Goal: Task Accomplishment & Management: Manage account settings

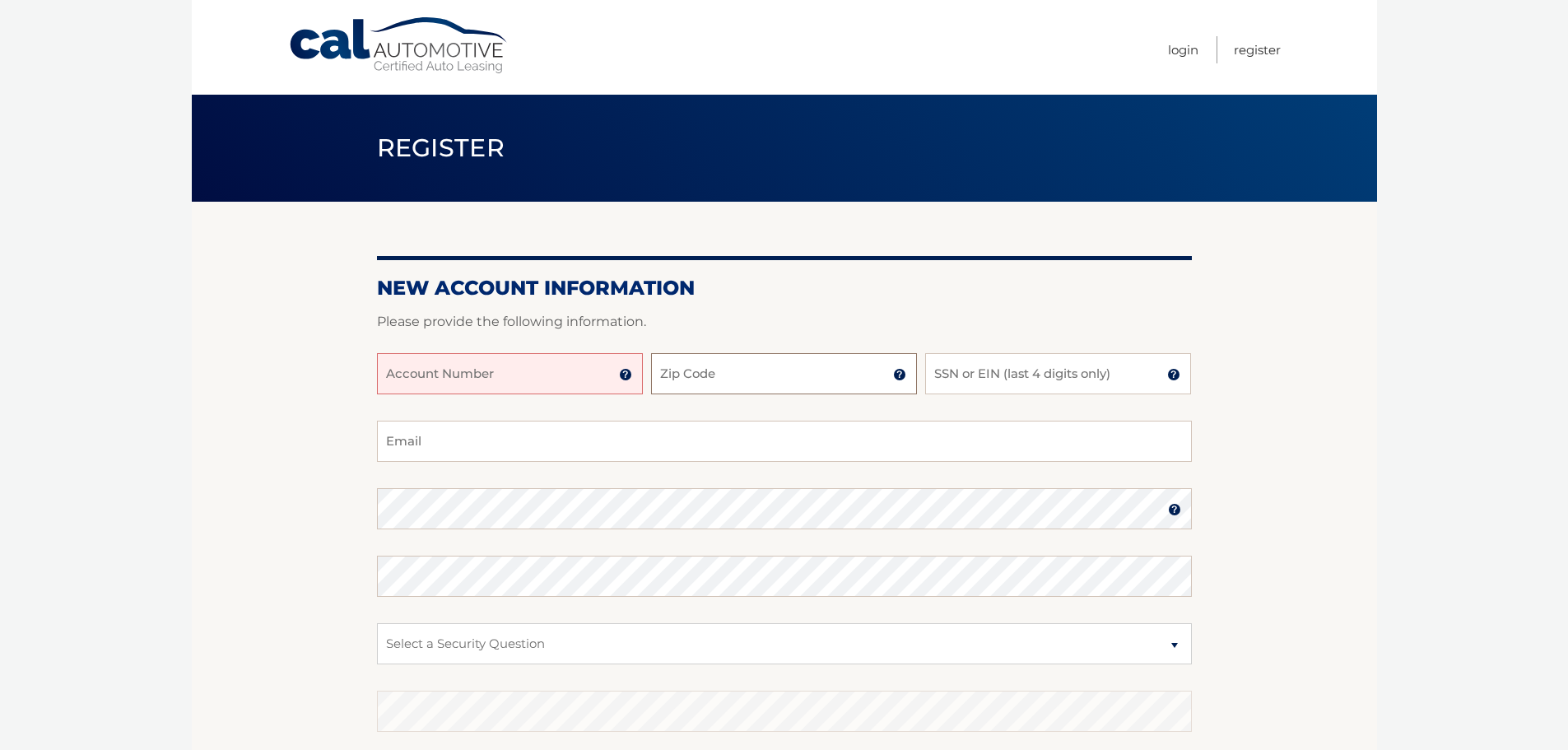
click at [738, 381] on input "Zip Code" at bounding box center [784, 373] width 266 height 41
type input "14624"
click at [1034, 391] on input "SSN or EIN (last 4 digits only)" at bounding box center [1058, 373] width 266 height 41
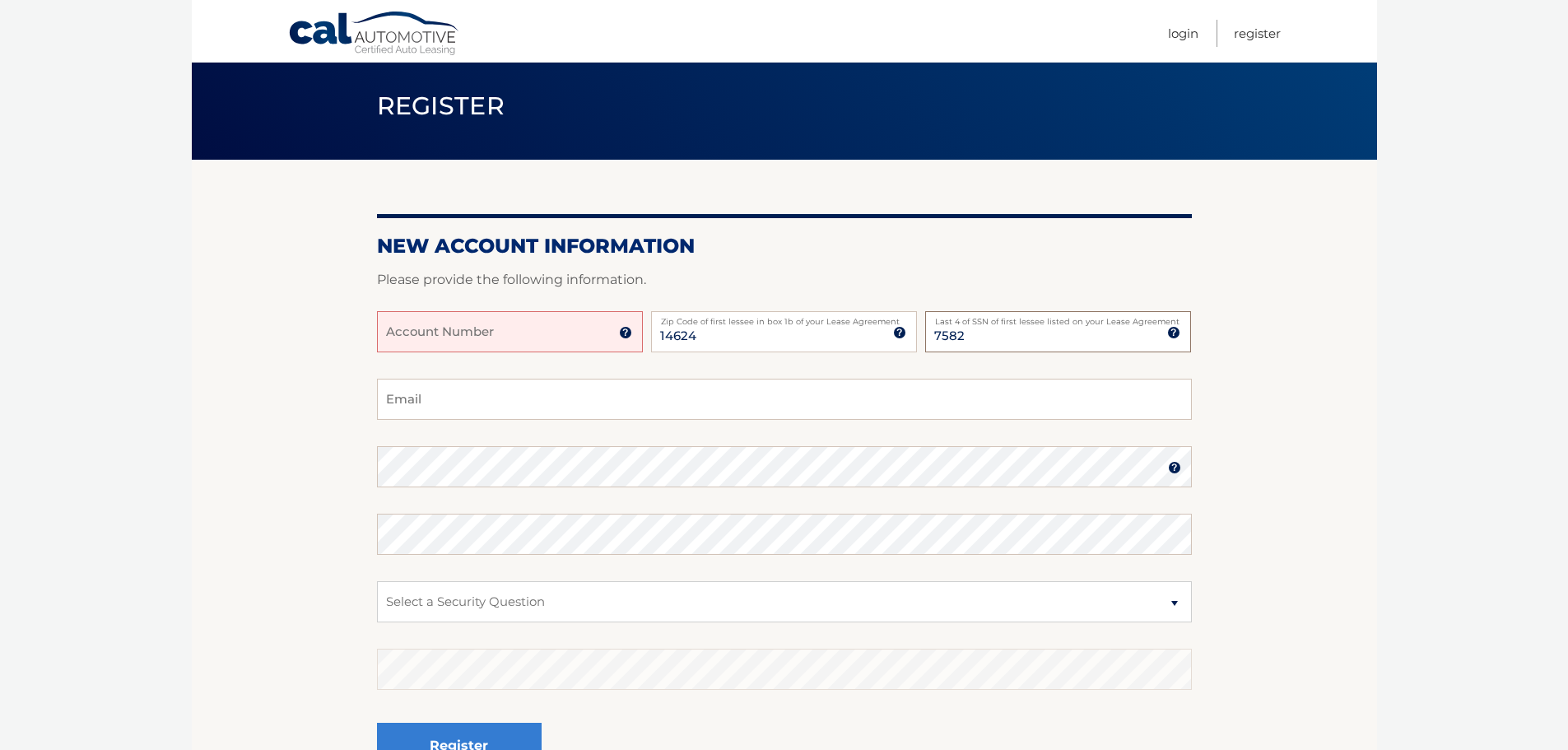
scroll to position [82, 0]
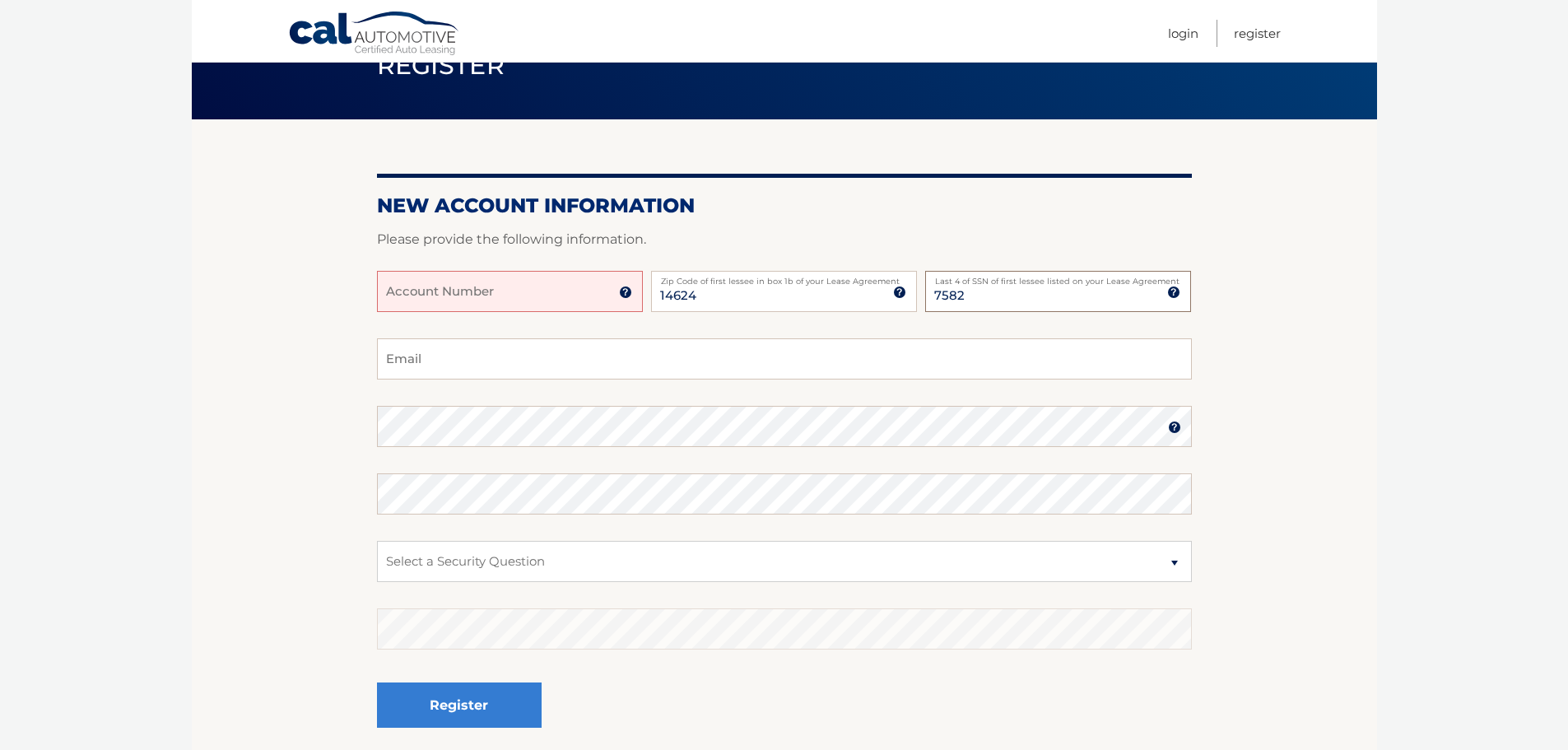
type input "7582"
click at [453, 366] on input "Email" at bounding box center [784, 359] width 815 height 41
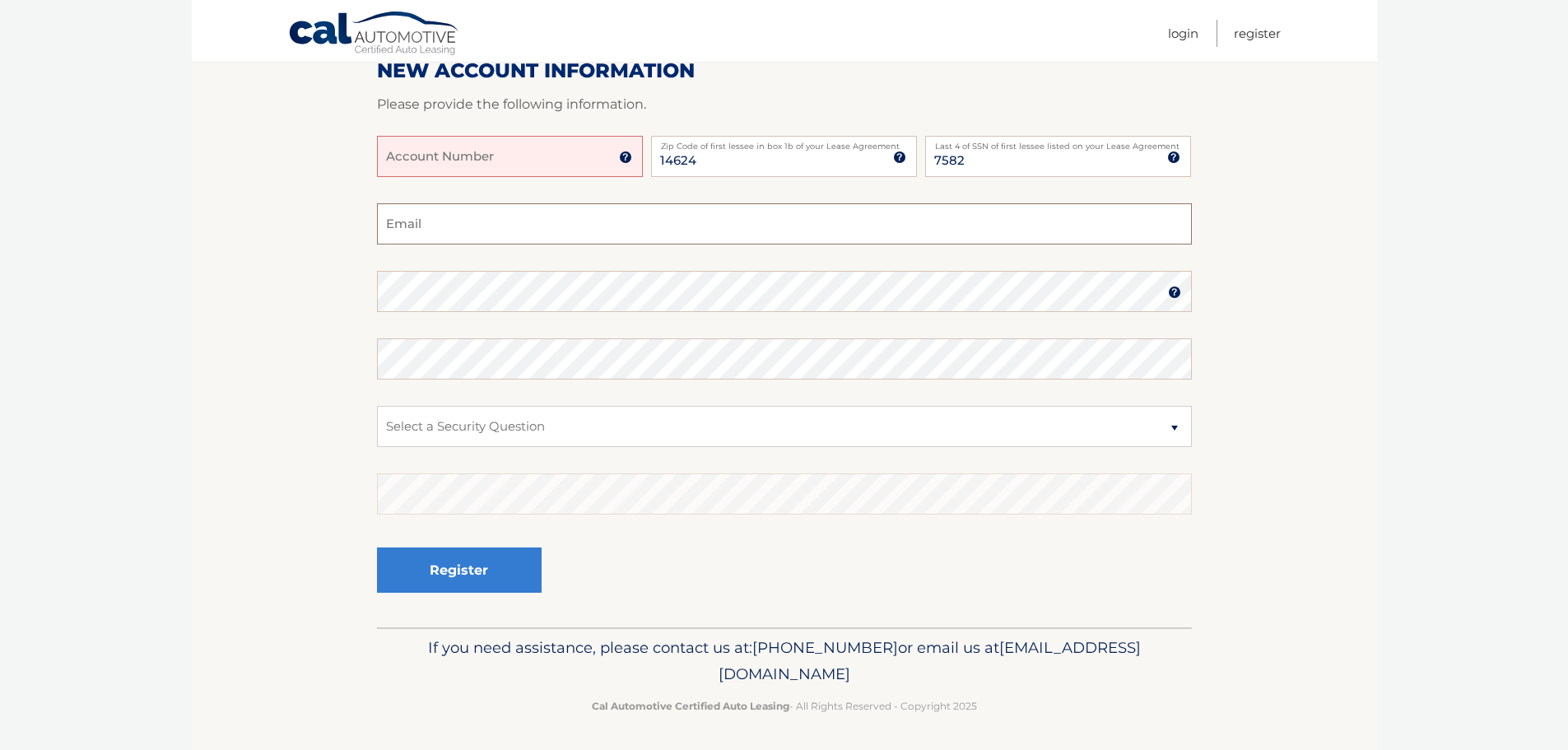
scroll to position [220, 0]
click at [850, 676] on span "[EMAIL_ADDRESS][DOMAIN_NAME]" at bounding box center [930, 658] width 422 height 45
click at [896, 674] on span "[EMAIL_ADDRESS][DOMAIN_NAME]" at bounding box center [930, 658] width 422 height 45
click at [721, 673] on span "[EMAIL_ADDRESS][DOMAIN_NAME]" at bounding box center [930, 658] width 422 height 45
drag, startPoint x: 928, startPoint y: 670, endPoint x: 636, endPoint y: 673, distance: 292.0
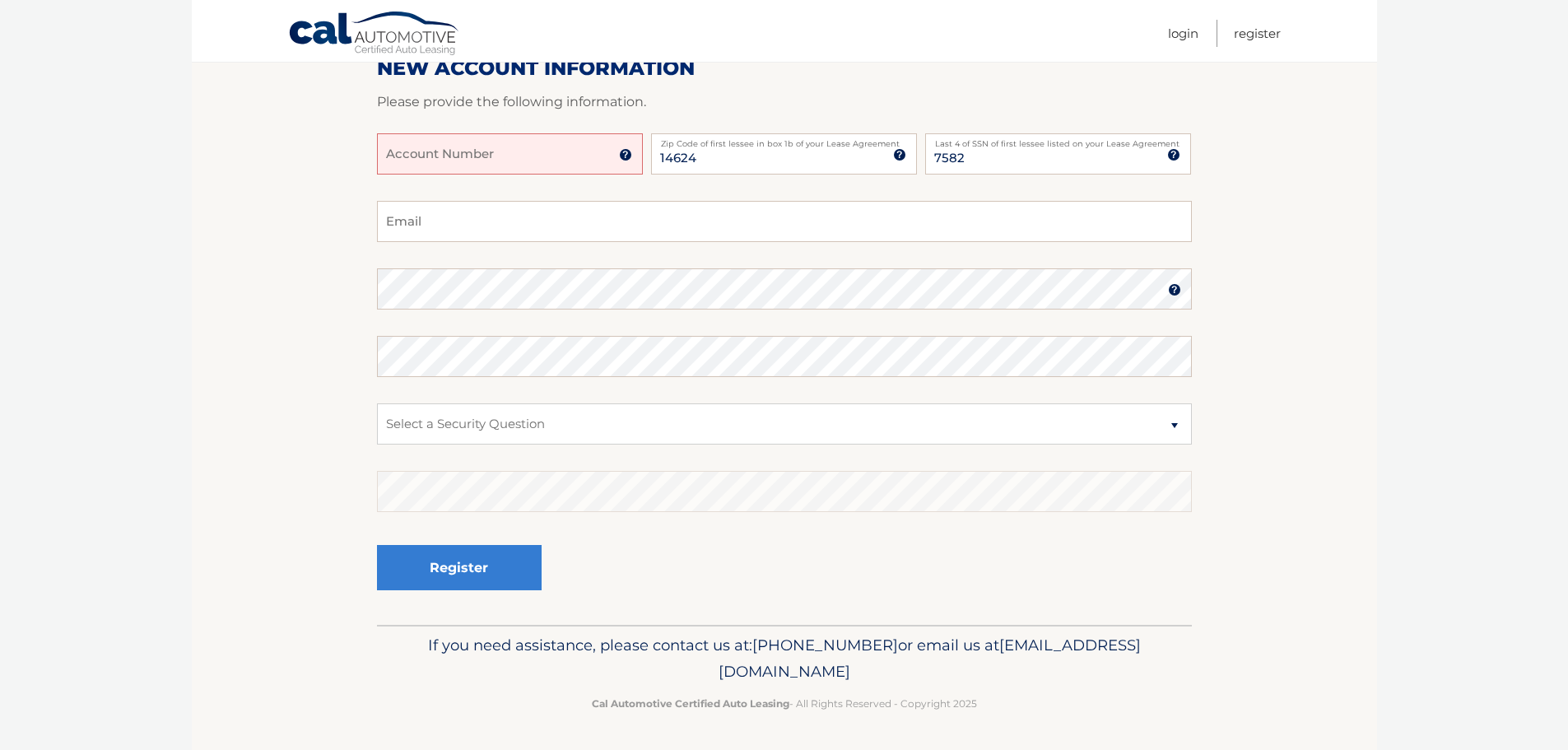
click at [636, 673] on p "If you need assistance, please contact us at: 609-807-3200 or email us at Custo…" at bounding box center [784, 658] width 793 height 52
copy span "[EMAIL_ADDRESS][DOMAIN_NAME]"
click at [1519, 413] on body "Cal Automotive Menu Login Register Register" at bounding box center [784, 155] width 1568 height 750
click at [493, 161] on input "Account Number" at bounding box center [510, 153] width 266 height 41
type input "44455983999"
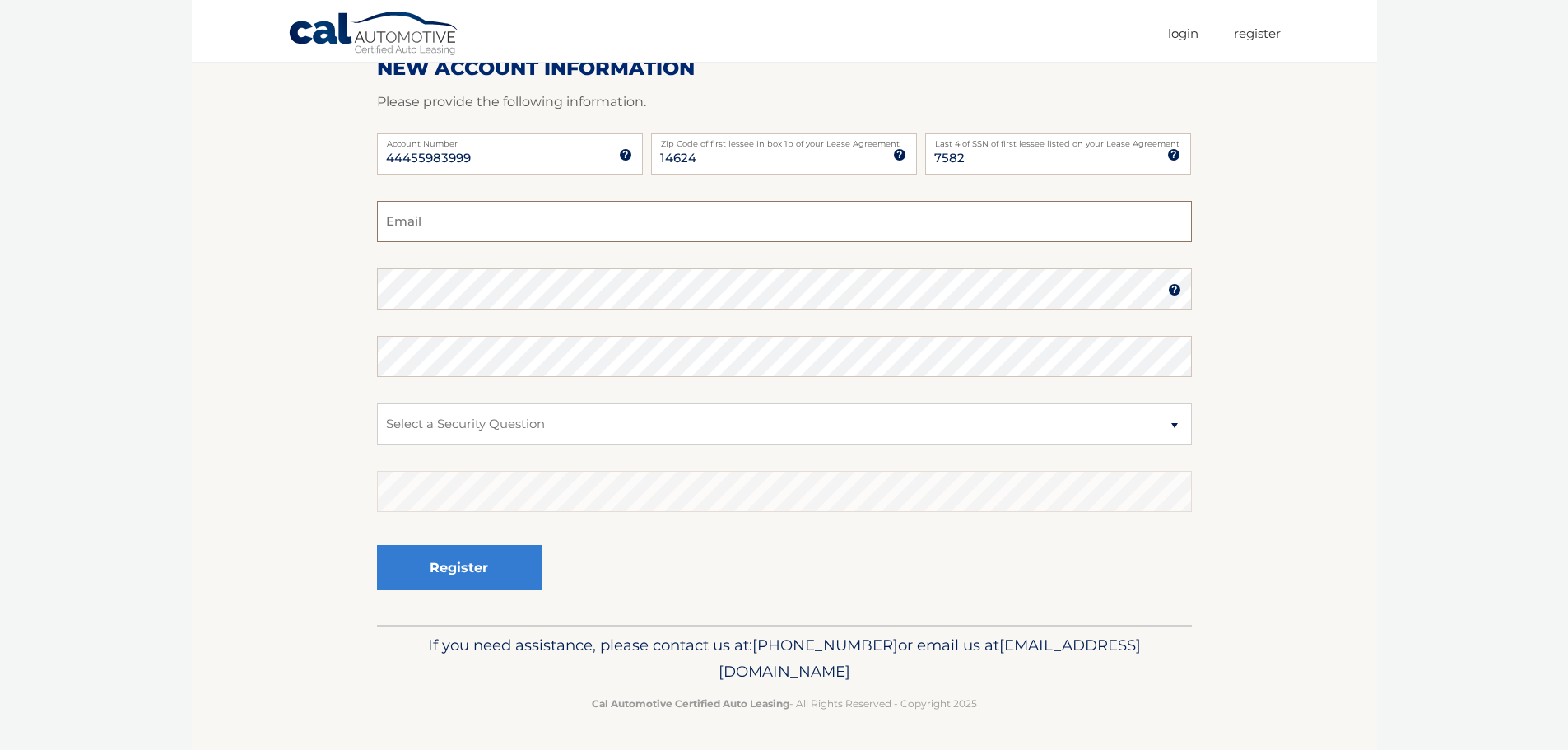
click at [452, 225] on input "Email" at bounding box center [784, 222] width 815 height 41
type input "[EMAIL_ADDRESS][DOMAIN_NAME]"
click at [489, 427] on select "Select a Security Question What was the name of your elementary school? What is…" at bounding box center [784, 424] width 815 height 41
select select "5"
click at [377, 403] on select "Select a Security Question What was the name of your elementary school? What is…" at bounding box center [784, 424] width 815 height 41
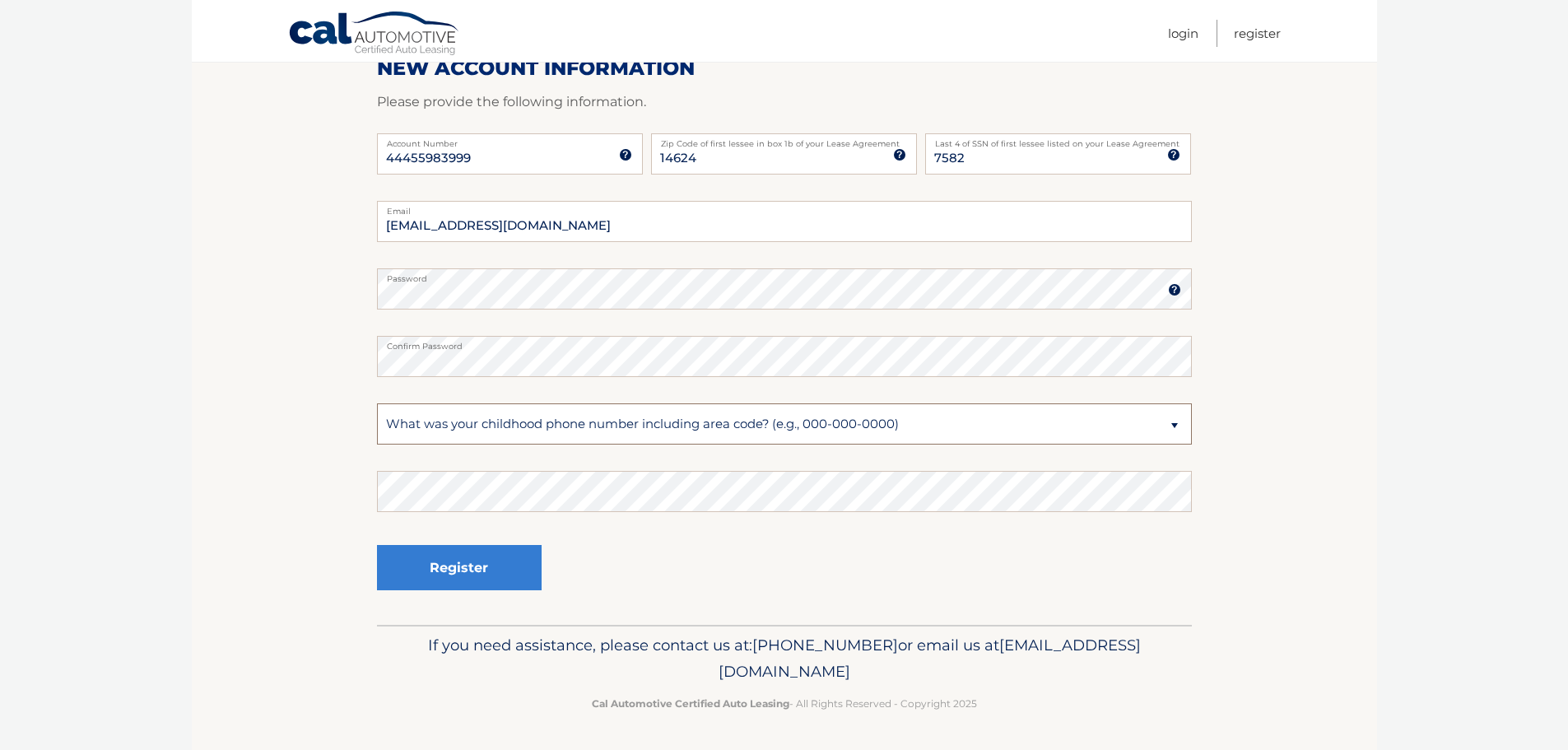
click at [519, 426] on select "Select a Security Question What was the name of your elementary school? What is…" at bounding box center [784, 424] width 815 height 41
click at [530, 573] on button "Register" at bounding box center [459, 567] width 165 height 45
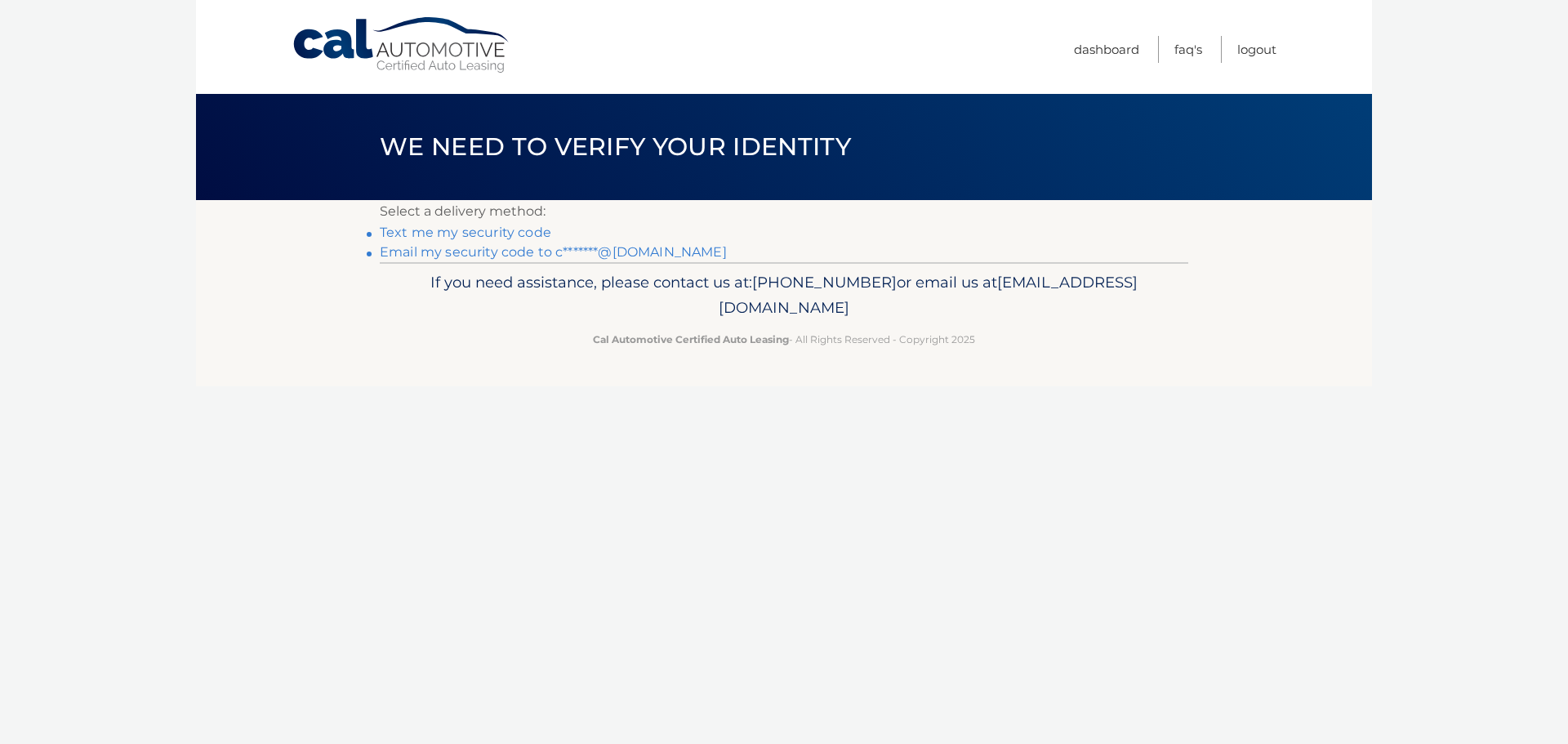
click at [480, 236] on link "Text me my security code" at bounding box center [465, 232] width 171 height 16
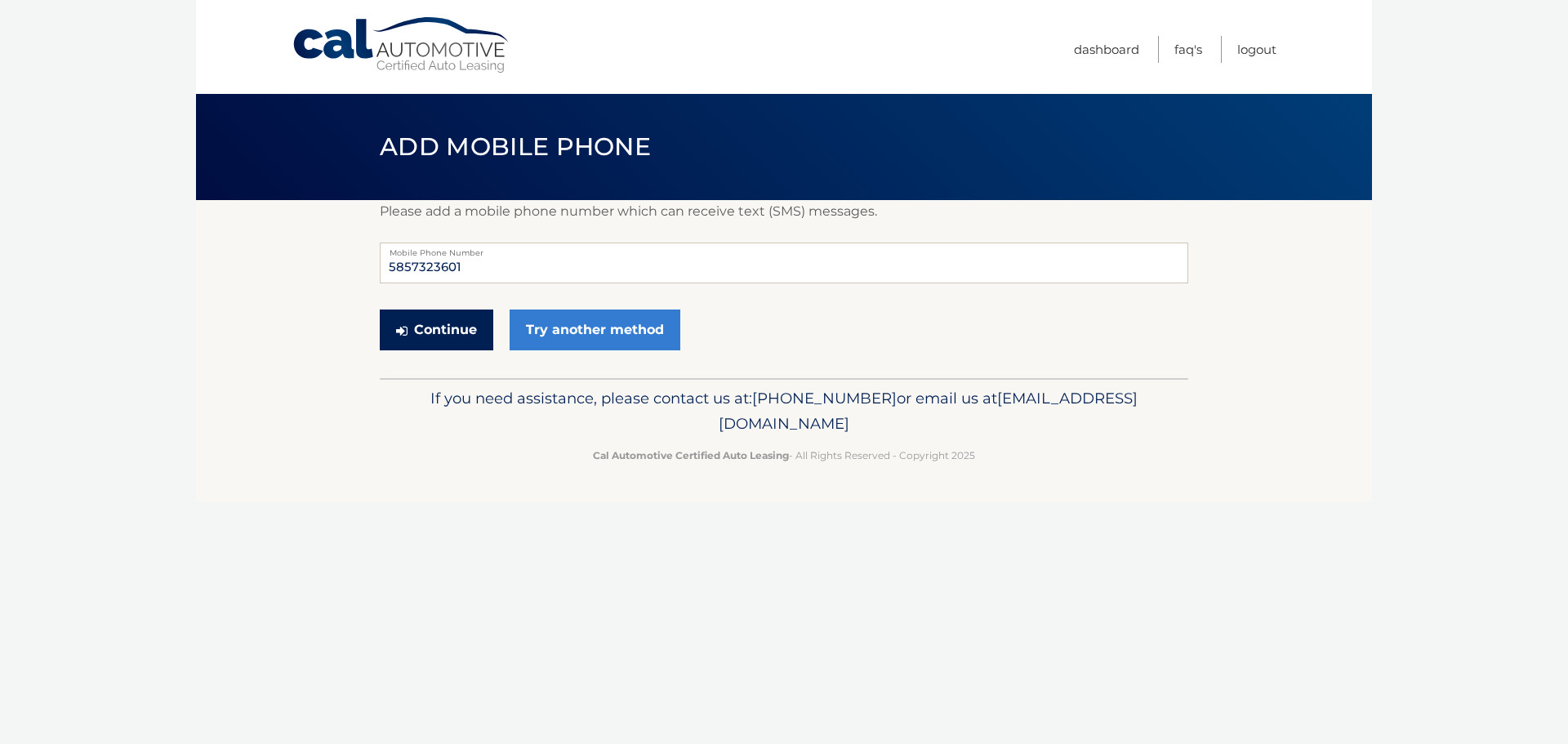
click at [451, 332] on button "Continue" at bounding box center [436, 330] width 113 height 40
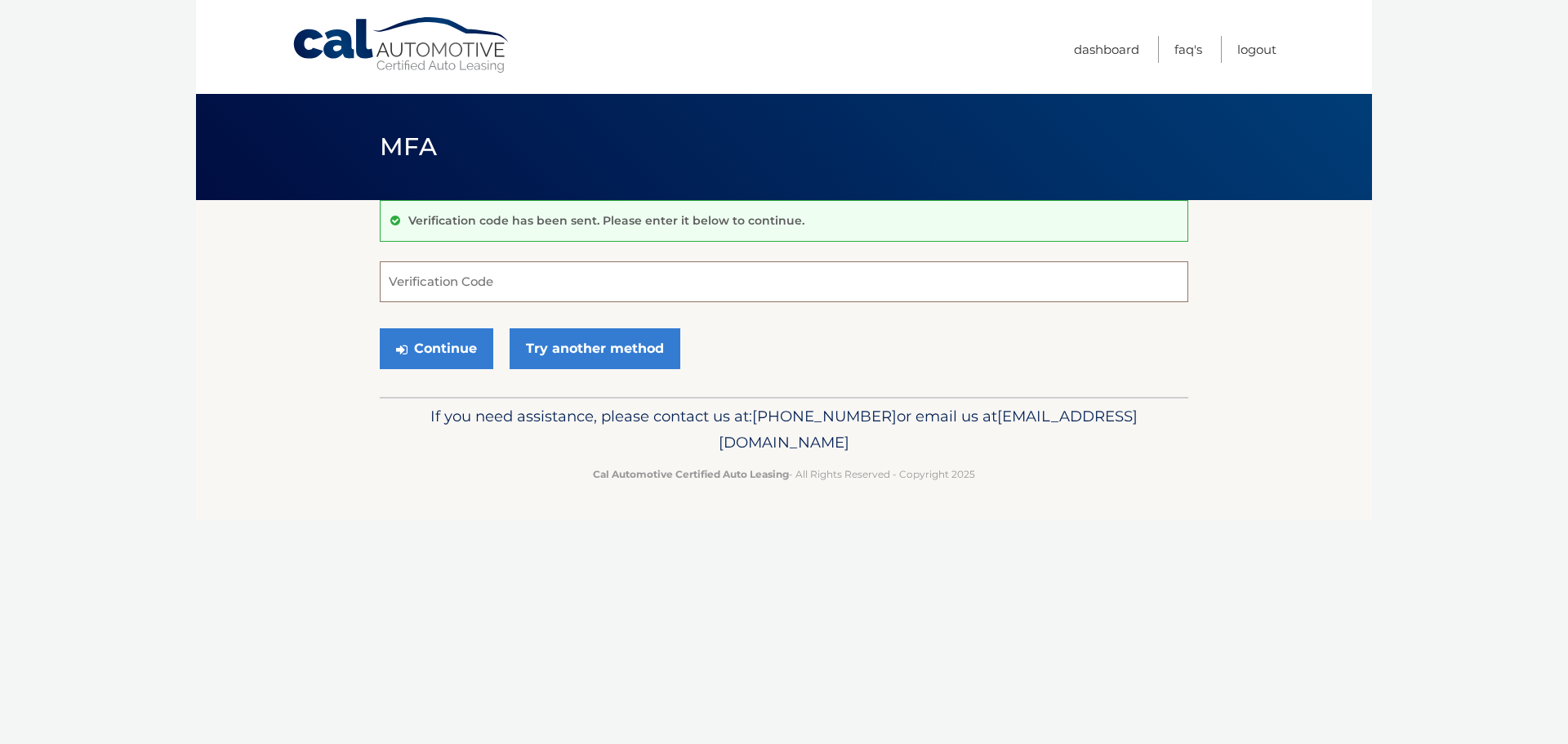
click at [507, 287] on input "Verification Code" at bounding box center [784, 281] width 808 height 40
type input "392129"
click at [452, 355] on button "Continue" at bounding box center [436, 348] width 113 height 40
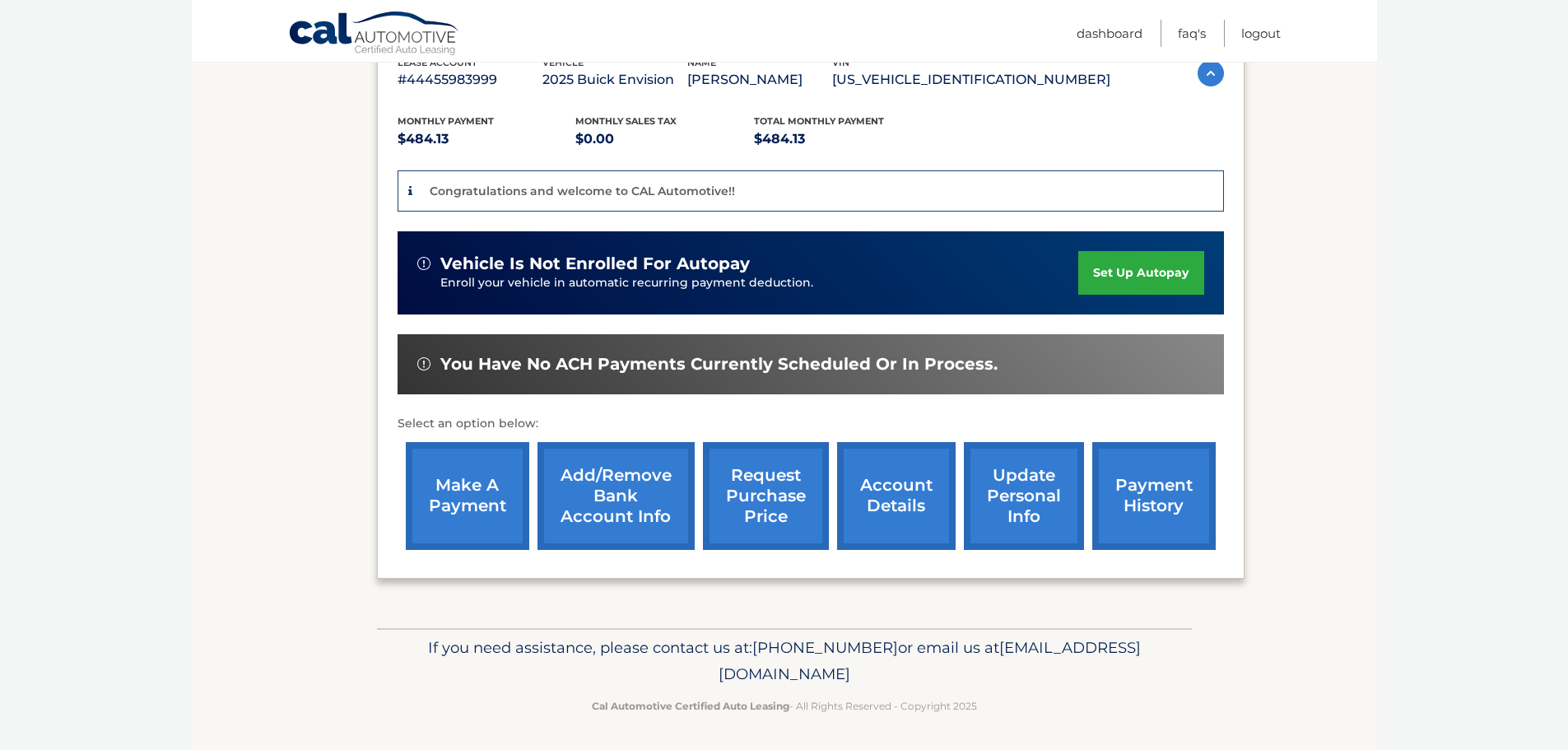
scroll to position [309, 0]
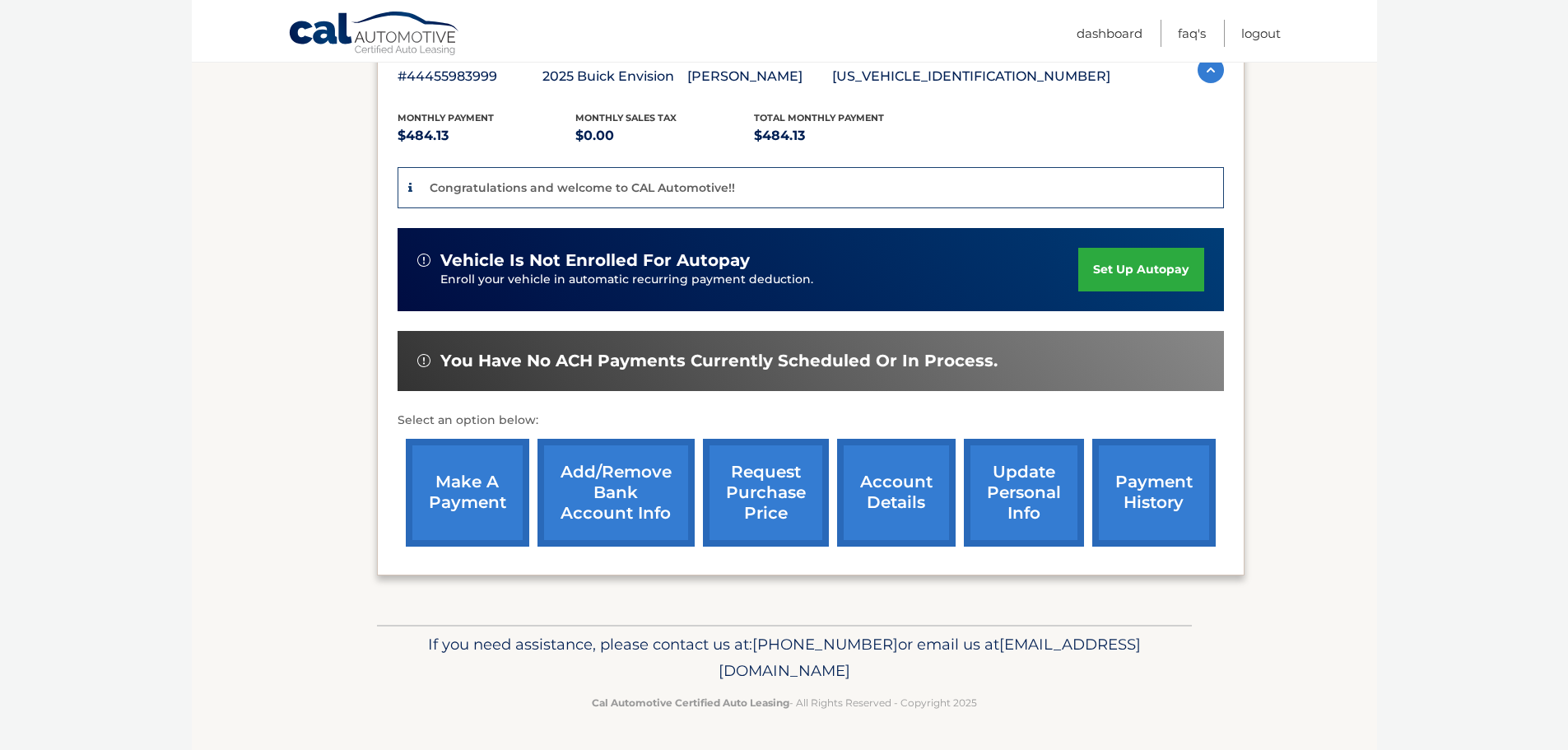
click at [1161, 274] on link "set up autopay" at bounding box center [1140, 270] width 125 height 43
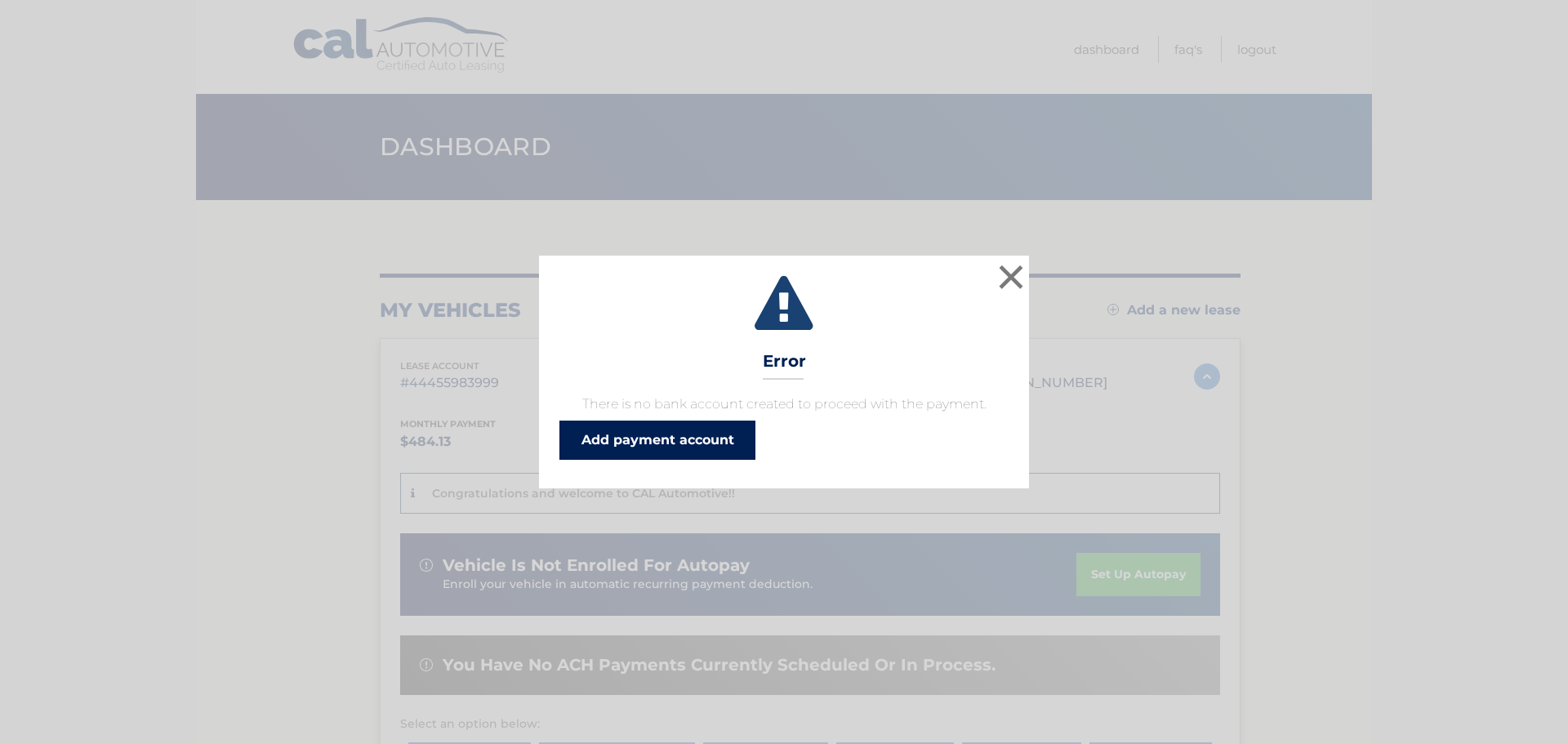
click at [681, 452] on link "Add payment account" at bounding box center [657, 440] width 196 height 40
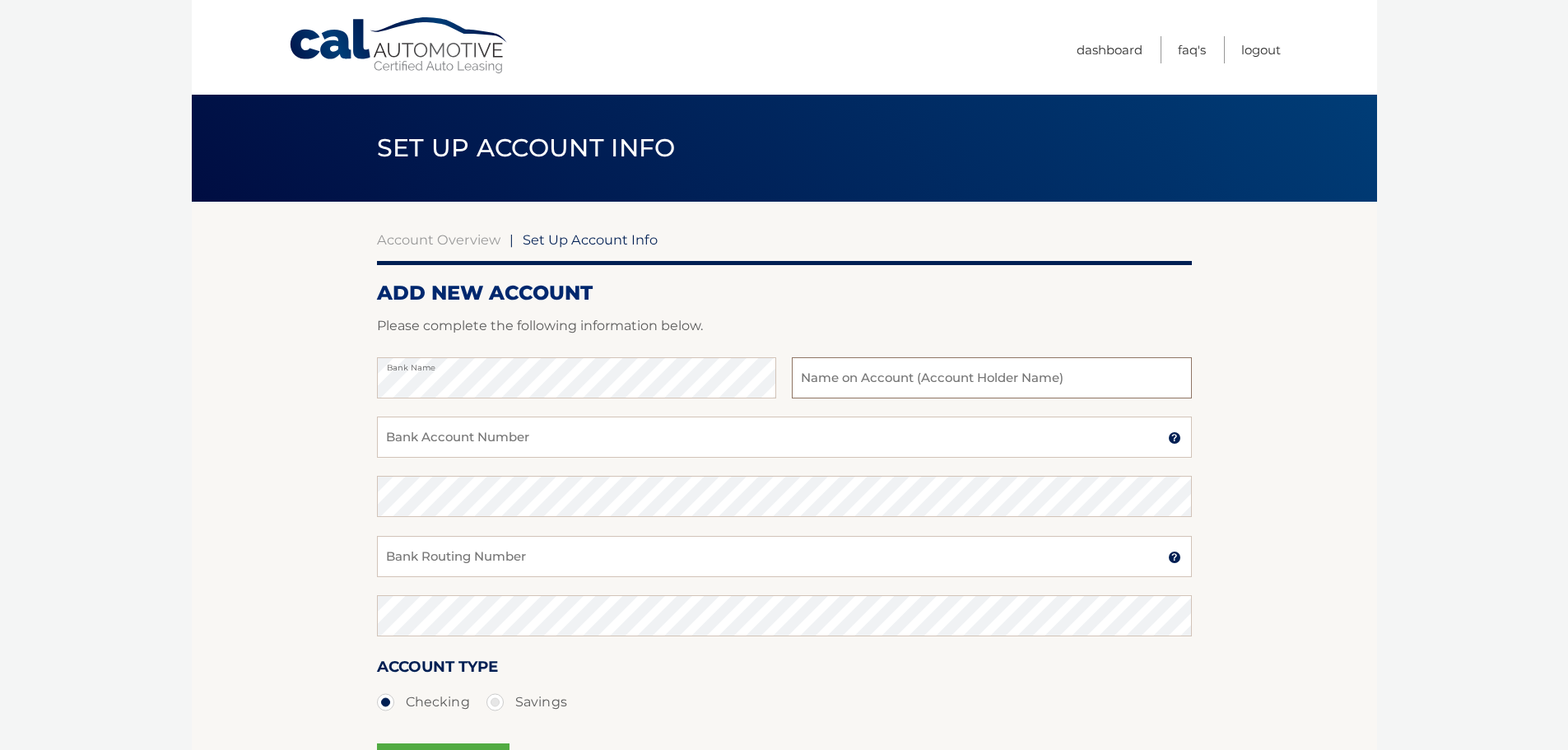
click at [829, 383] on input "text" at bounding box center [991, 378] width 399 height 41
type input "Lynn Rush"
click at [564, 441] on input "Bank Account Number" at bounding box center [784, 437] width 815 height 41
type input "4004120968"
click at [589, 558] on input "Bank Routing Number" at bounding box center [784, 557] width 815 height 41
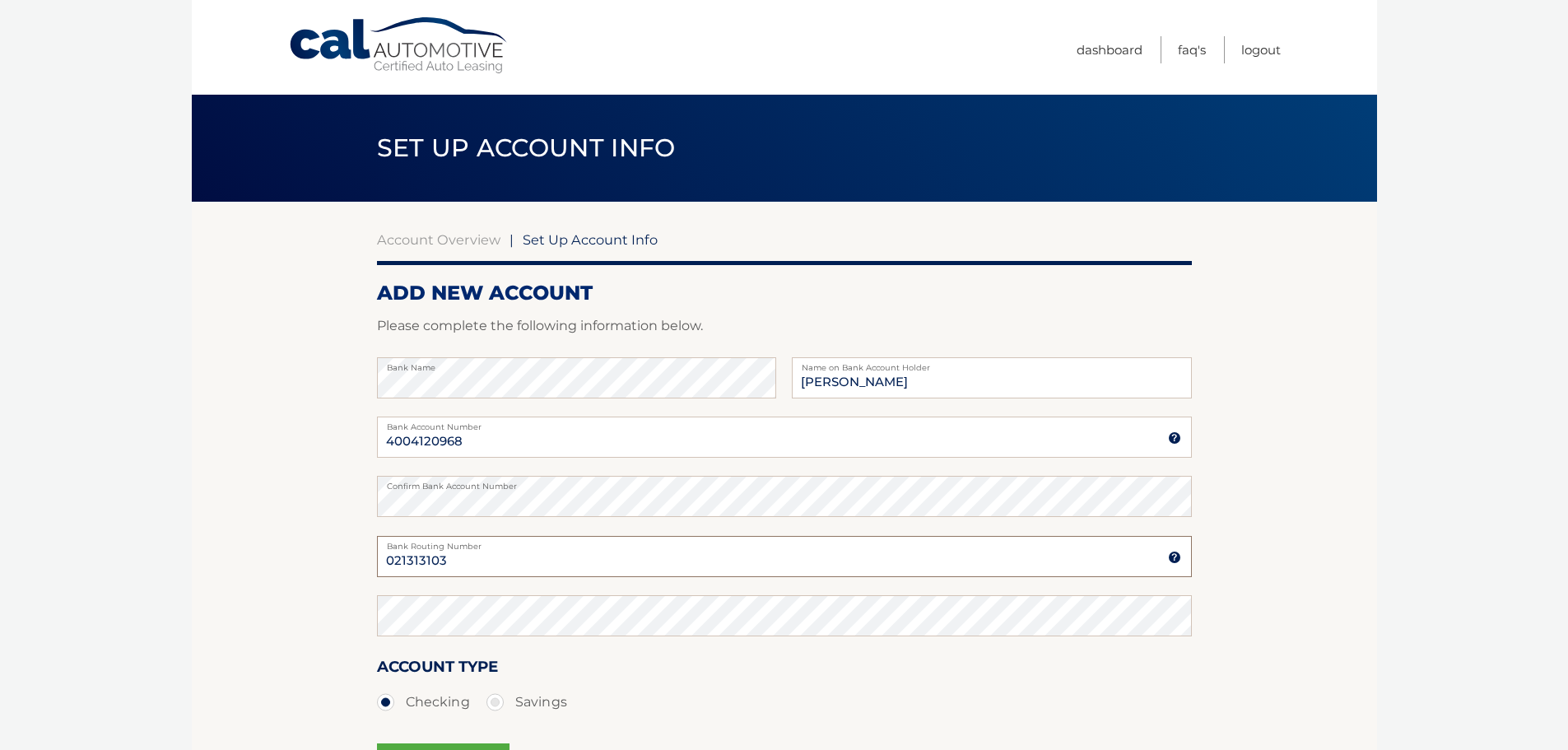
type input "021313103"
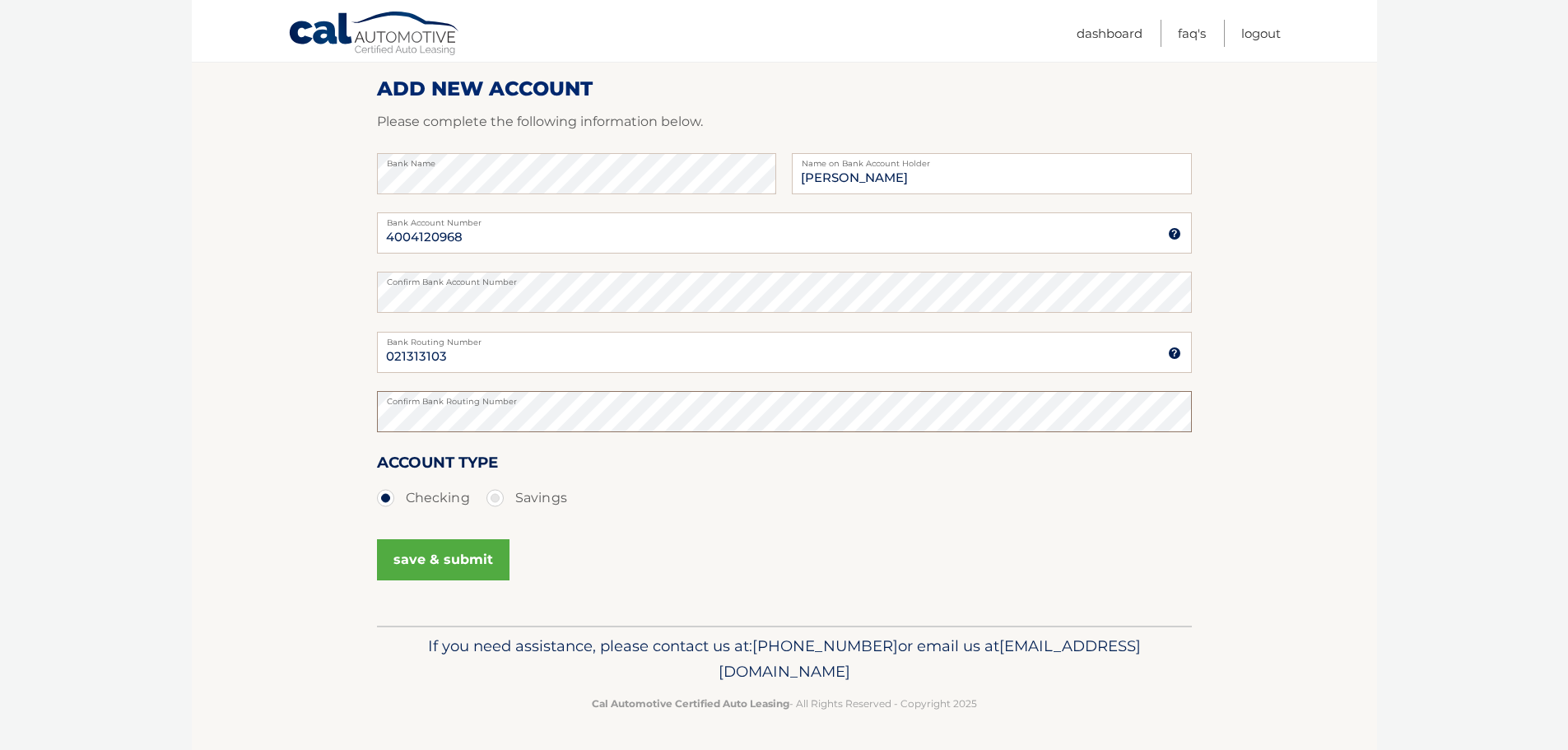
scroll to position [205, 0]
click at [438, 560] on button "save & submit" at bounding box center [443, 559] width 133 height 41
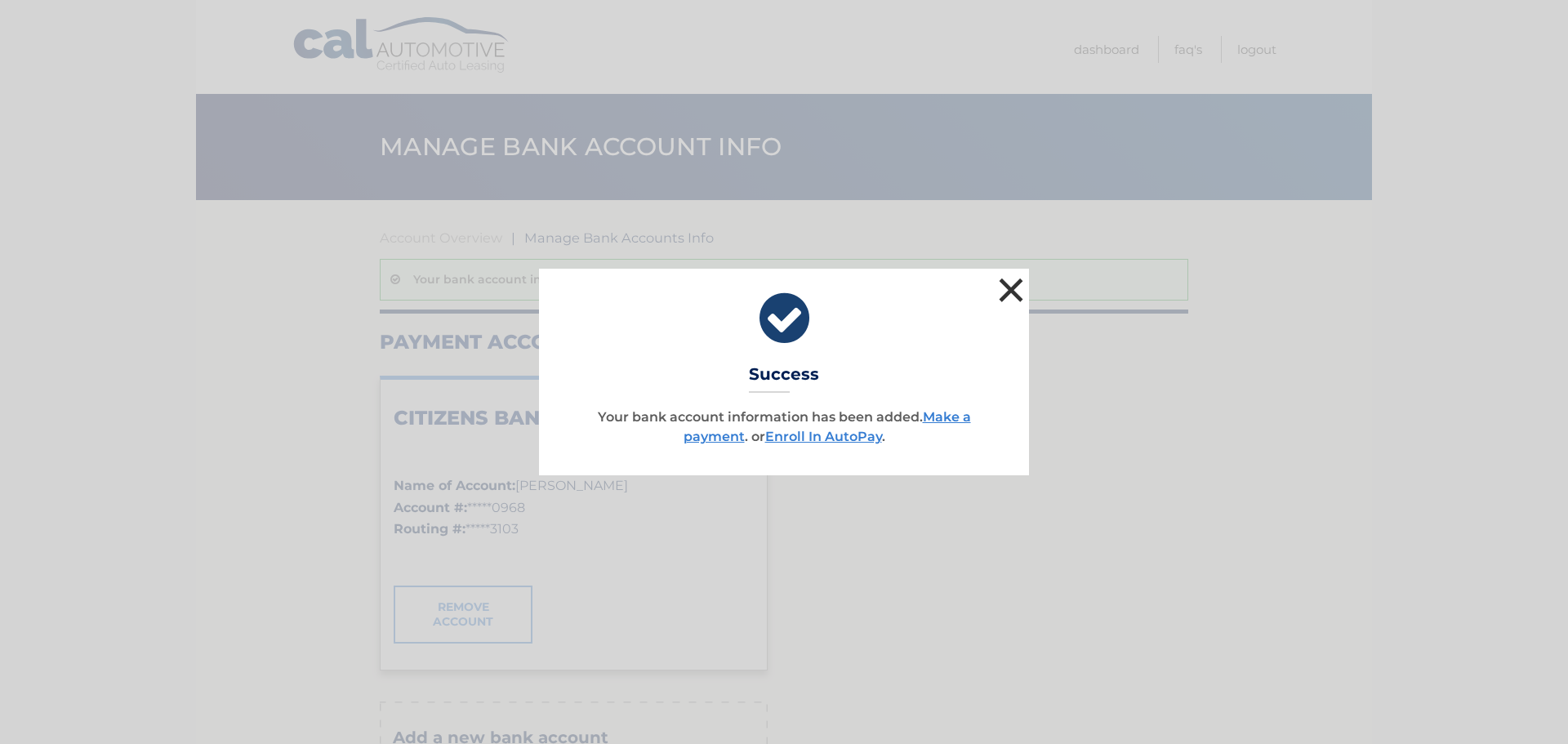
click at [1010, 283] on button "×" at bounding box center [1010, 289] width 33 height 33
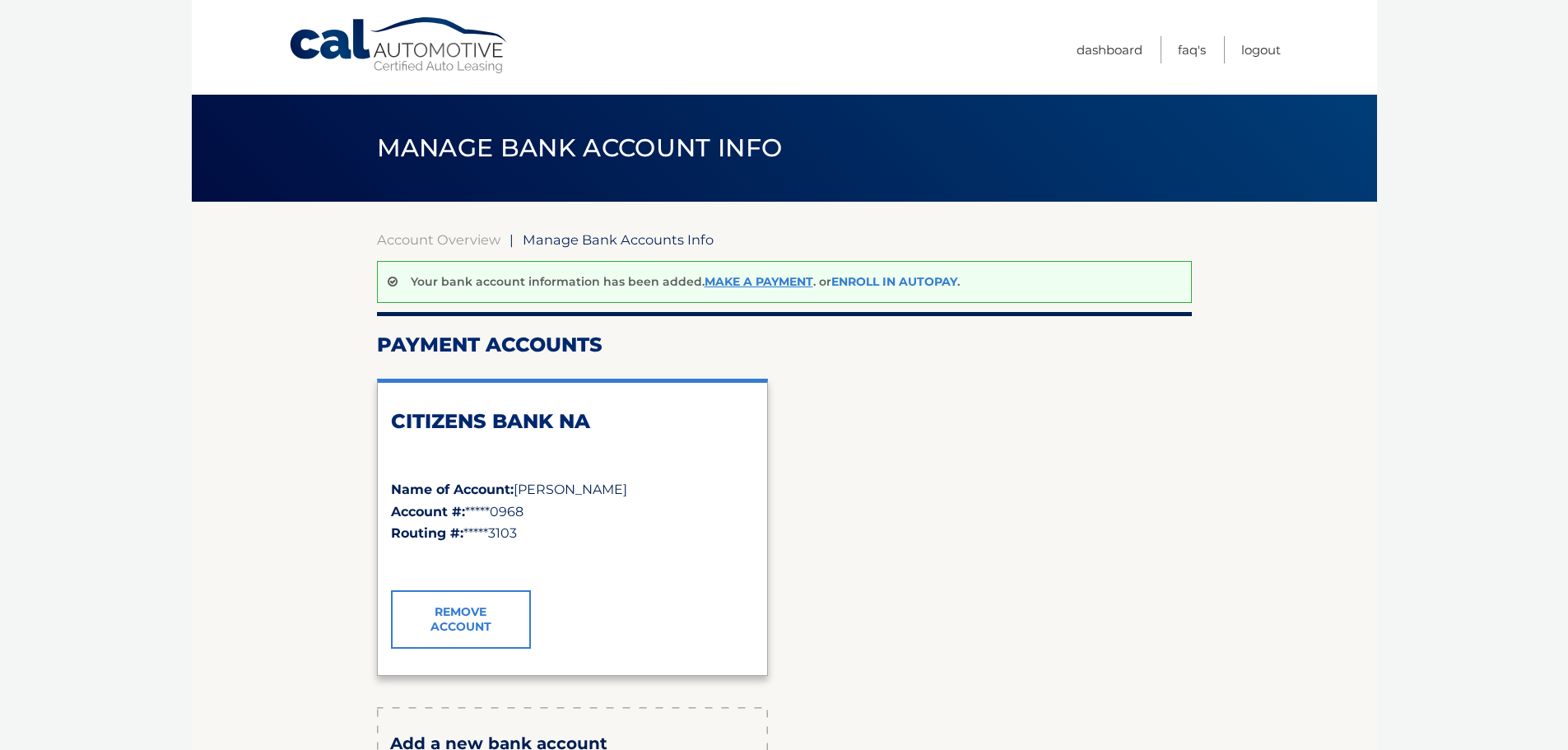
click at [883, 281] on link "Enroll In AutoPay" at bounding box center [894, 281] width 126 height 15
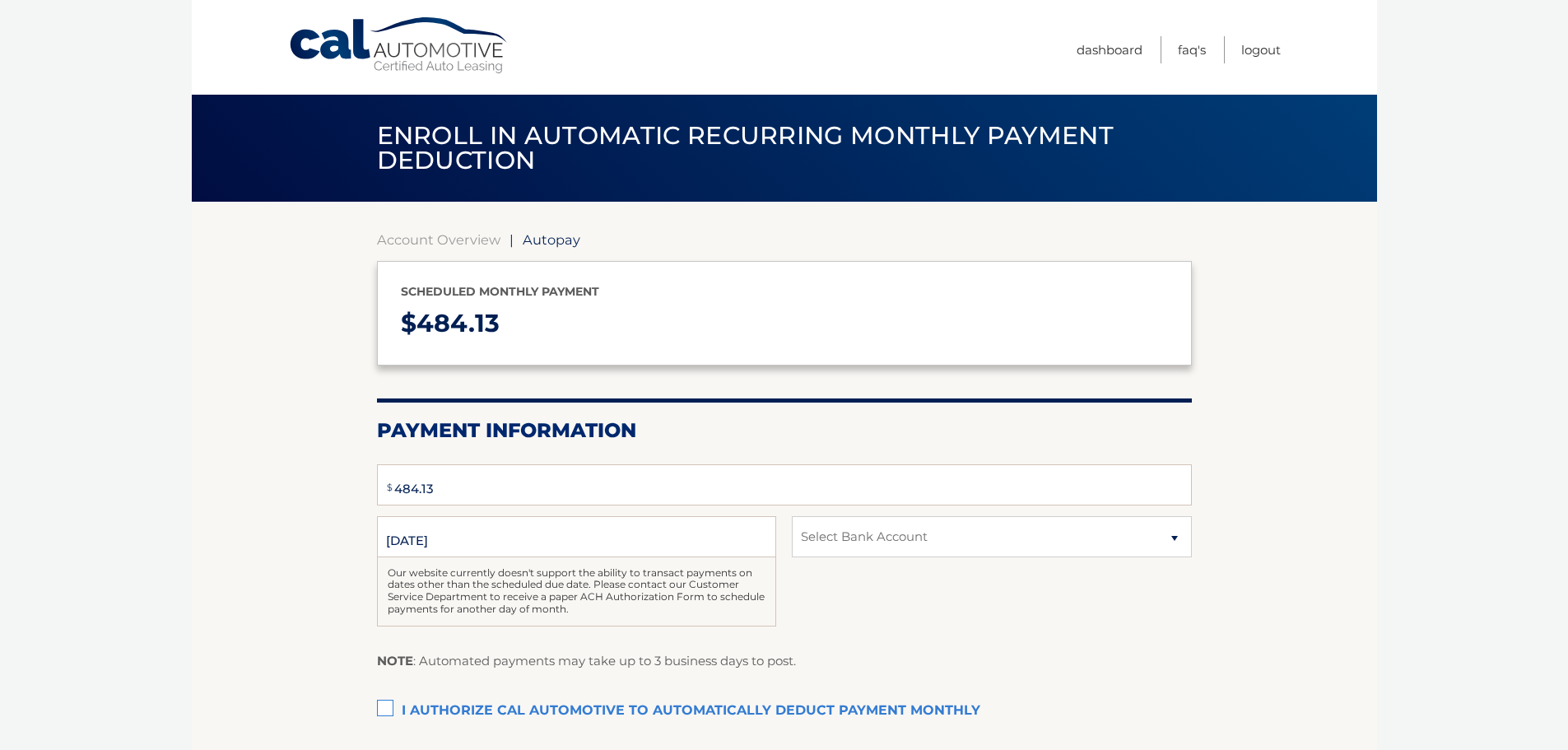
select select "YmMxNDUzNzYtNGI5NC00NGY1LTg3MzQtMjI3YjExYzlmNzc3"
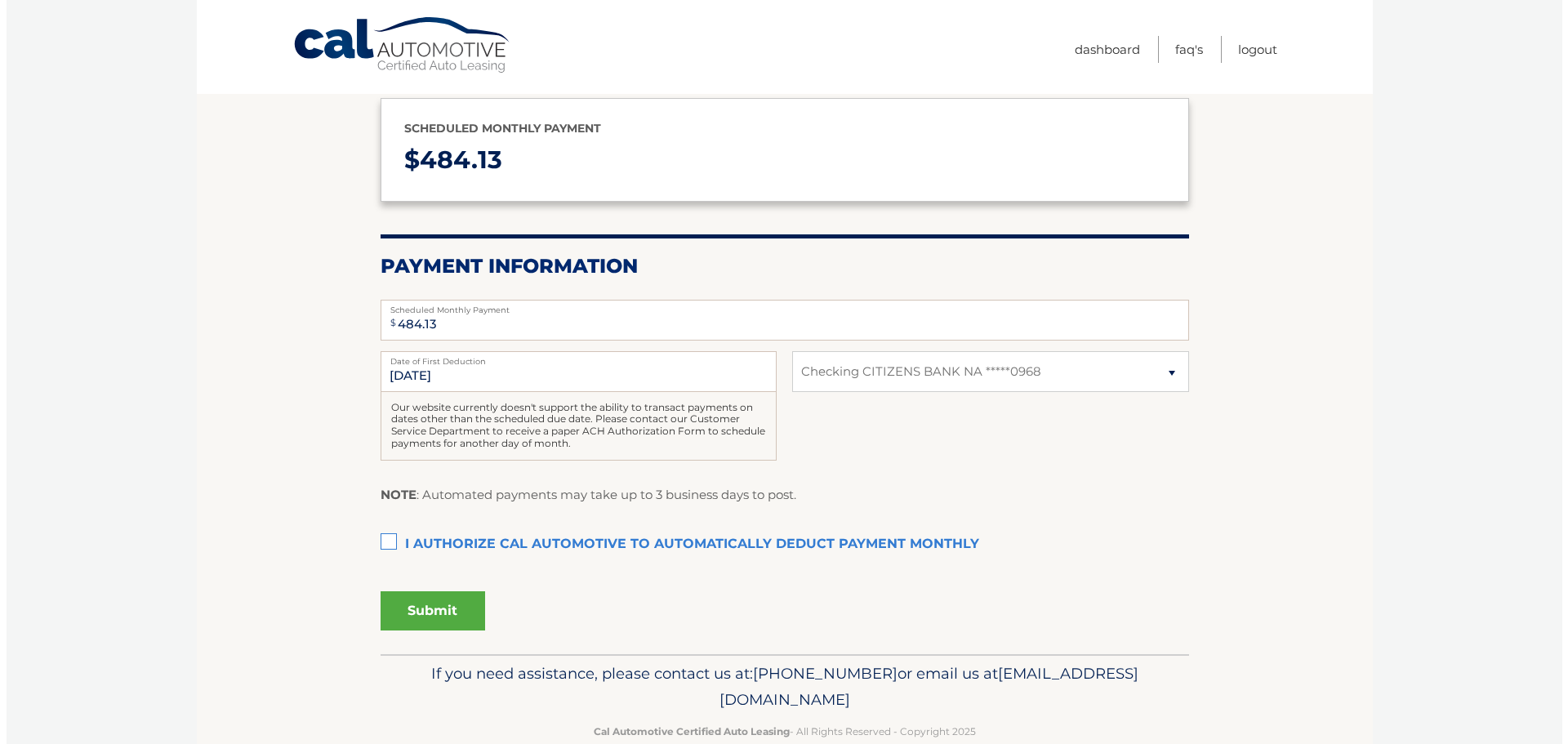
scroll to position [194, 0]
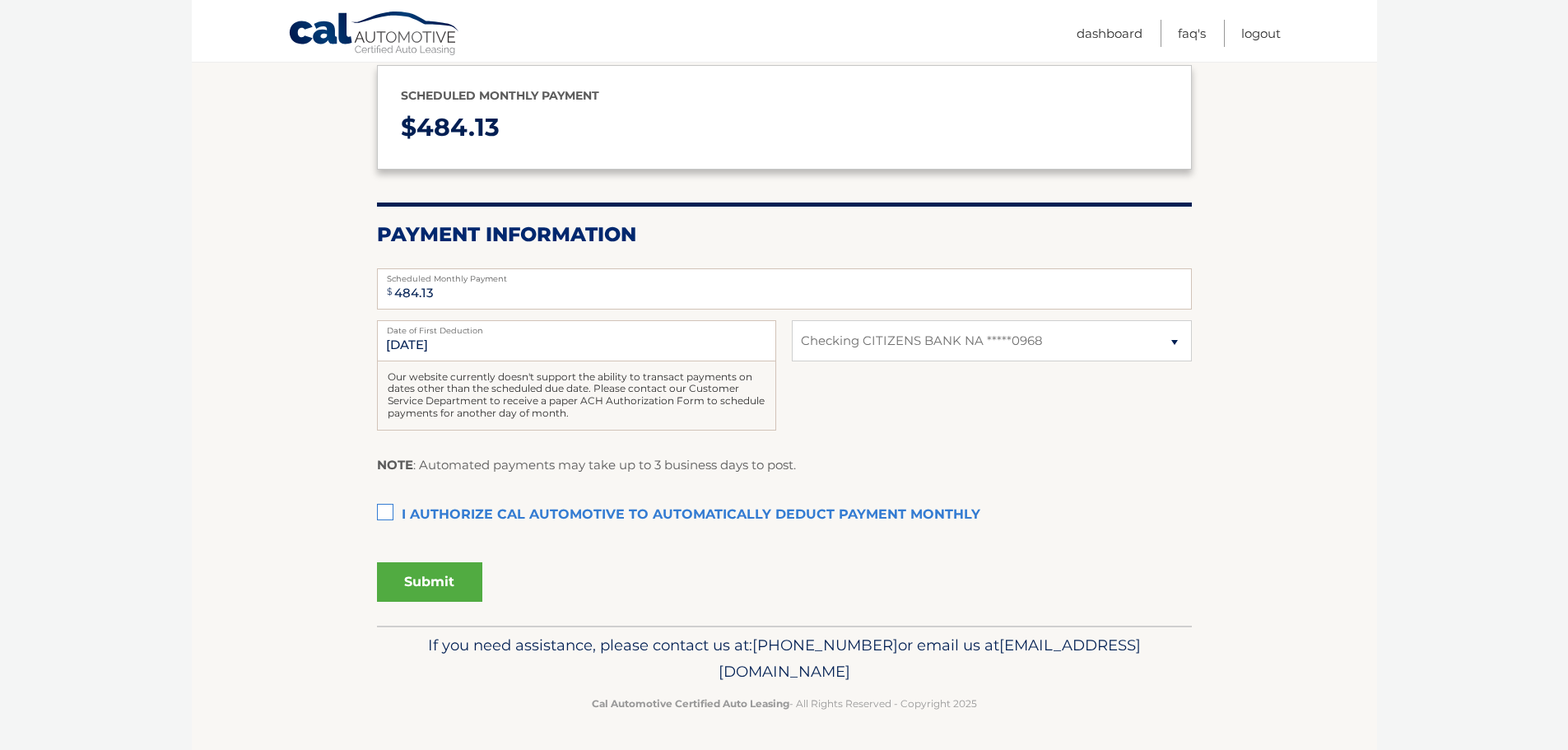
click at [392, 508] on label "I authorize cal automotive to automatically deduct payment monthly This checkbo…" at bounding box center [784, 515] width 815 height 33
click at [0, 0] on input "I authorize cal automotive to automatically deduct payment monthly This checkbo…" at bounding box center [0, 0] width 0 height 0
click at [417, 584] on button "Submit" at bounding box center [429, 582] width 105 height 40
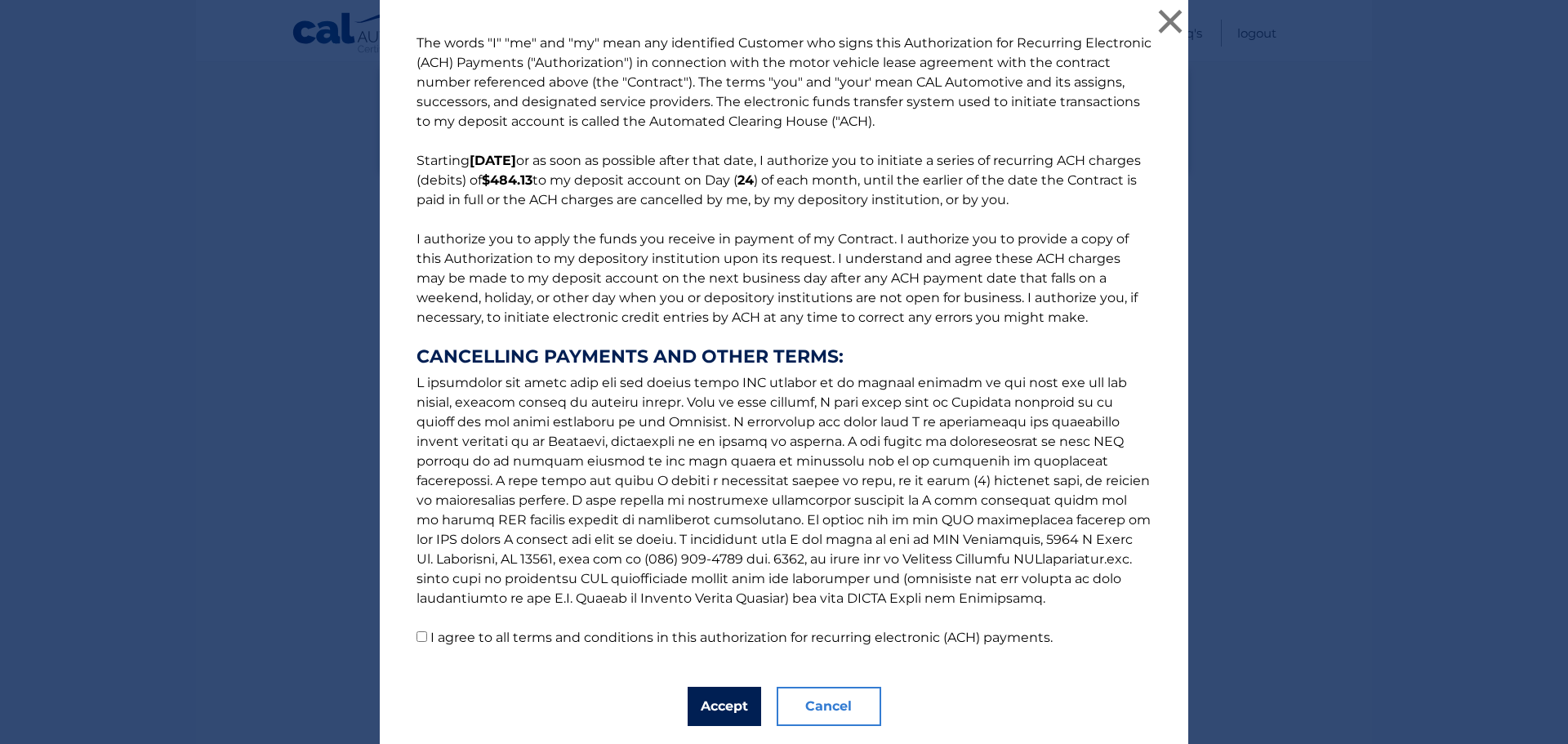
click at [715, 703] on button "Accept" at bounding box center [725, 706] width 74 height 40
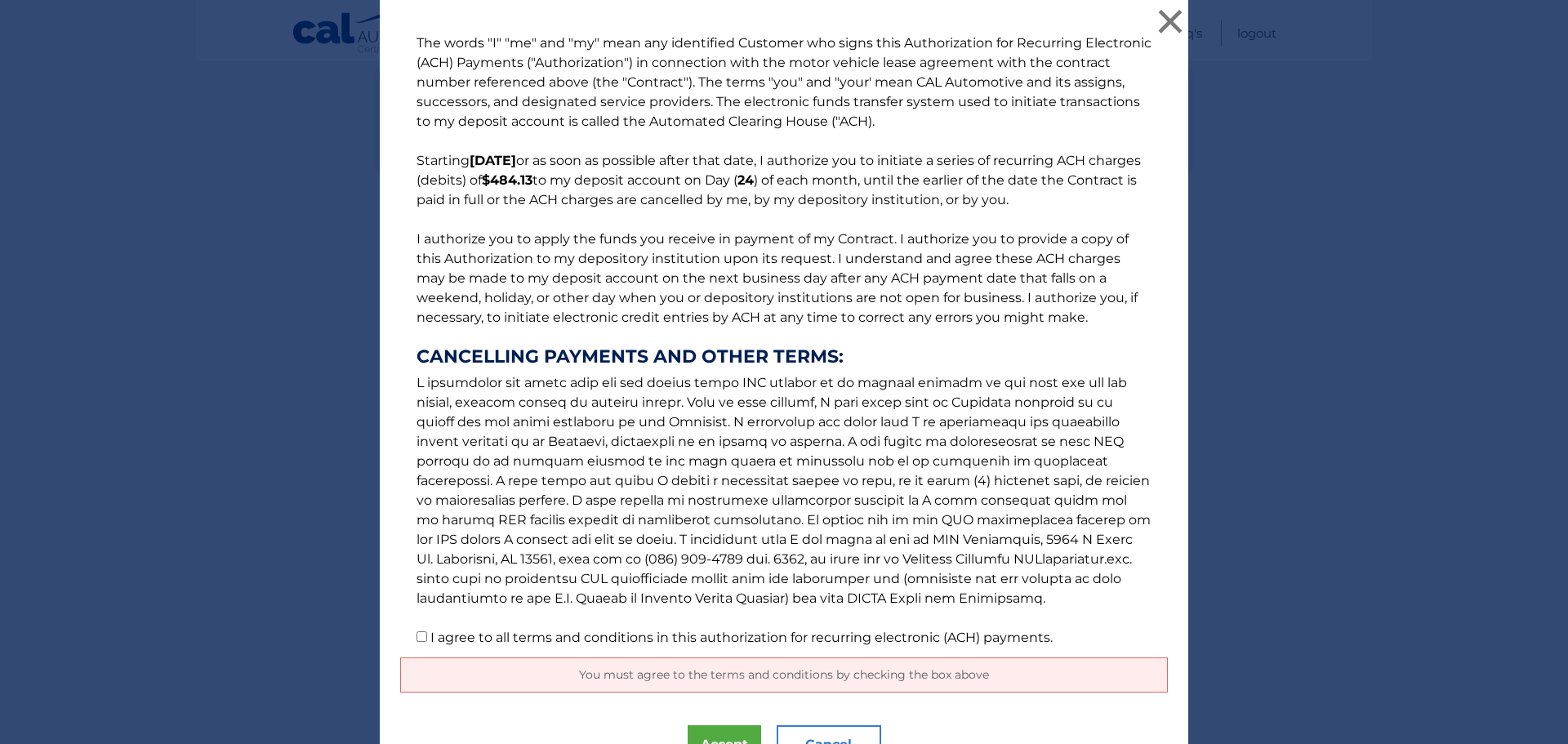
click at [430, 640] on label "I agree to all terms and conditions in this authorization for recurring electro…" at bounding box center [741, 638] width 623 height 16
click at [424, 640] on input "I agree to all terms and conditions in this authorization for recurring electro…" at bounding box center [422, 637] width 11 height 11
checkbox input "true"
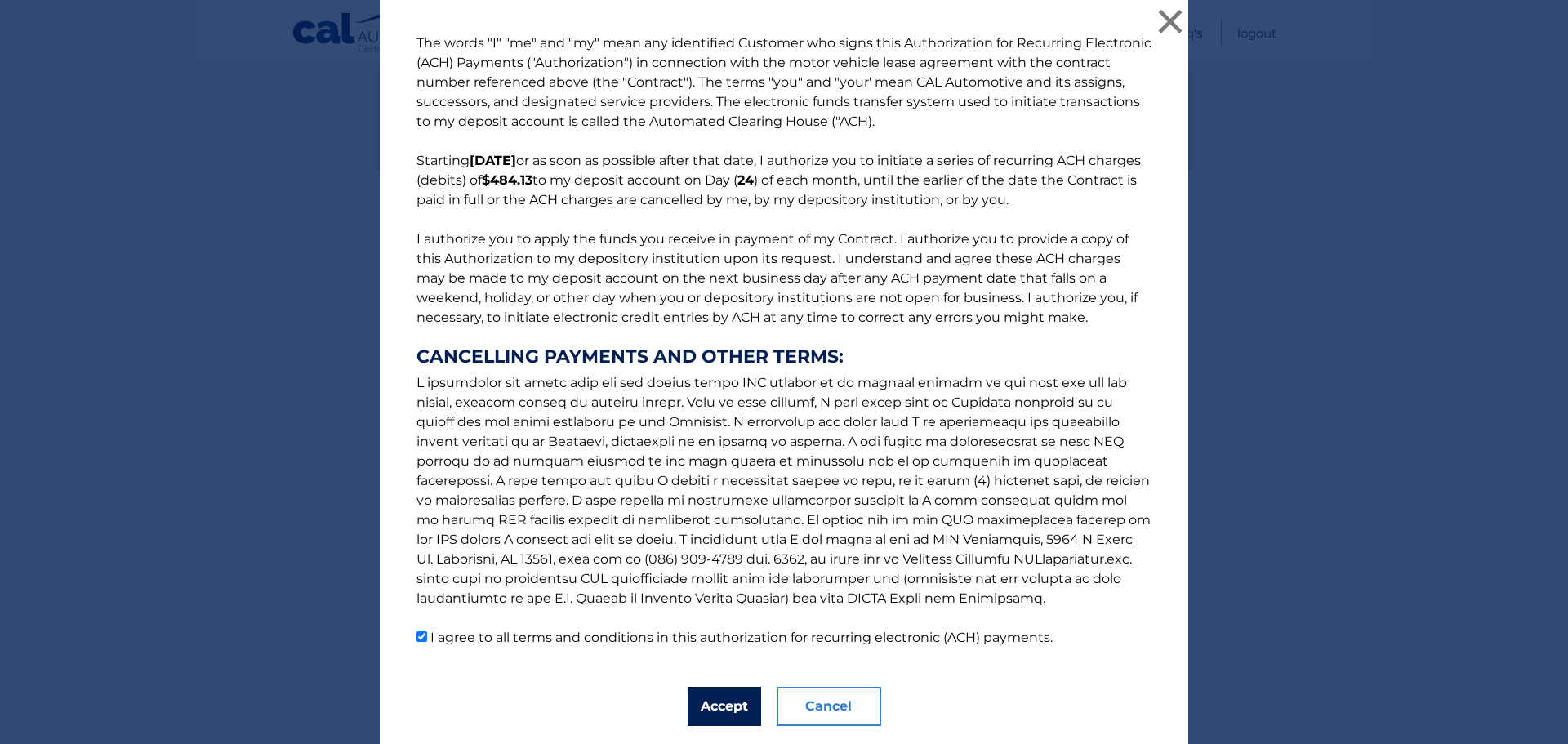
click at [714, 711] on button "Accept" at bounding box center [725, 706] width 74 height 40
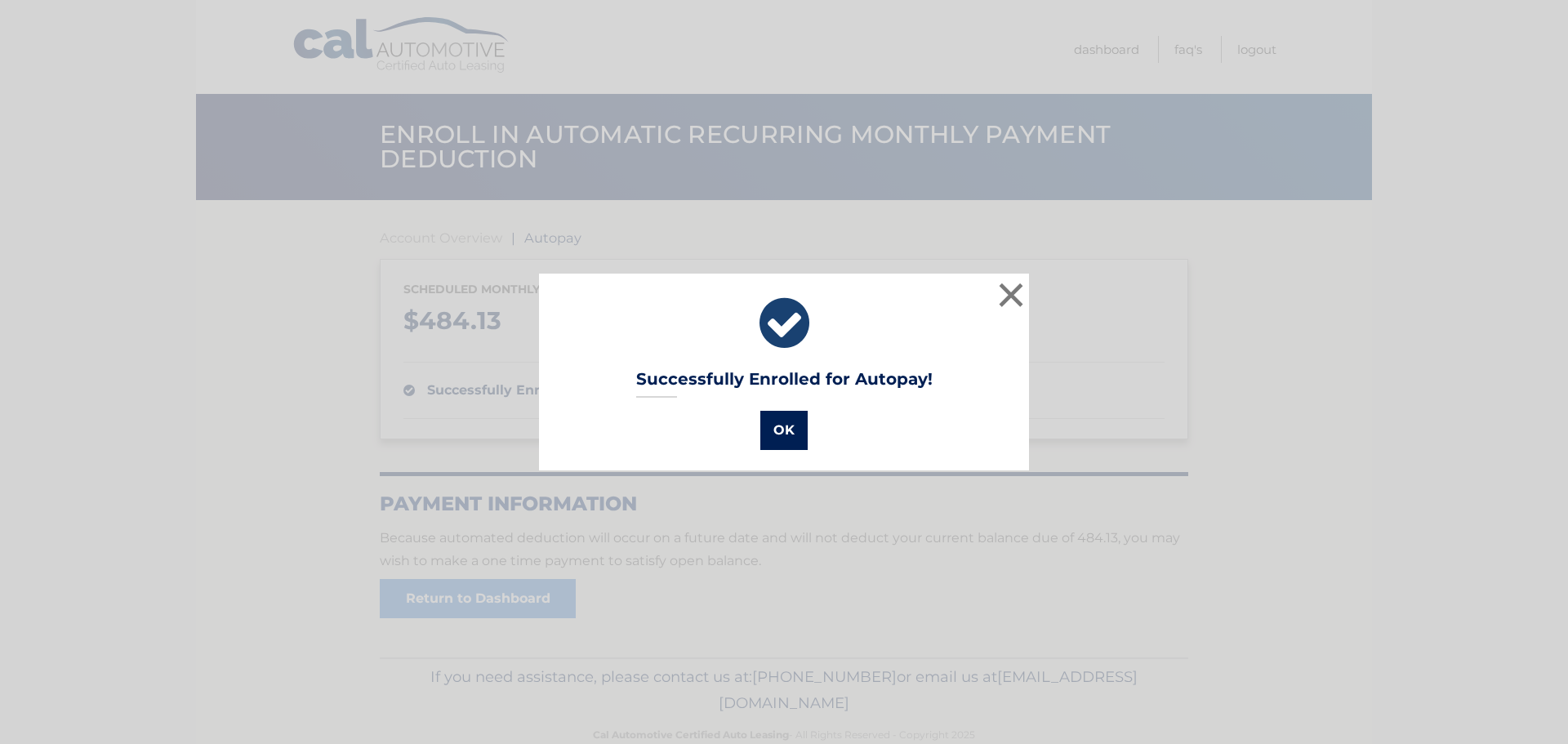
click at [777, 429] on button "OK" at bounding box center [784, 430] width 47 height 40
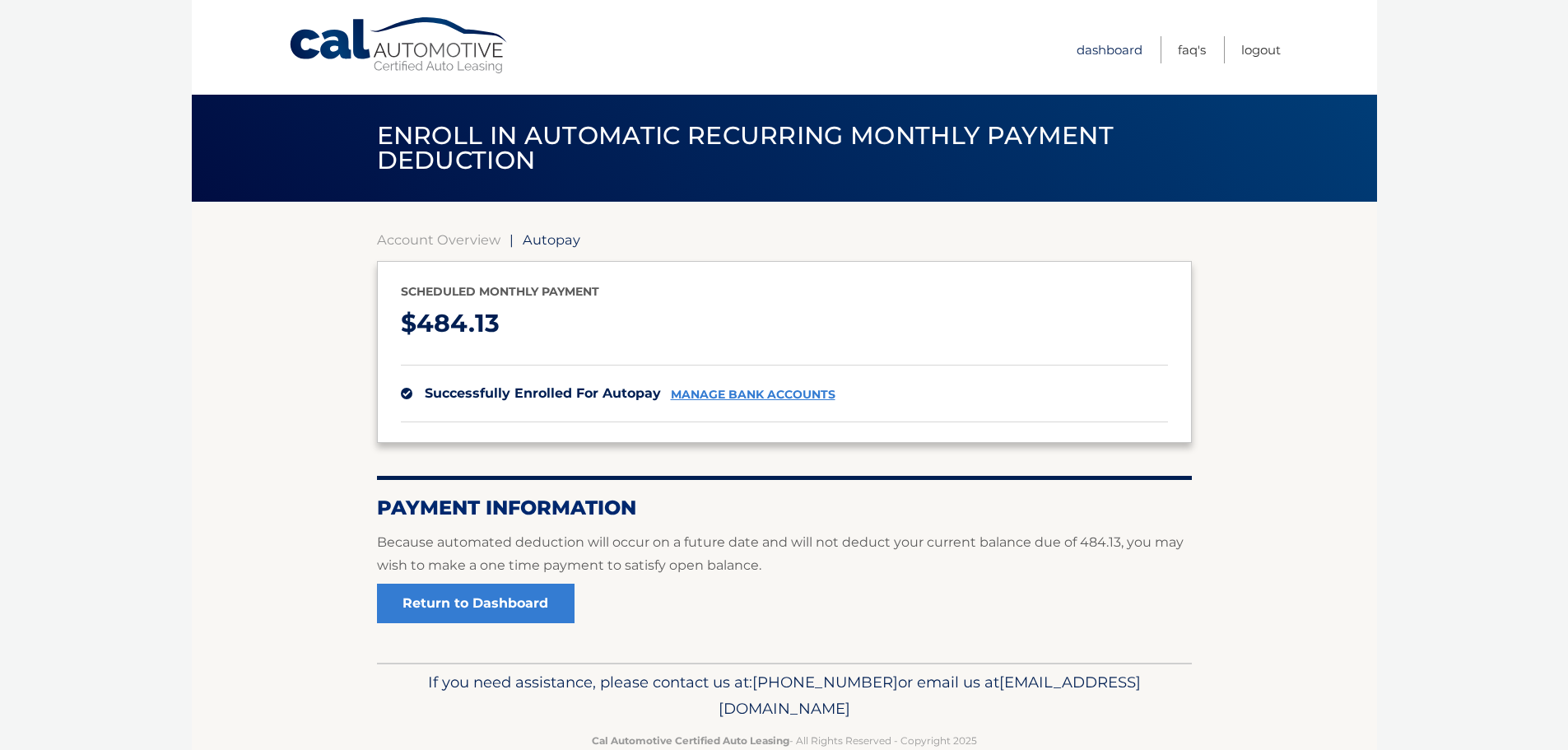
click at [1099, 52] on link "Dashboard" at bounding box center [1110, 50] width 66 height 27
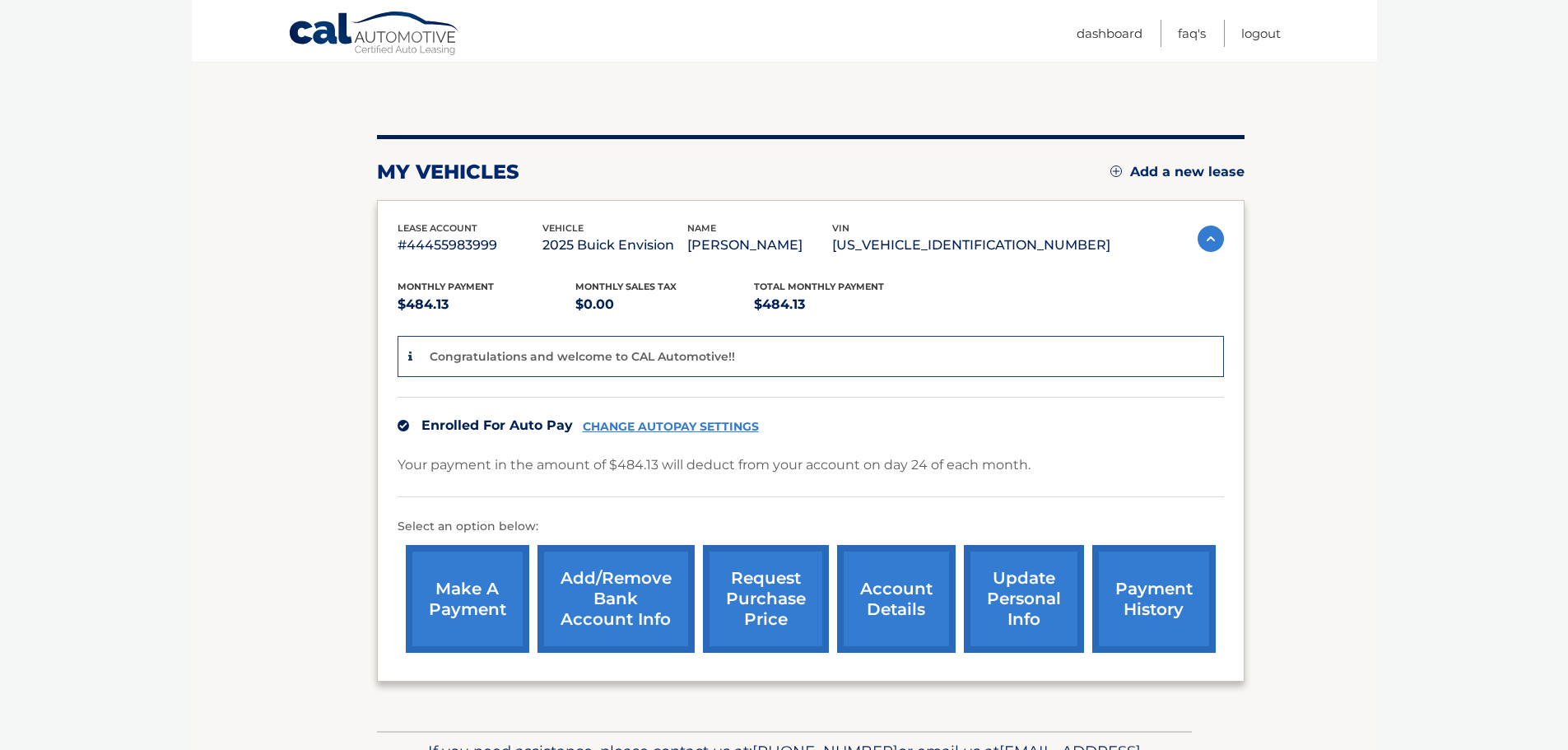
scroll to position [247, 0]
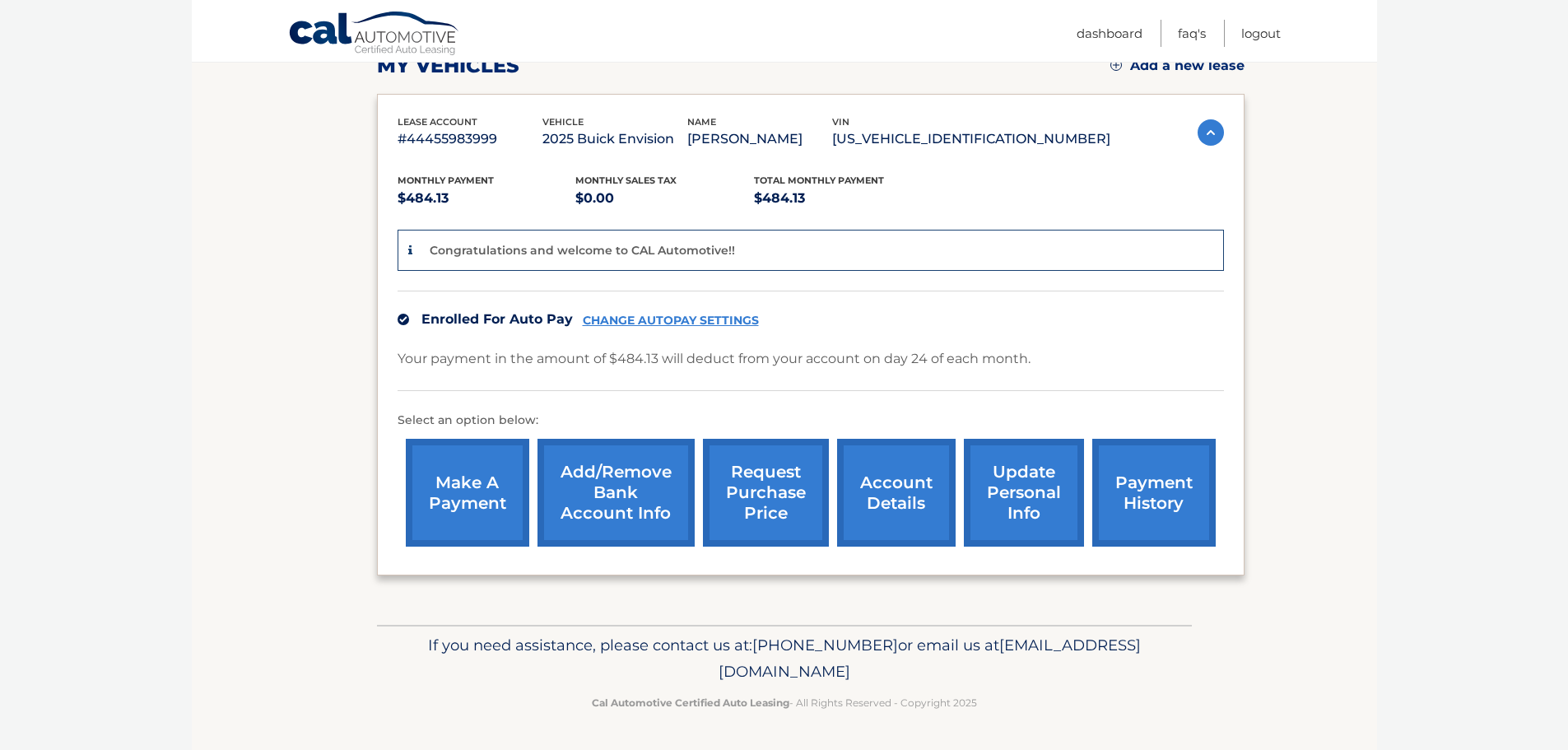
click at [921, 488] on link "account details" at bounding box center [896, 493] width 119 height 108
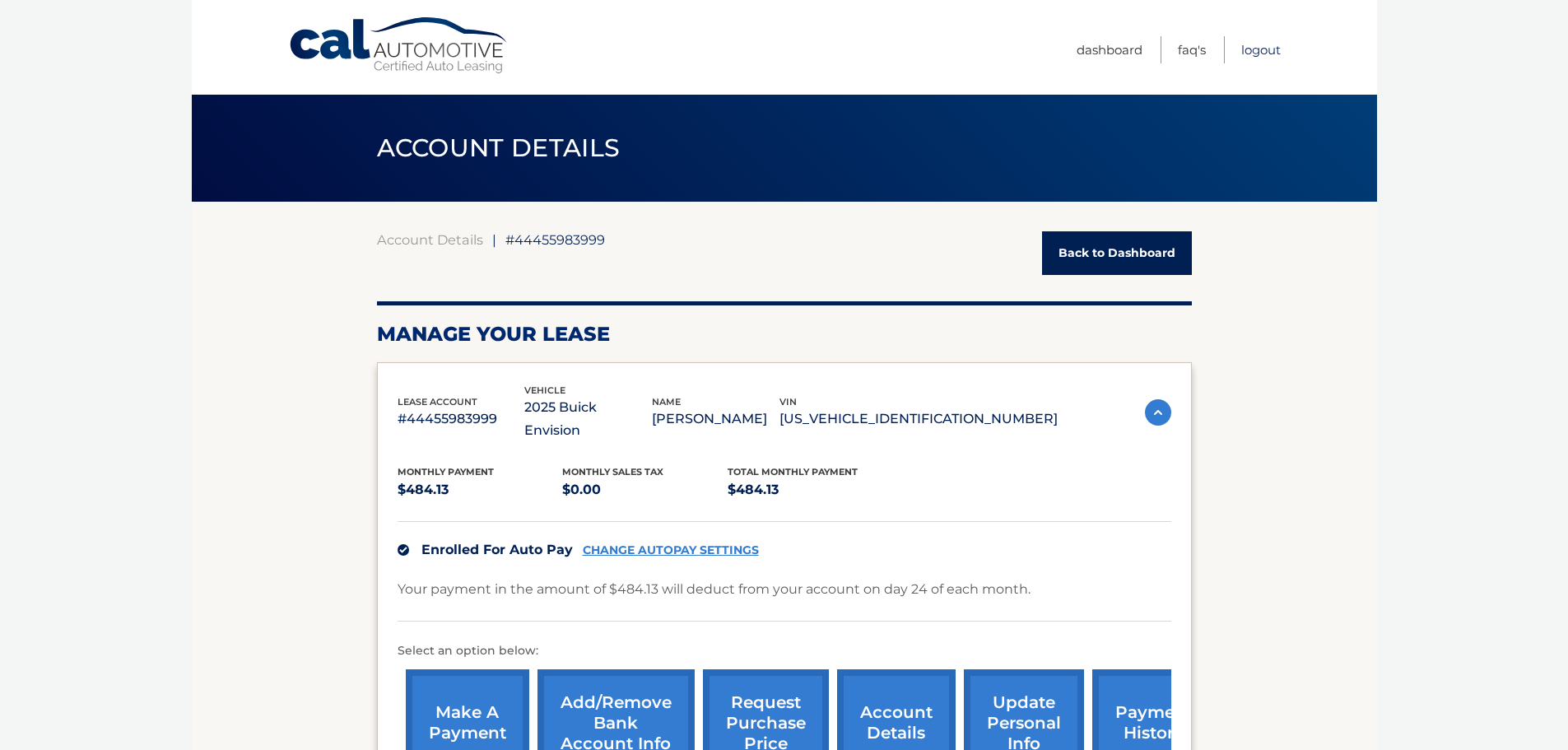
click at [1261, 52] on link "Logout" at bounding box center [1260, 50] width 40 height 27
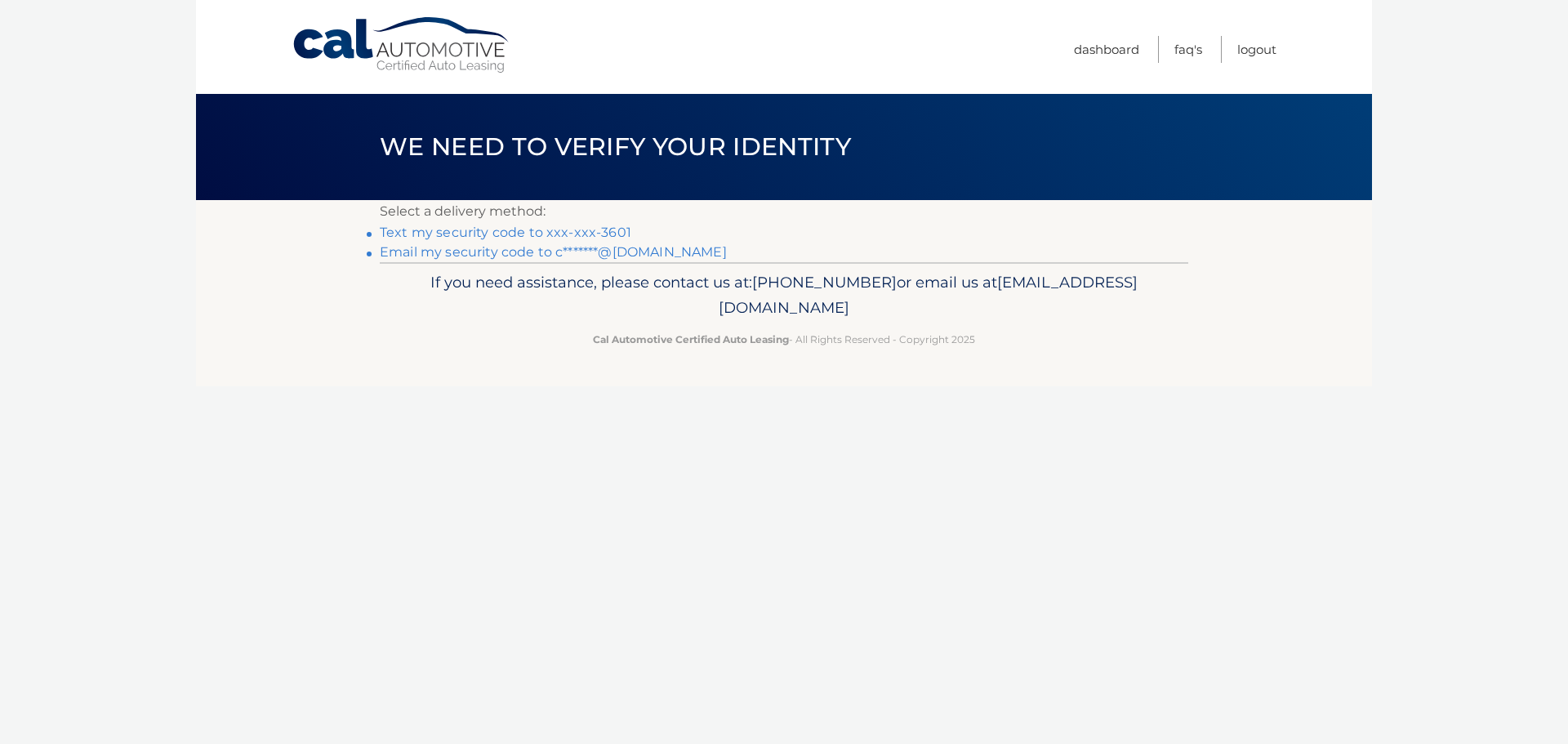
click at [486, 233] on link "Text my security code to xxx-xxx-3601" at bounding box center [506, 232] width 252 height 16
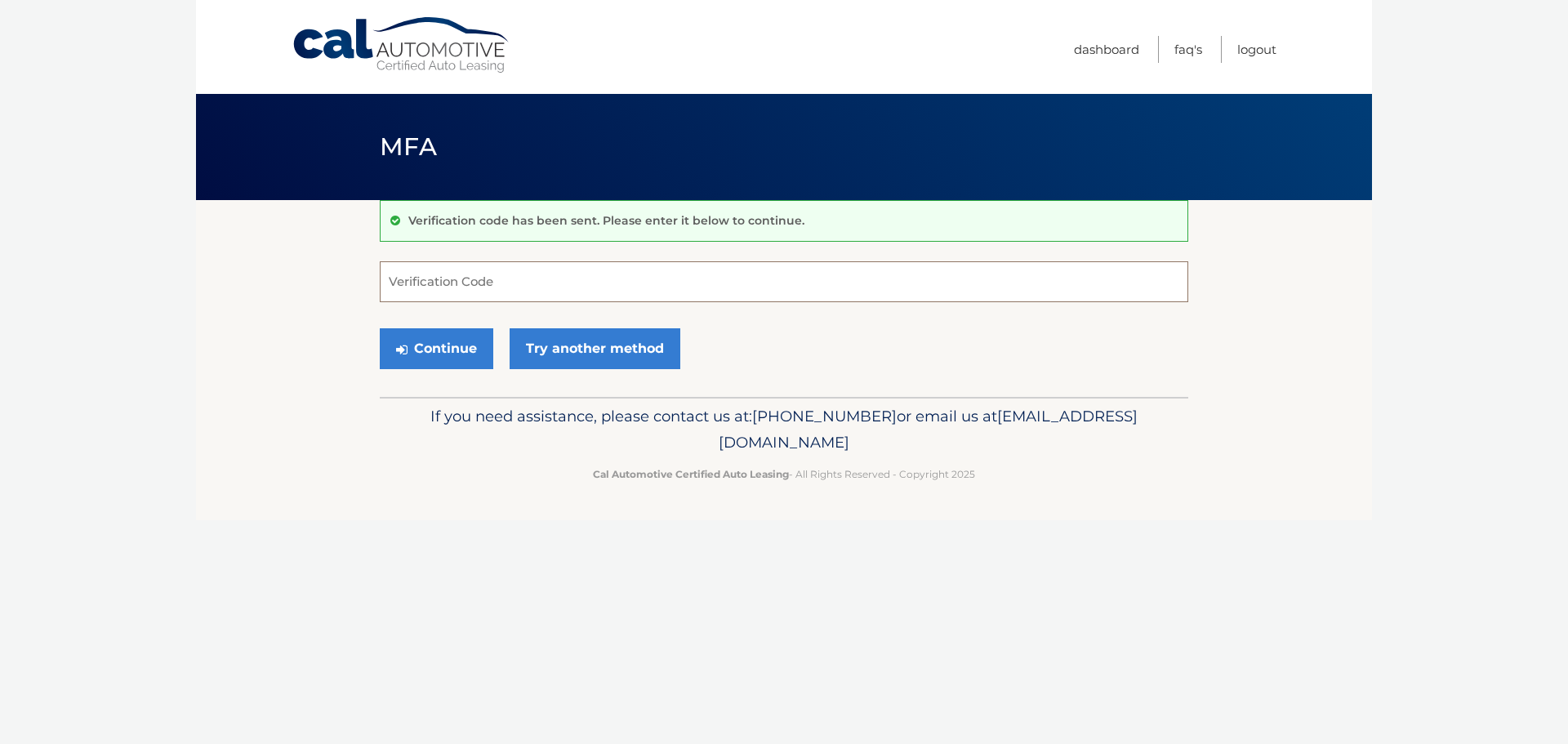
click at [543, 288] on input "Verification Code" at bounding box center [784, 281] width 808 height 40
type input "879134"
click at [439, 352] on button "Continue" at bounding box center [436, 348] width 113 height 40
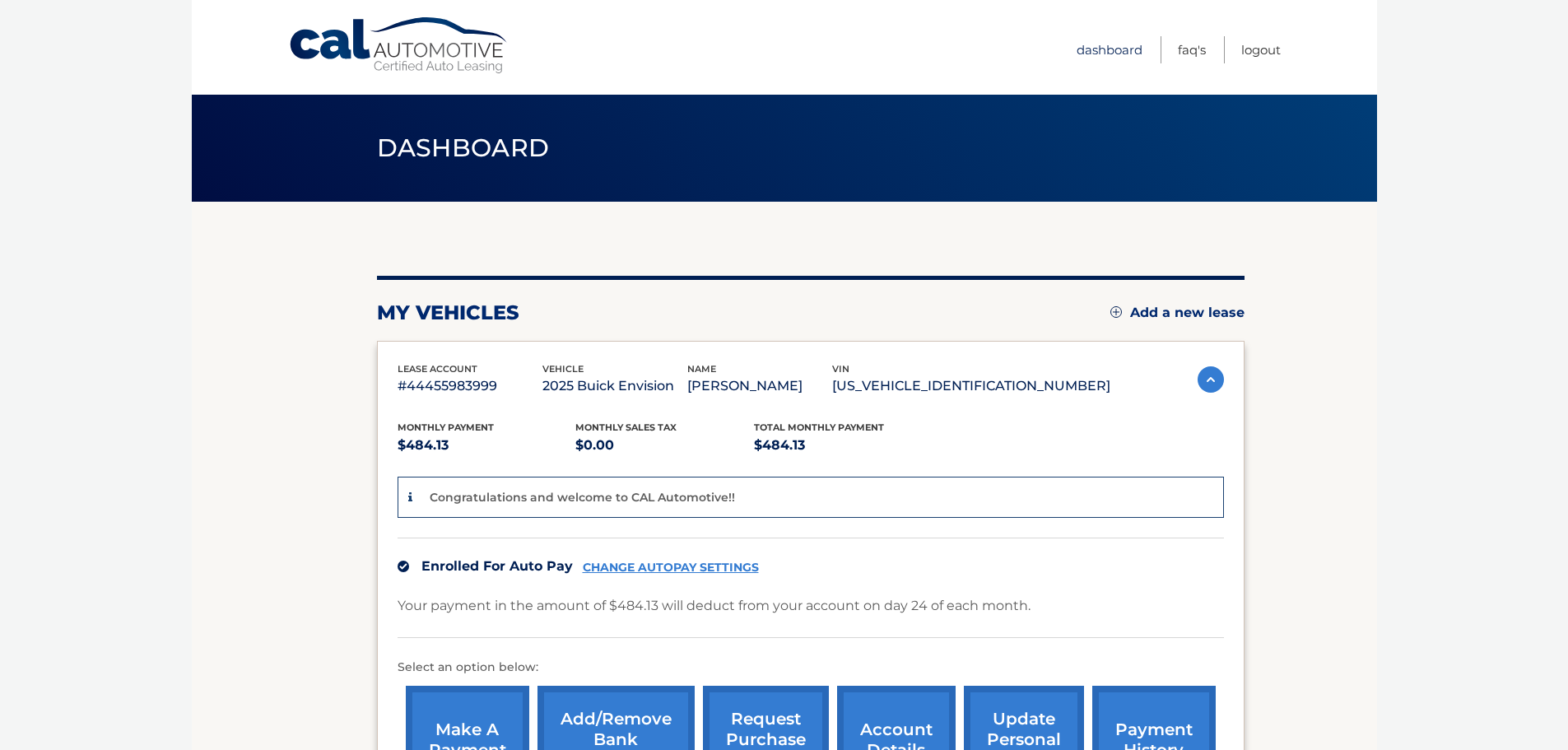
click at [1101, 51] on link "Dashboard" at bounding box center [1110, 50] width 66 height 27
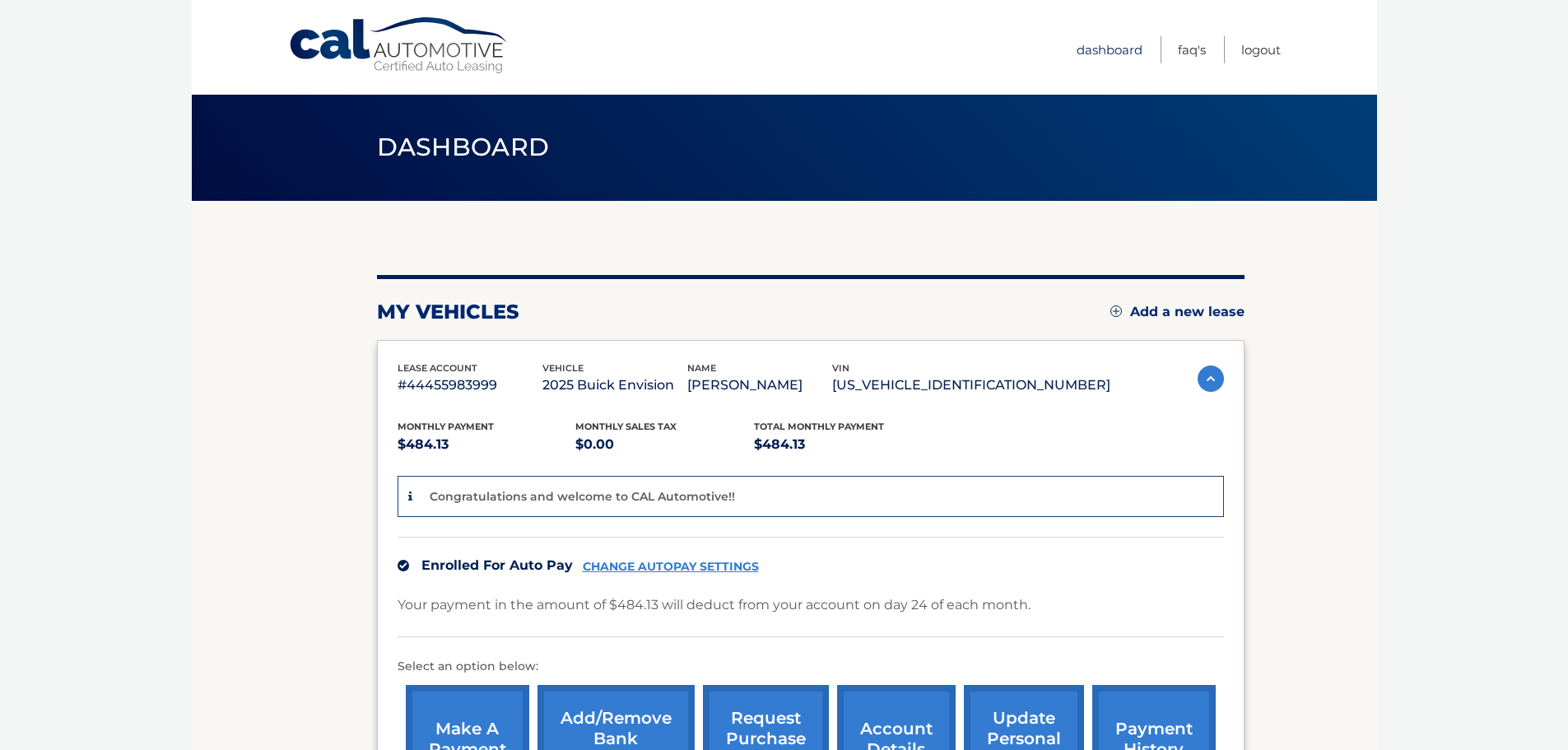
scroll to position [247, 0]
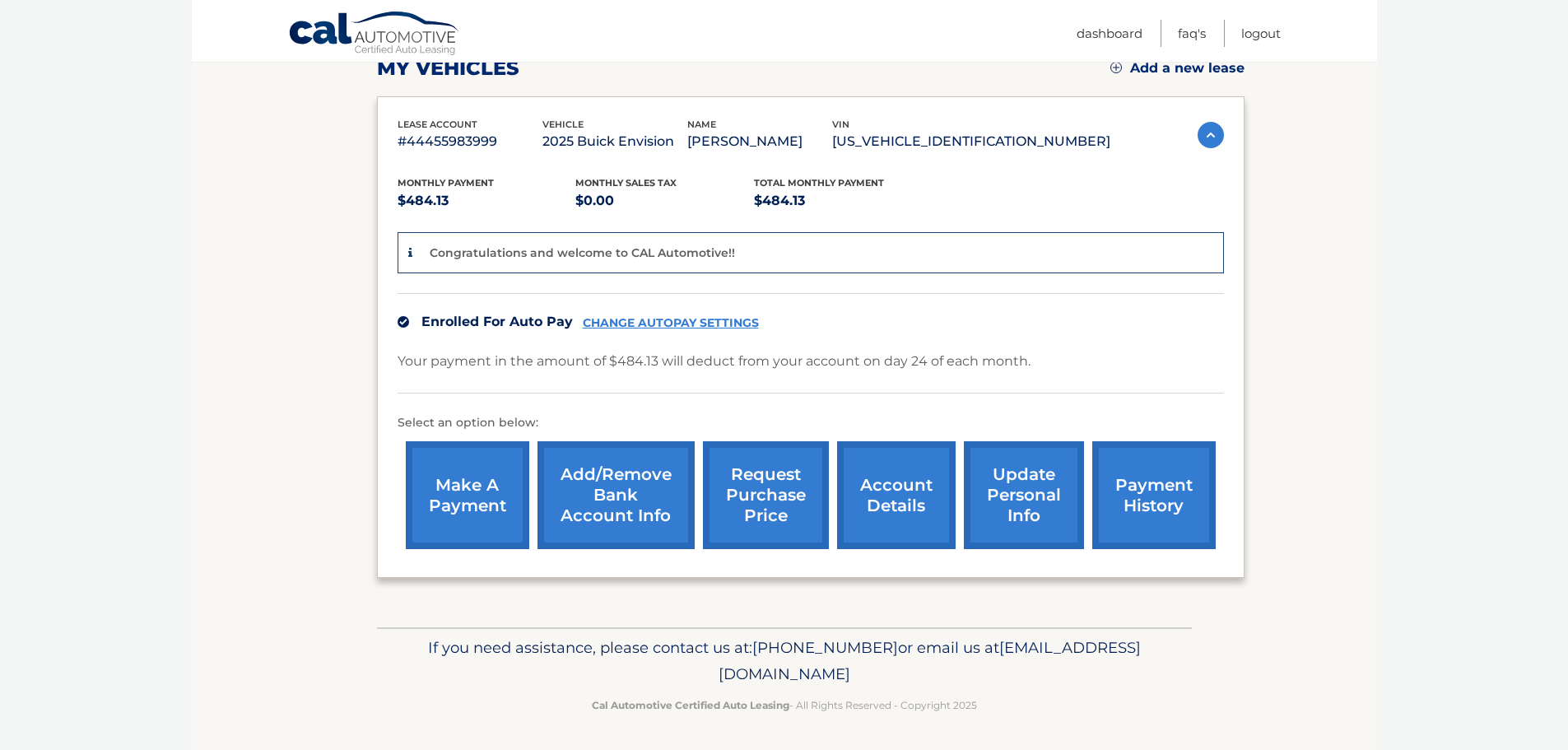
scroll to position [247, 0]
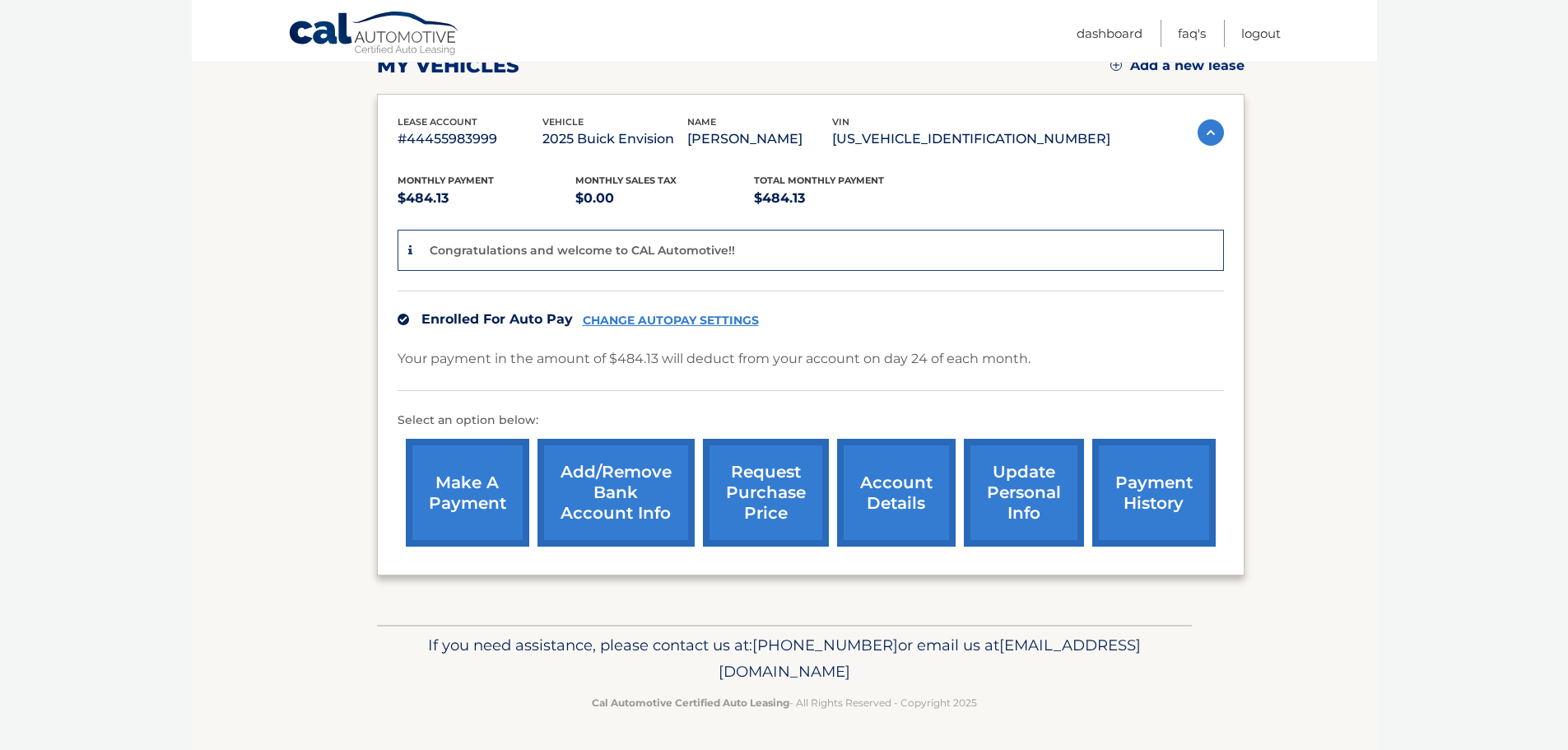
click at [921, 500] on link "account details" at bounding box center [896, 493] width 119 height 108
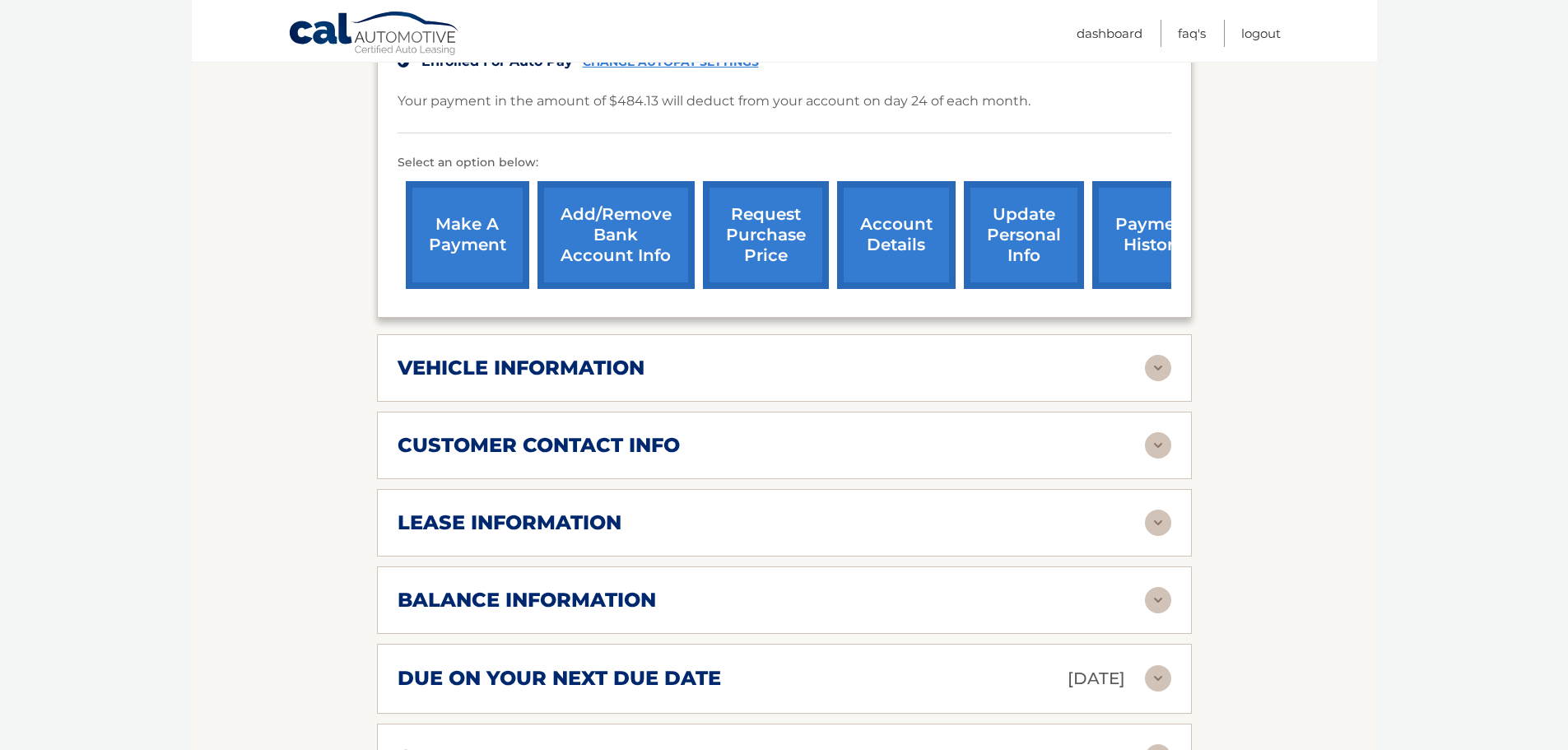
scroll to position [576, 0]
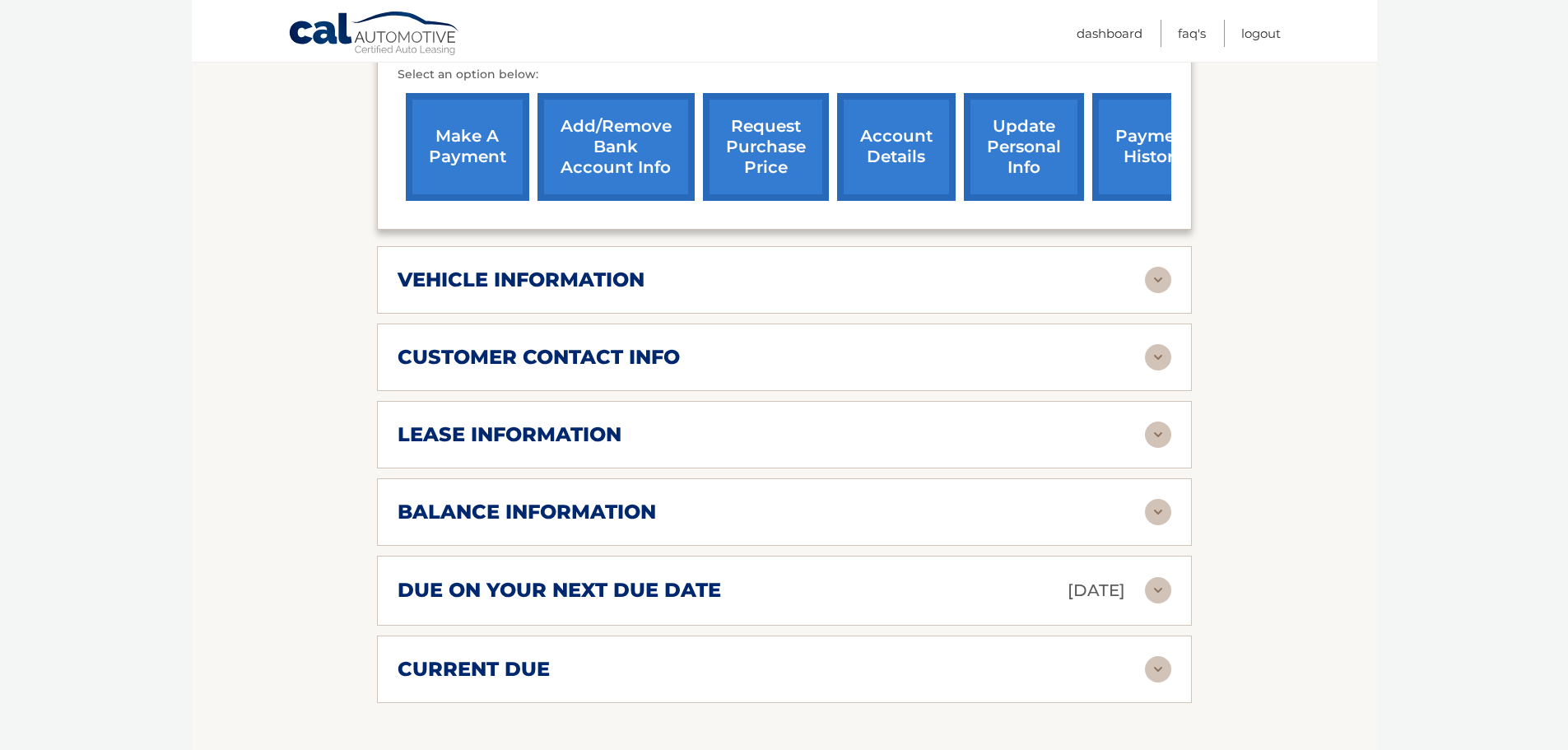
click at [1152, 267] on img at bounding box center [1158, 280] width 27 height 27
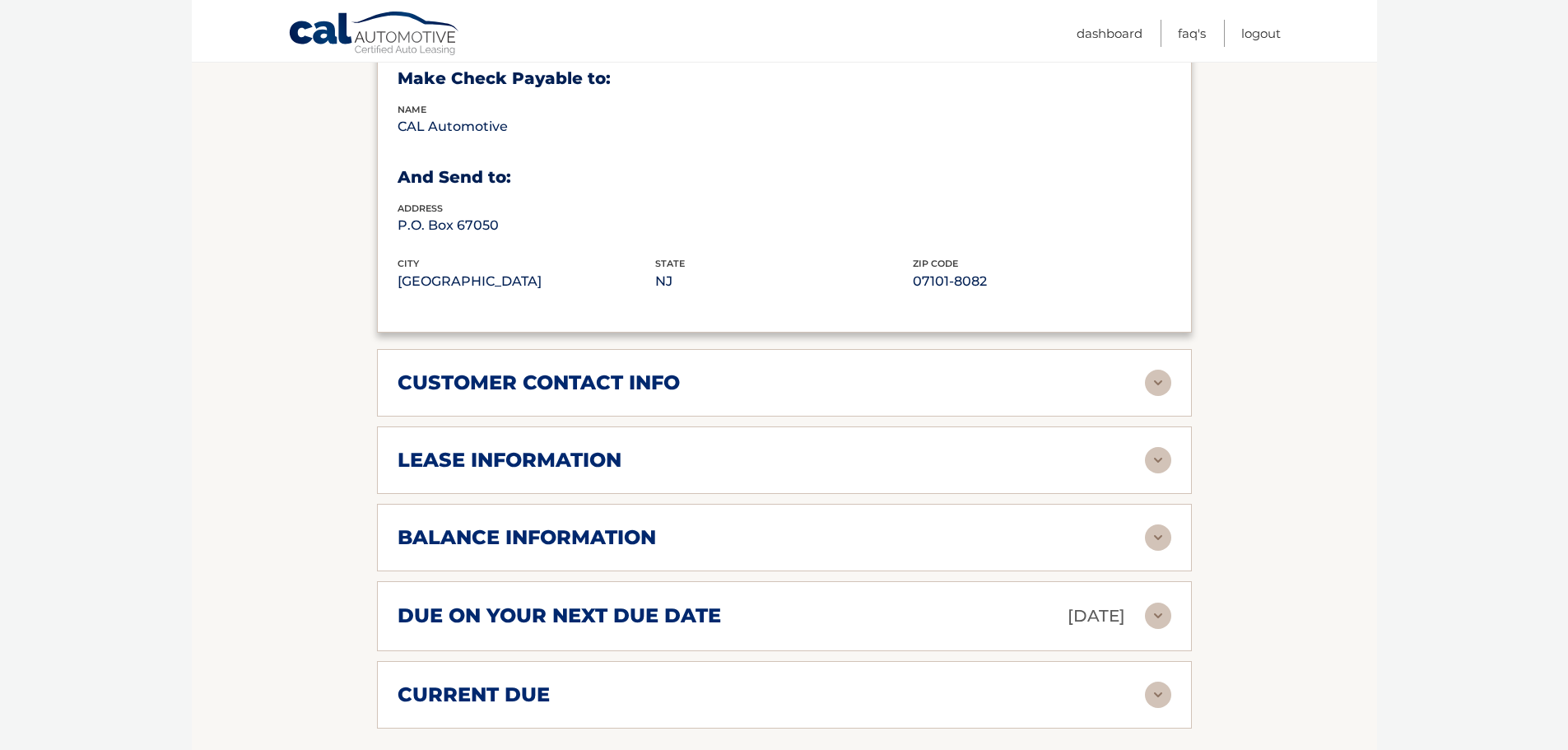
scroll to position [988, 0]
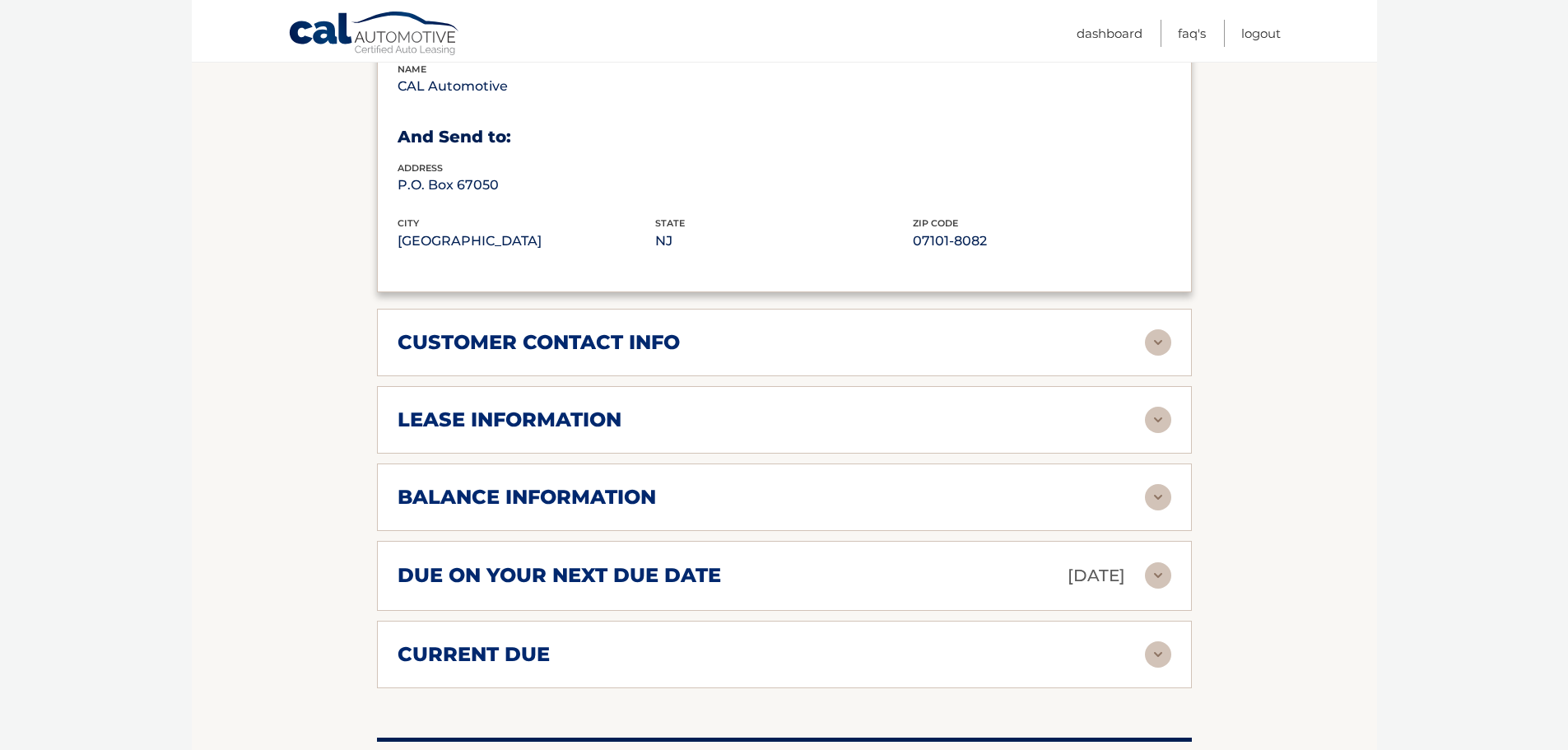
click at [1159, 329] on img at bounding box center [1158, 342] width 27 height 27
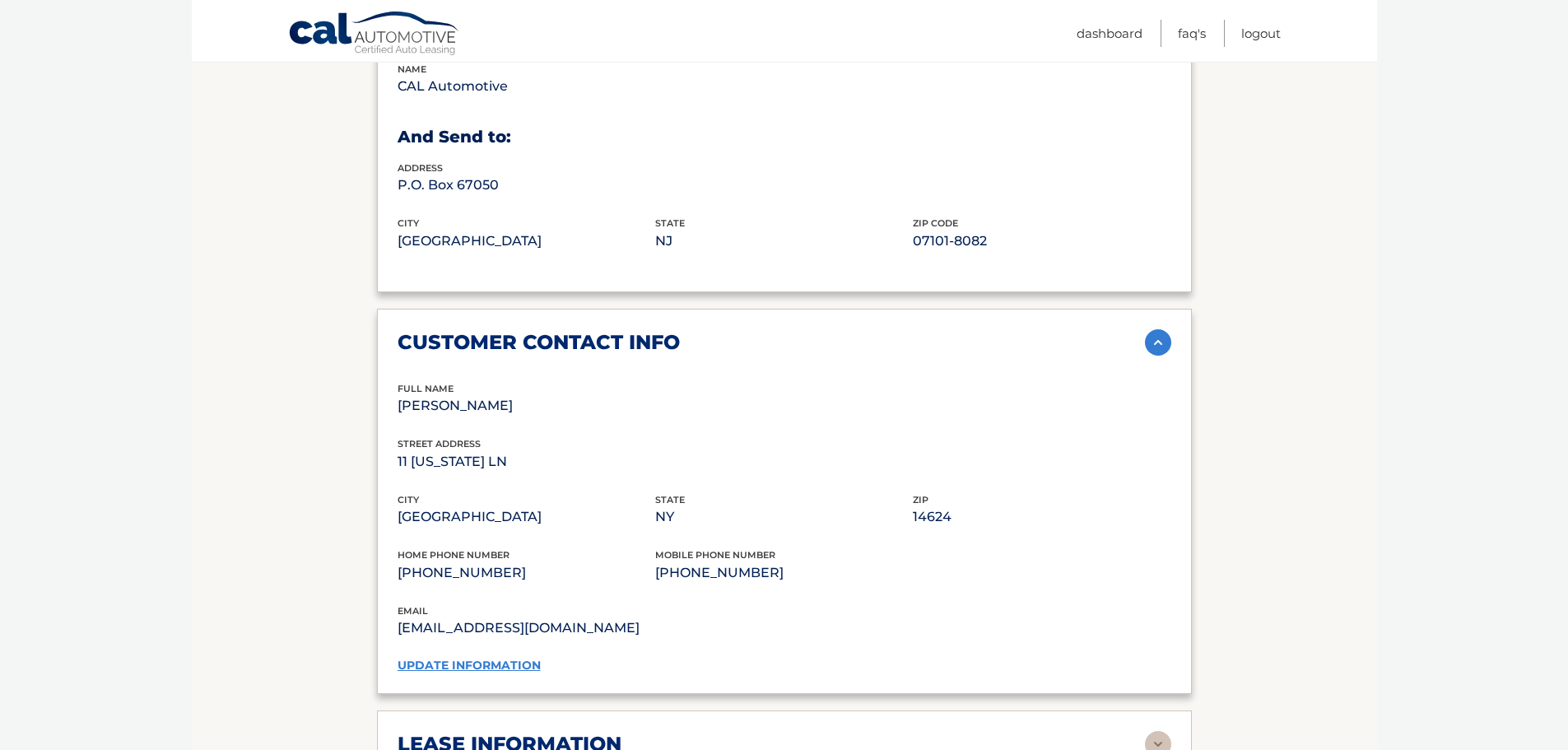
click at [503, 658] on link "update information" at bounding box center [470, 665] width 144 height 15
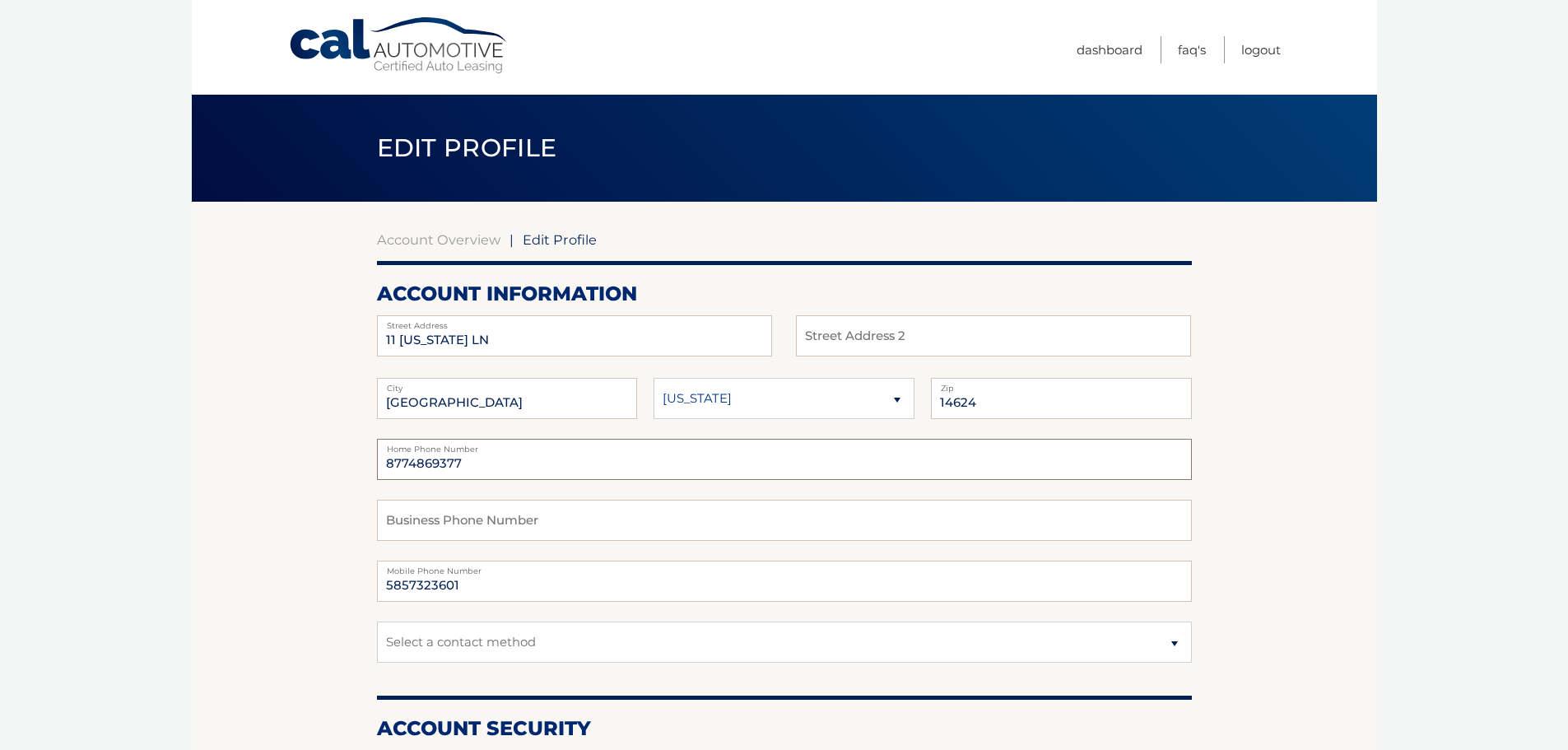
click at [513, 463] on input "8774869377" at bounding box center [784, 459] width 815 height 41
drag, startPoint x: 503, startPoint y: 460, endPoint x: 302, endPoint y: 459, distance: 201.0
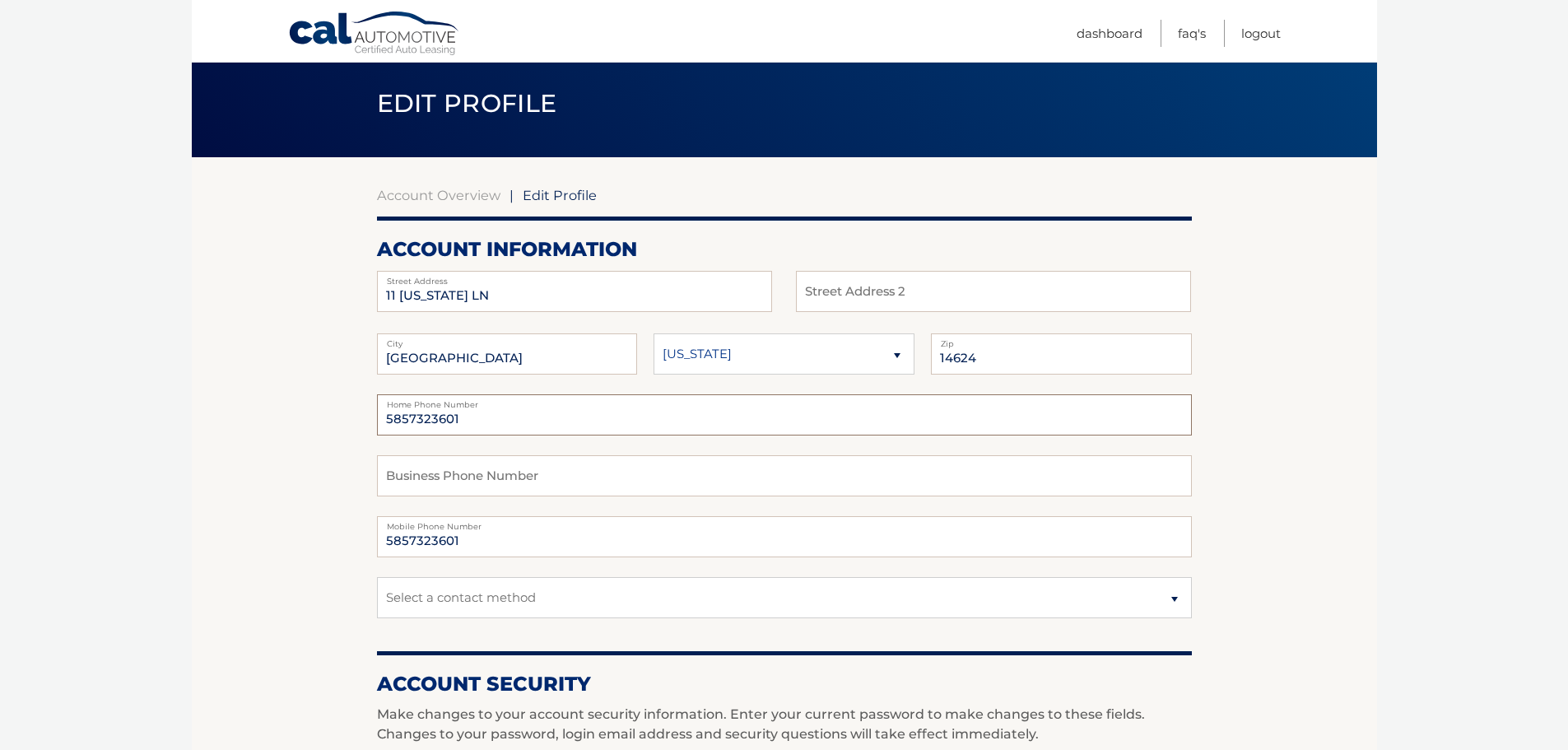
scroll to position [82, 0]
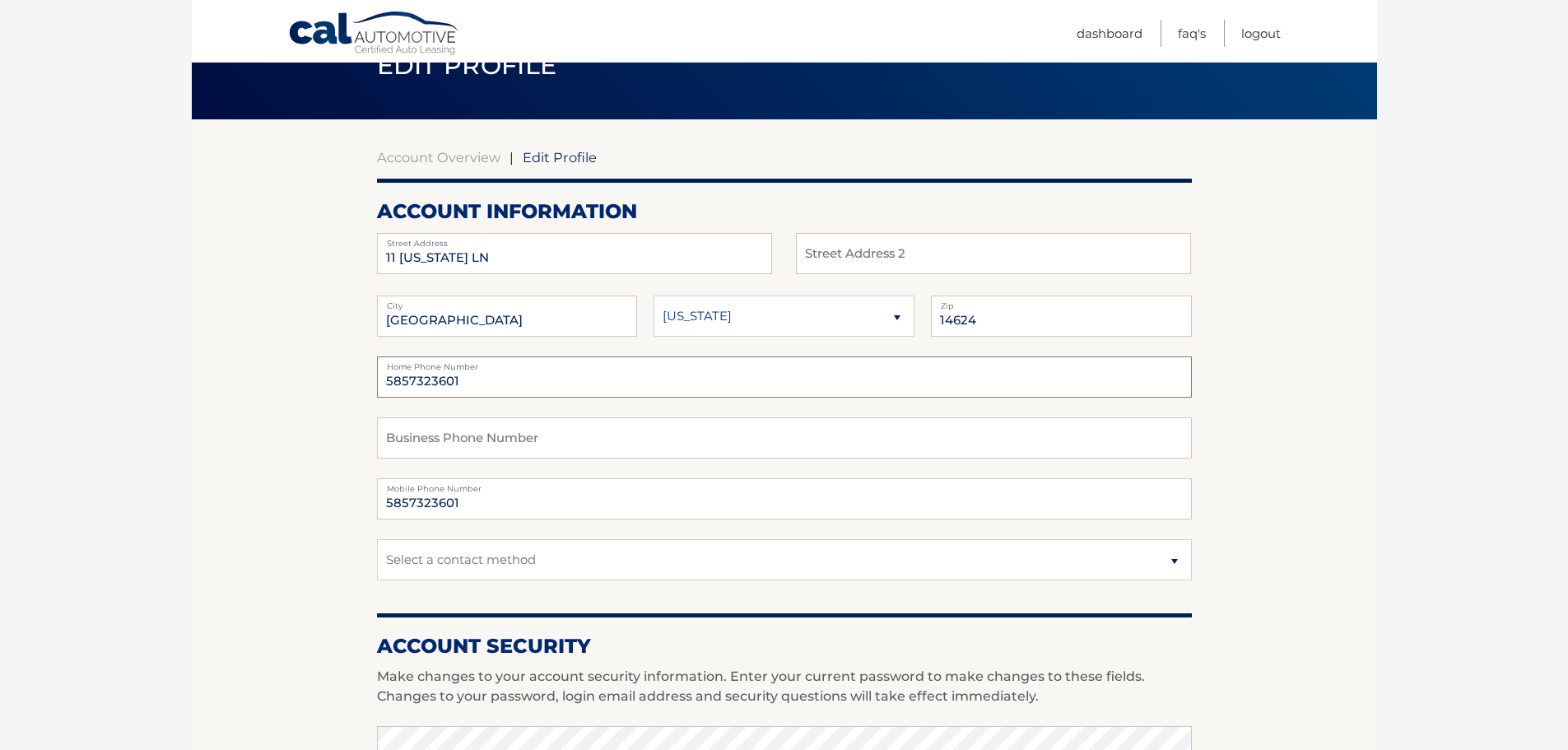
type input "5857323601"
click at [1173, 557] on select "Select a contact method Mobile Home" at bounding box center [784, 559] width 815 height 41
select select "1"
click at [377, 539] on select "Select a contact method Mobile Home" at bounding box center [784, 559] width 815 height 41
click at [1297, 528] on section "Account Overview | Edit Profile account information 11 VIRGINIA LN Street Addre…" at bounding box center [784, 719] width 1185 height 1199
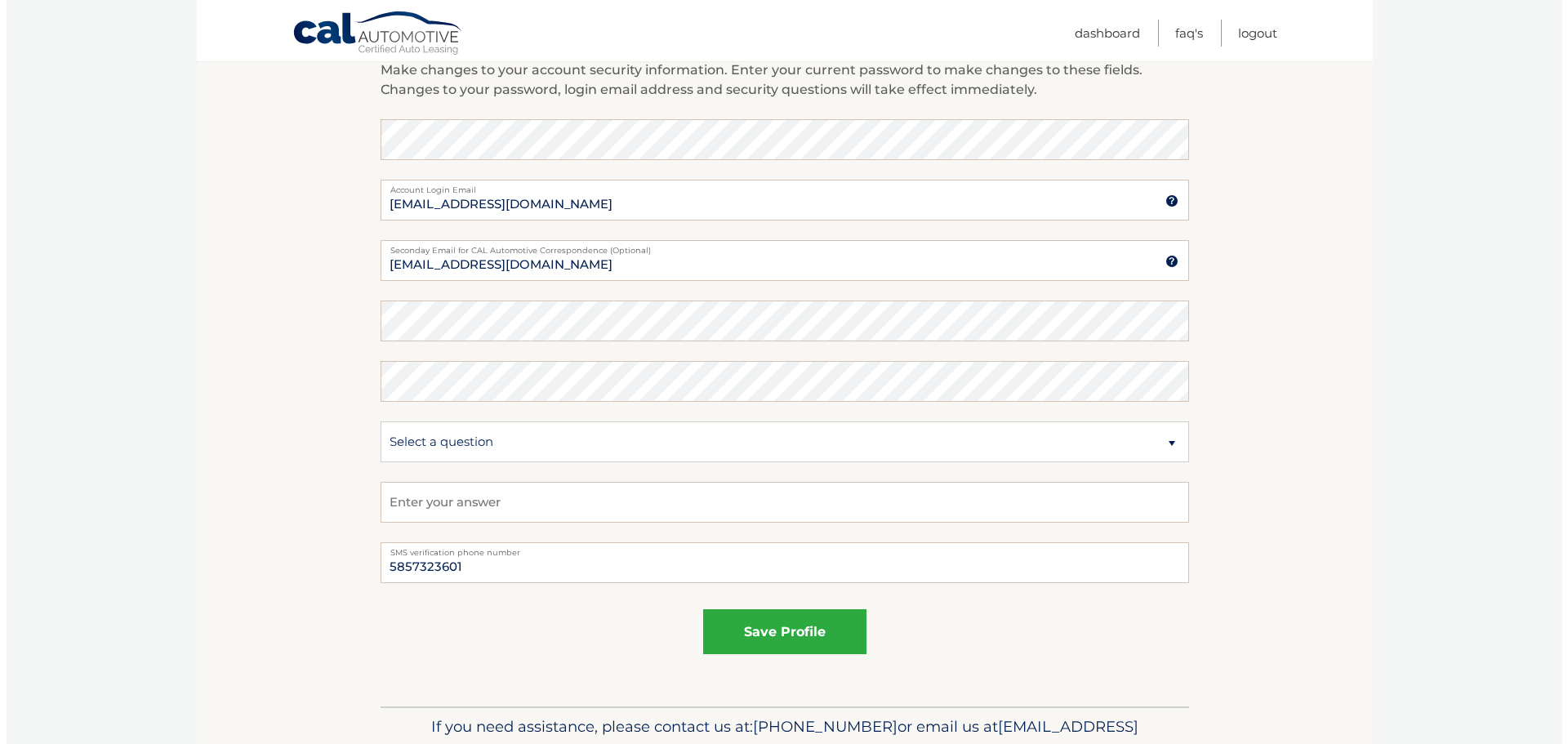
scroll to position [735, 0]
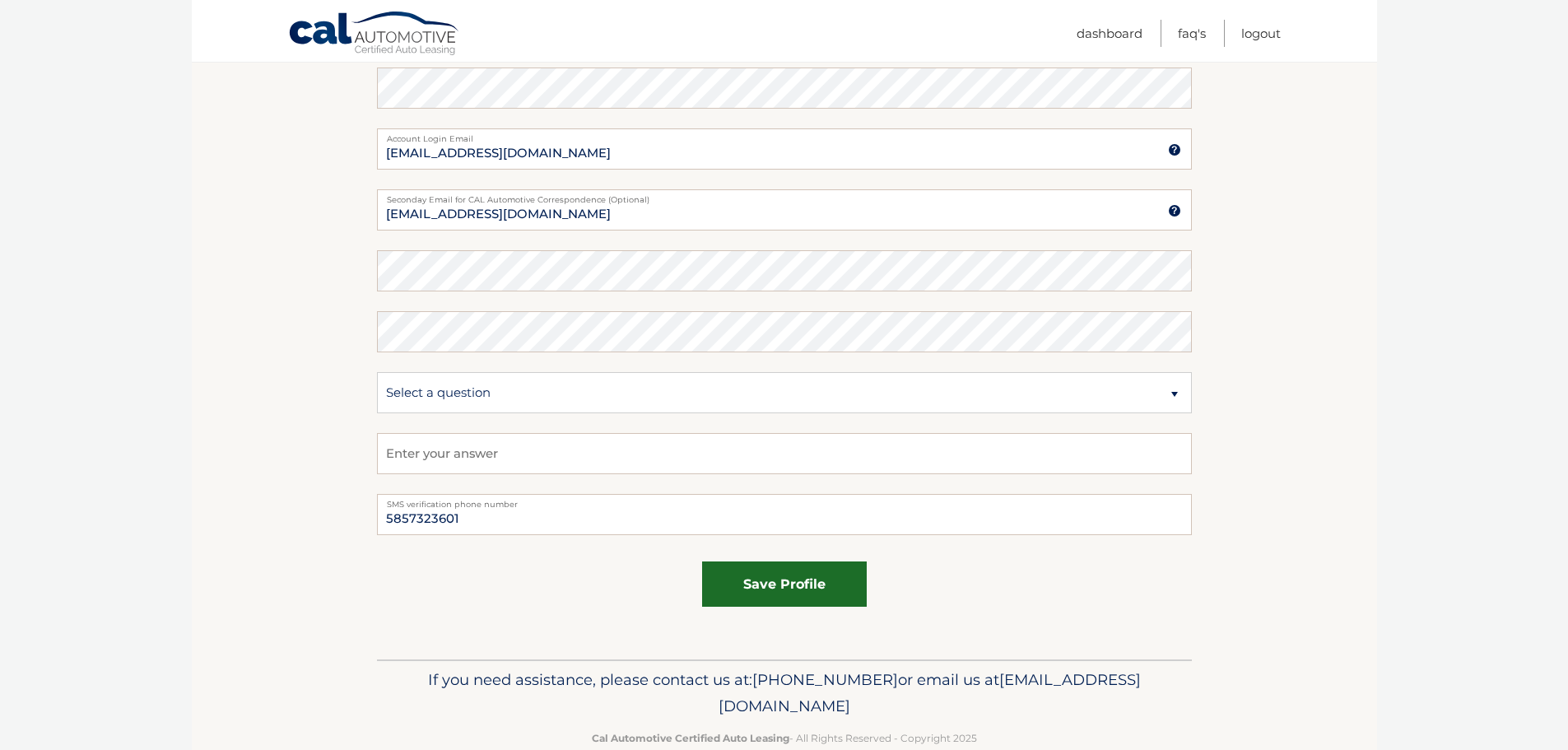
click at [801, 587] on button "save profile" at bounding box center [784, 583] width 165 height 45
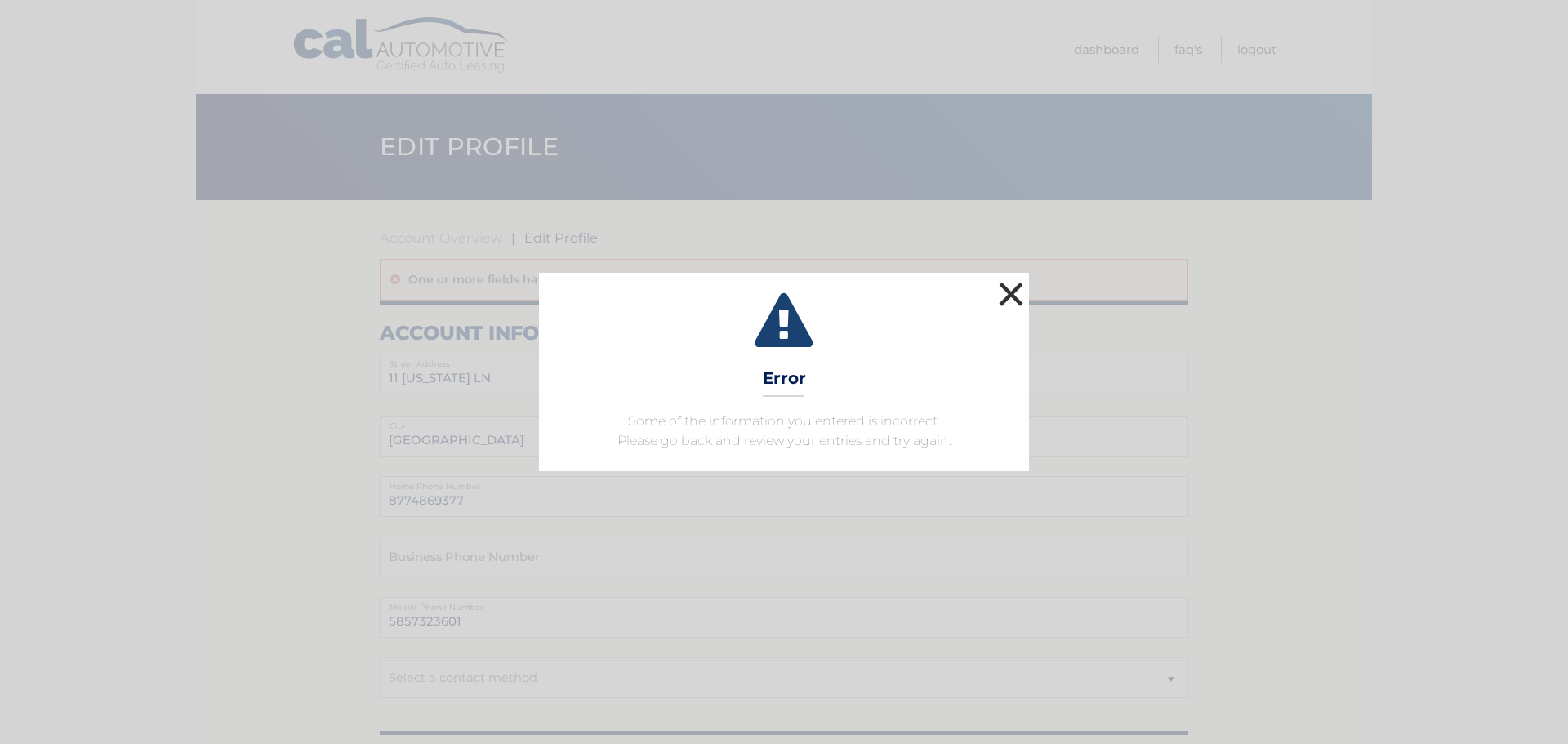
click at [1013, 289] on button "×" at bounding box center [1010, 294] width 33 height 33
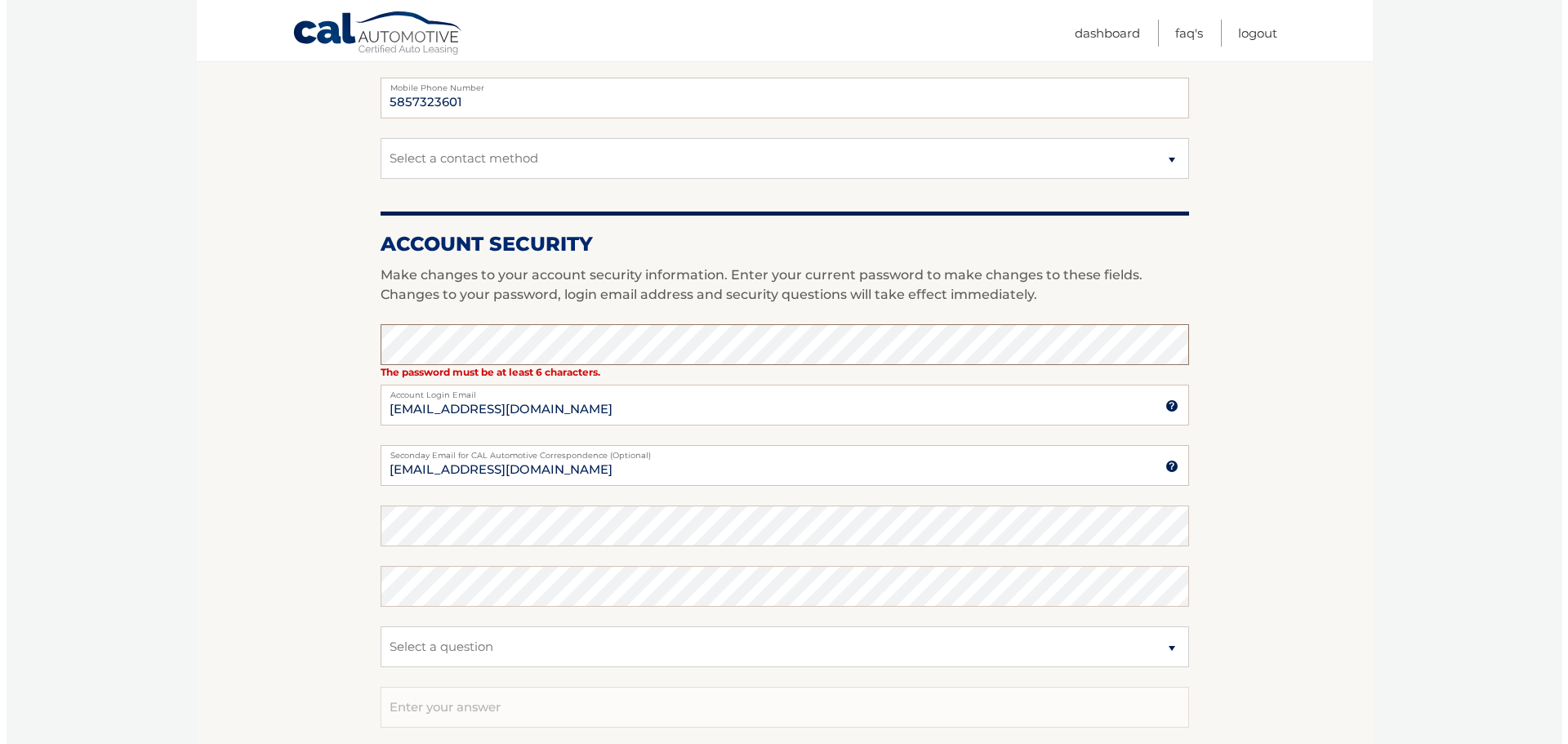
scroll to position [653, 0]
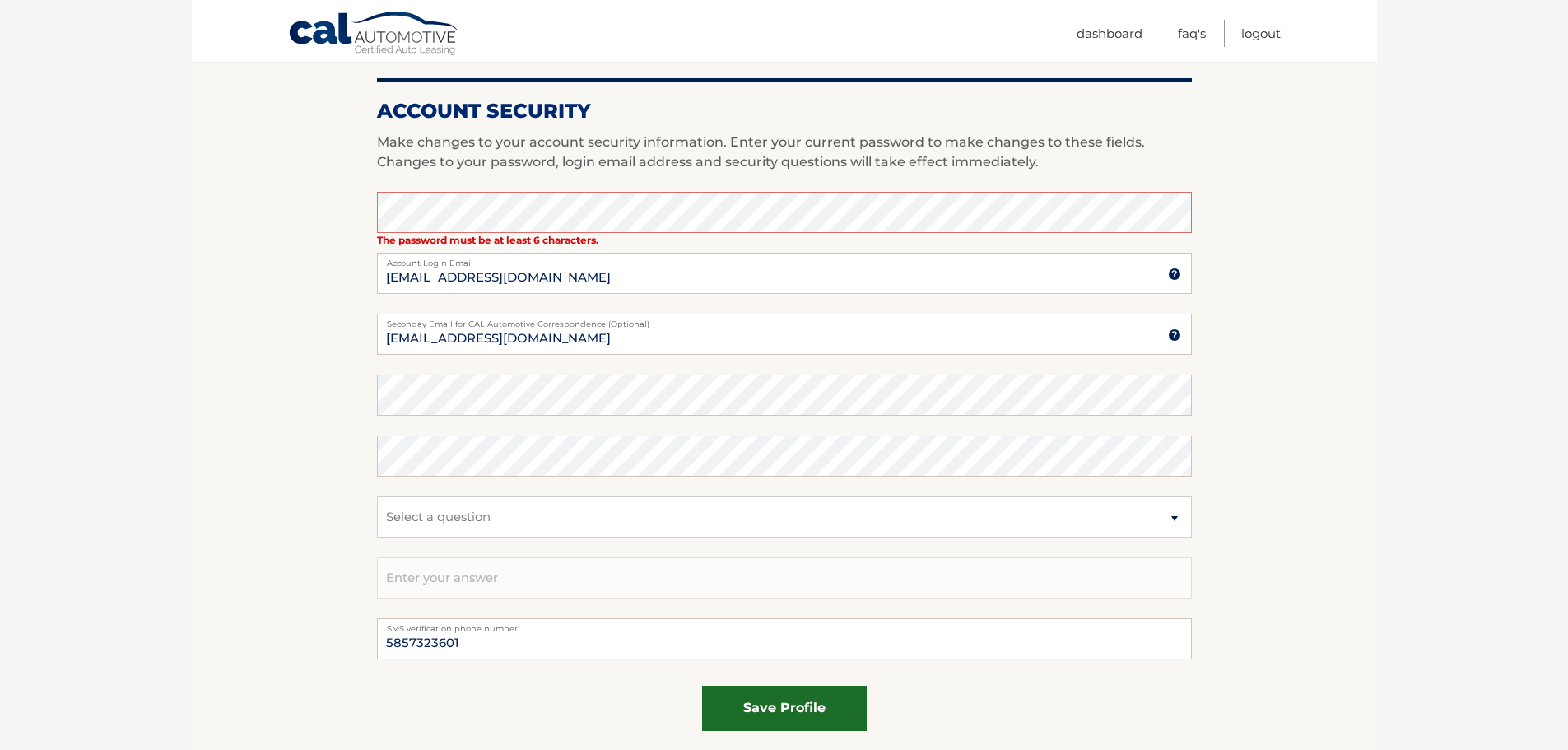
click at [804, 718] on button "save profile" at bounding box center [784, 708] width 165 height 45
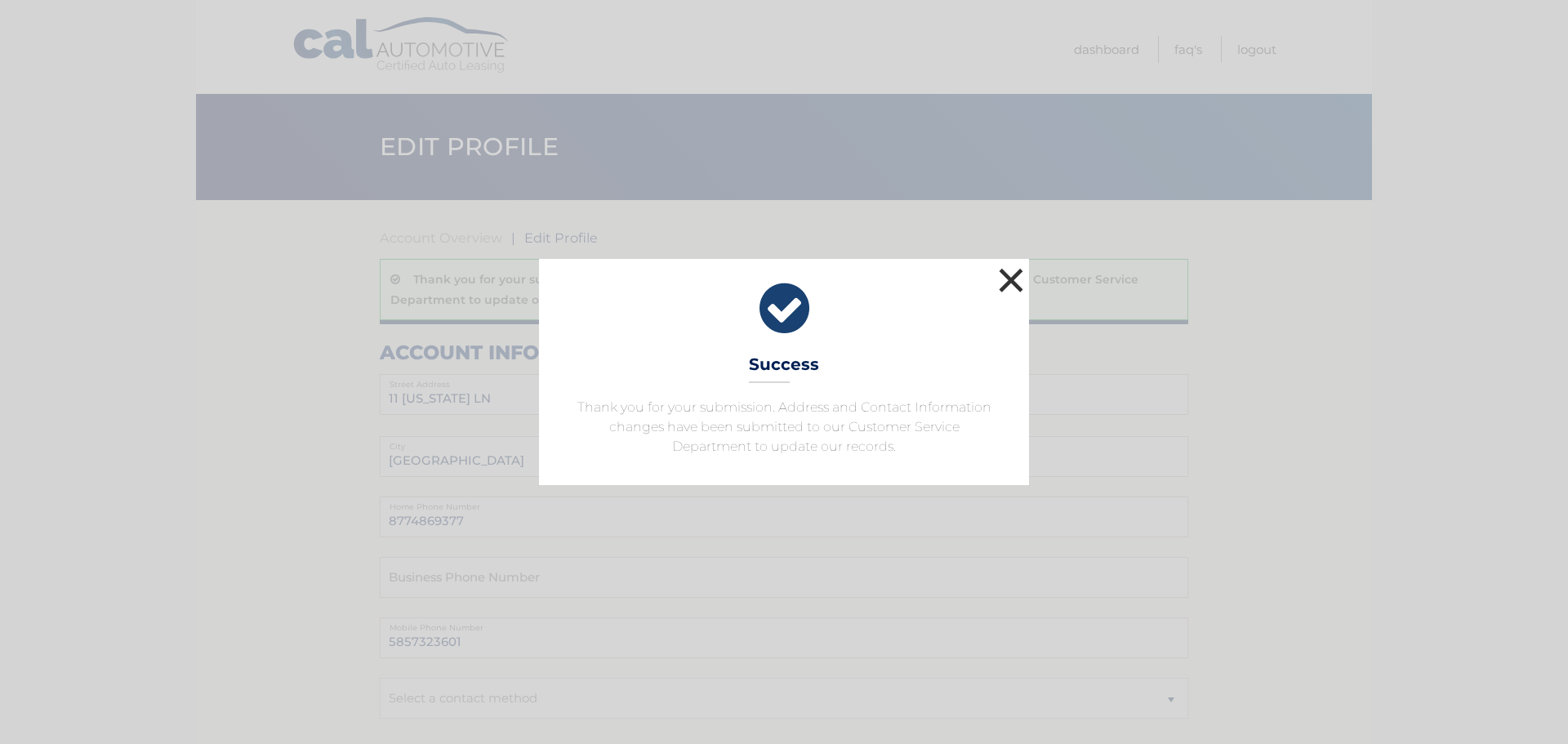
click at [1011, 283] on button "×" at bounding box center [1010, 280] width 33 height 33
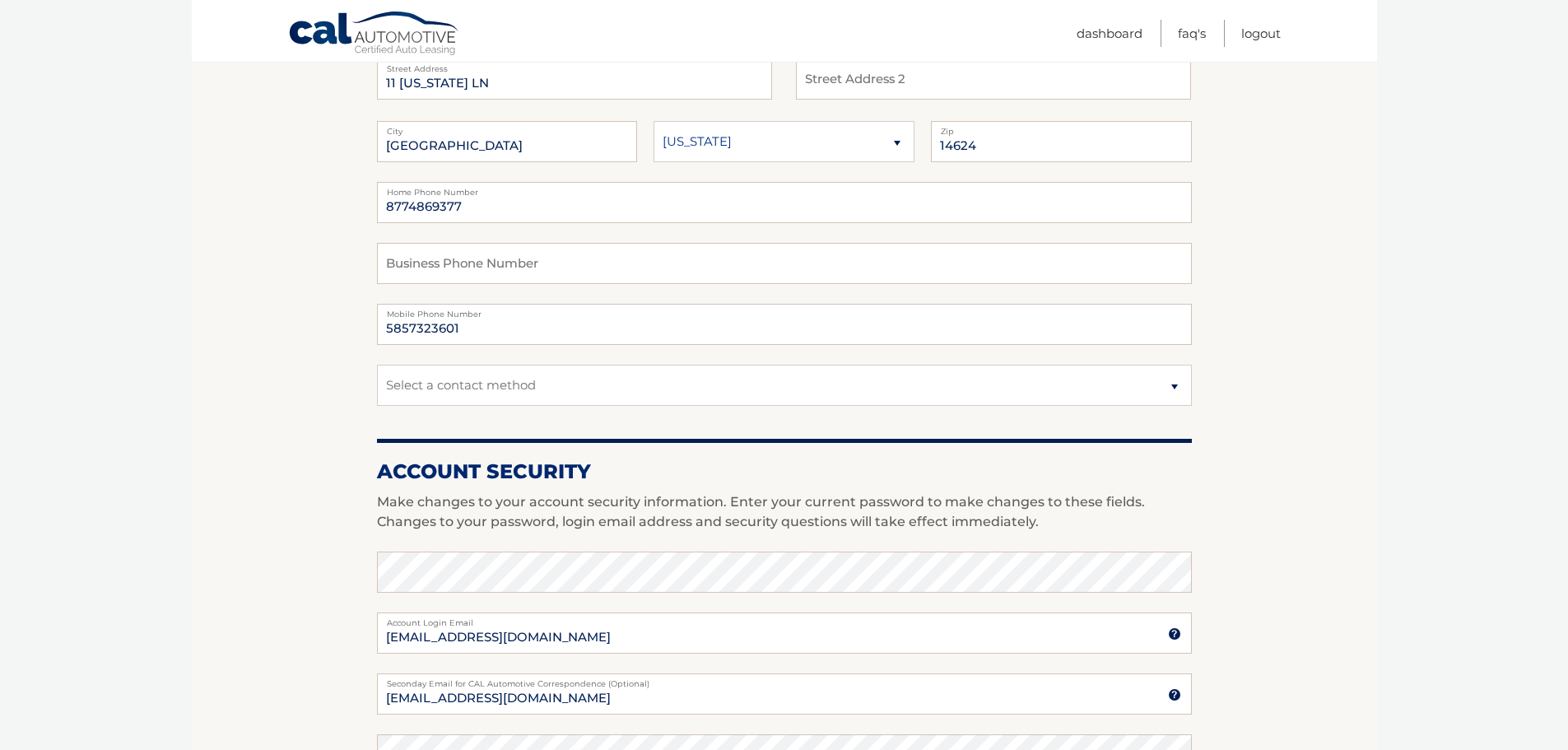
scroll to position [329, 0]
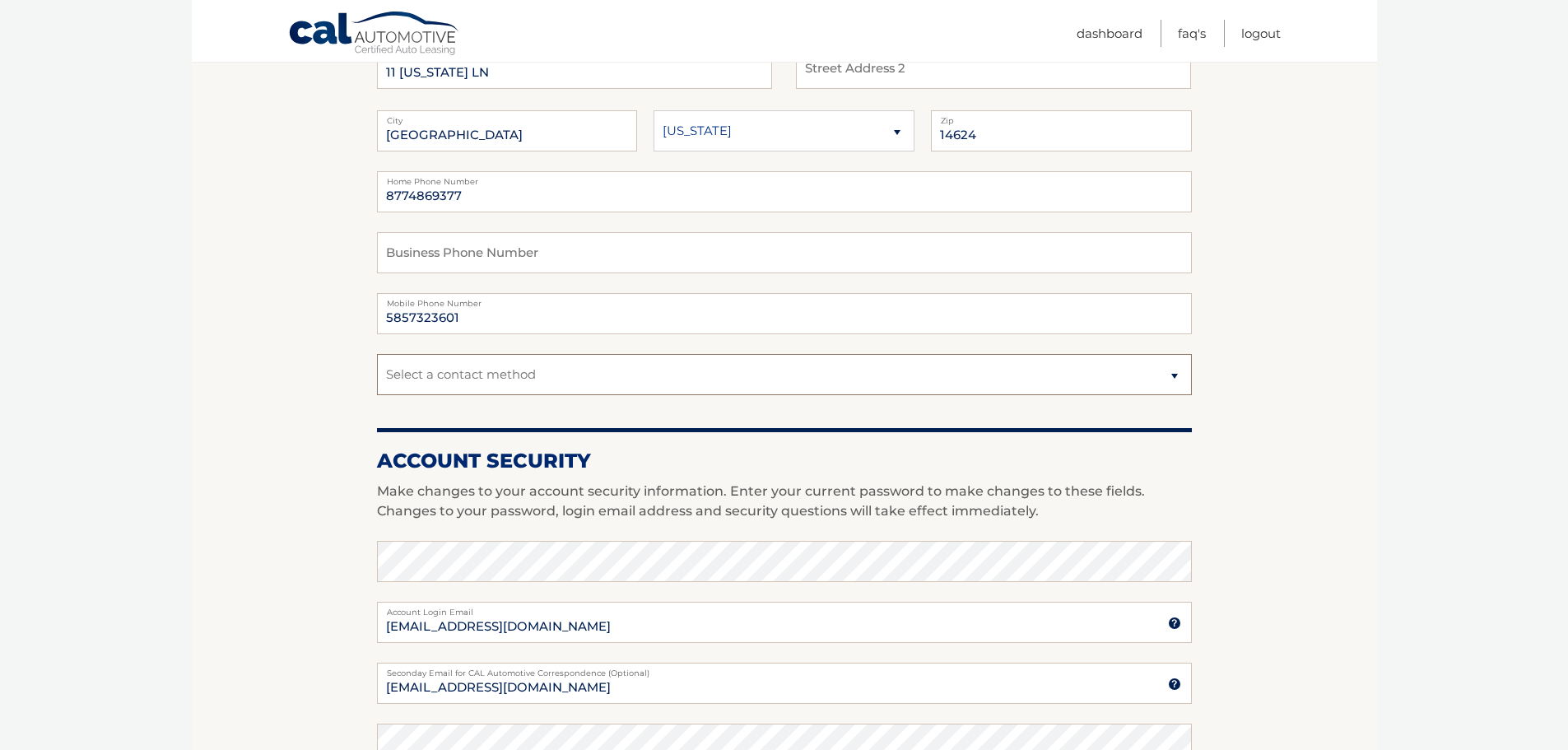
drag, startPoint x: 1172, startPoint y: 372, endPoint x: 1156, endPoint y: 377, distance: 16.8
click at [1172, 372] on select "Select a contact method Mobile Home" at bounding box center [784, 374] width 815 height 41
select select "1"
click at [377, 354] on select "Select a contact method Mobile Home" at bounding box center [784, 374] width 815 height 41
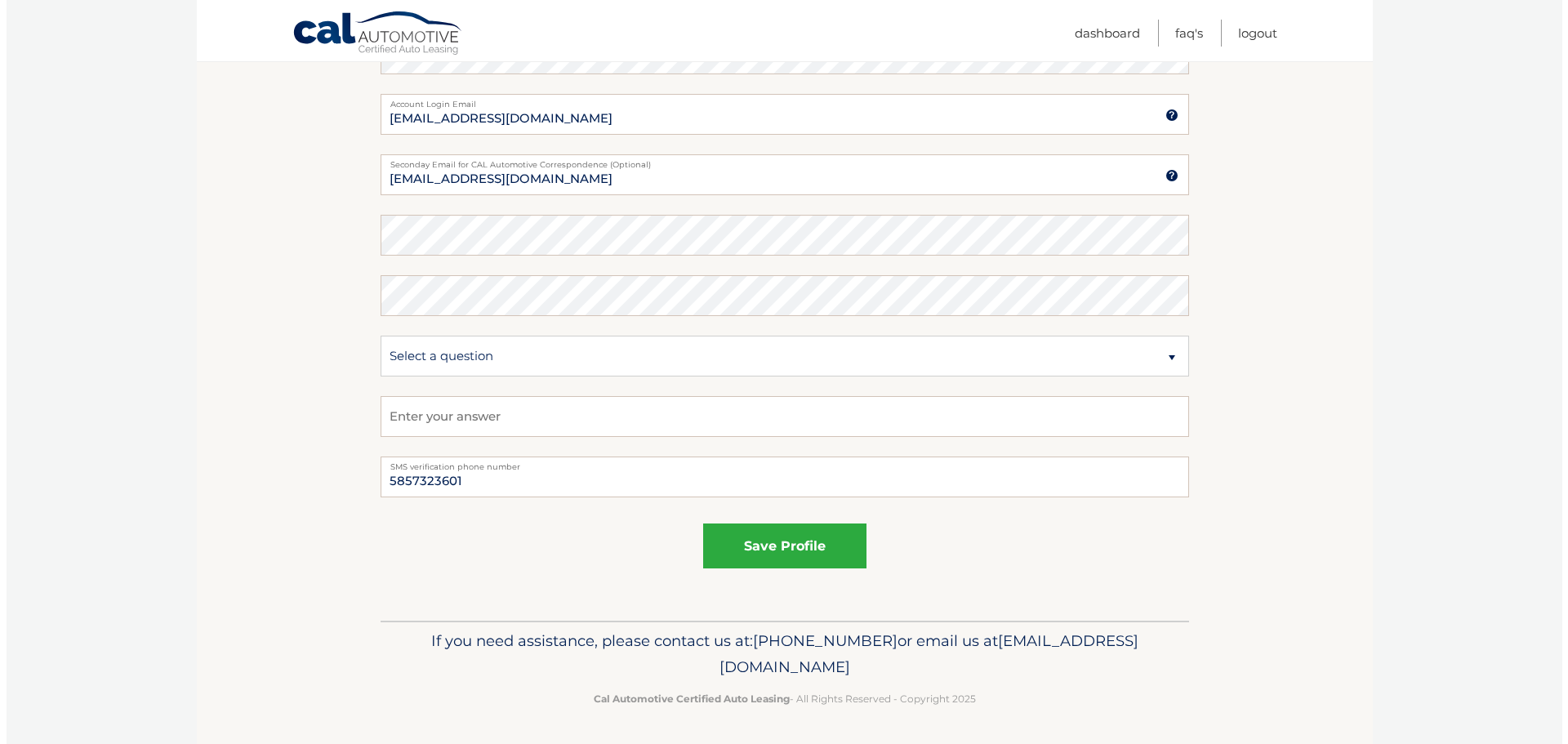
scroll to position [830, 0]
click at [835, 553] on button "save profile" at bounding box center [778, 544] width 164 height 45
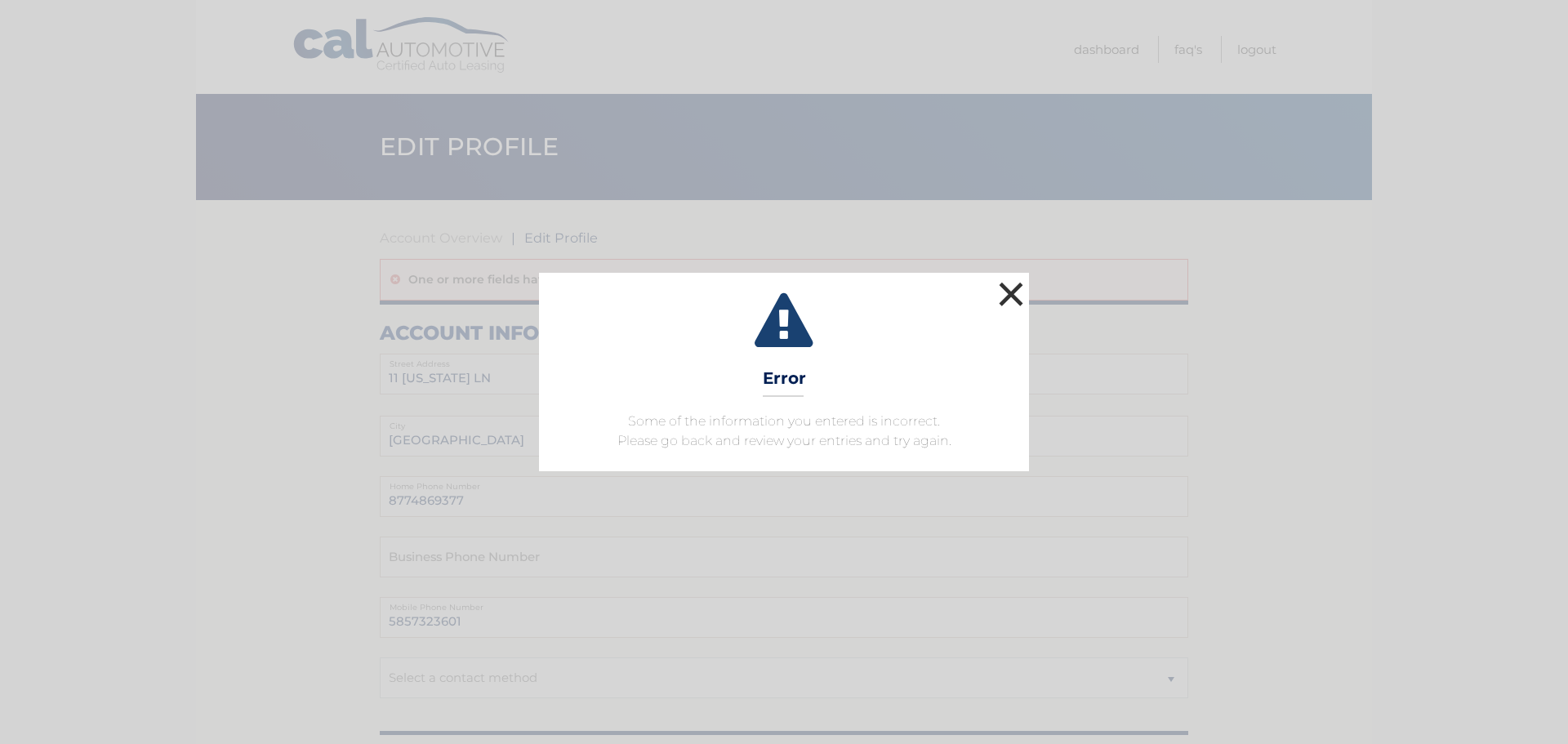
click at [1023, 289] on button "×" at bounding box center [1010, 294] width 33 height 33
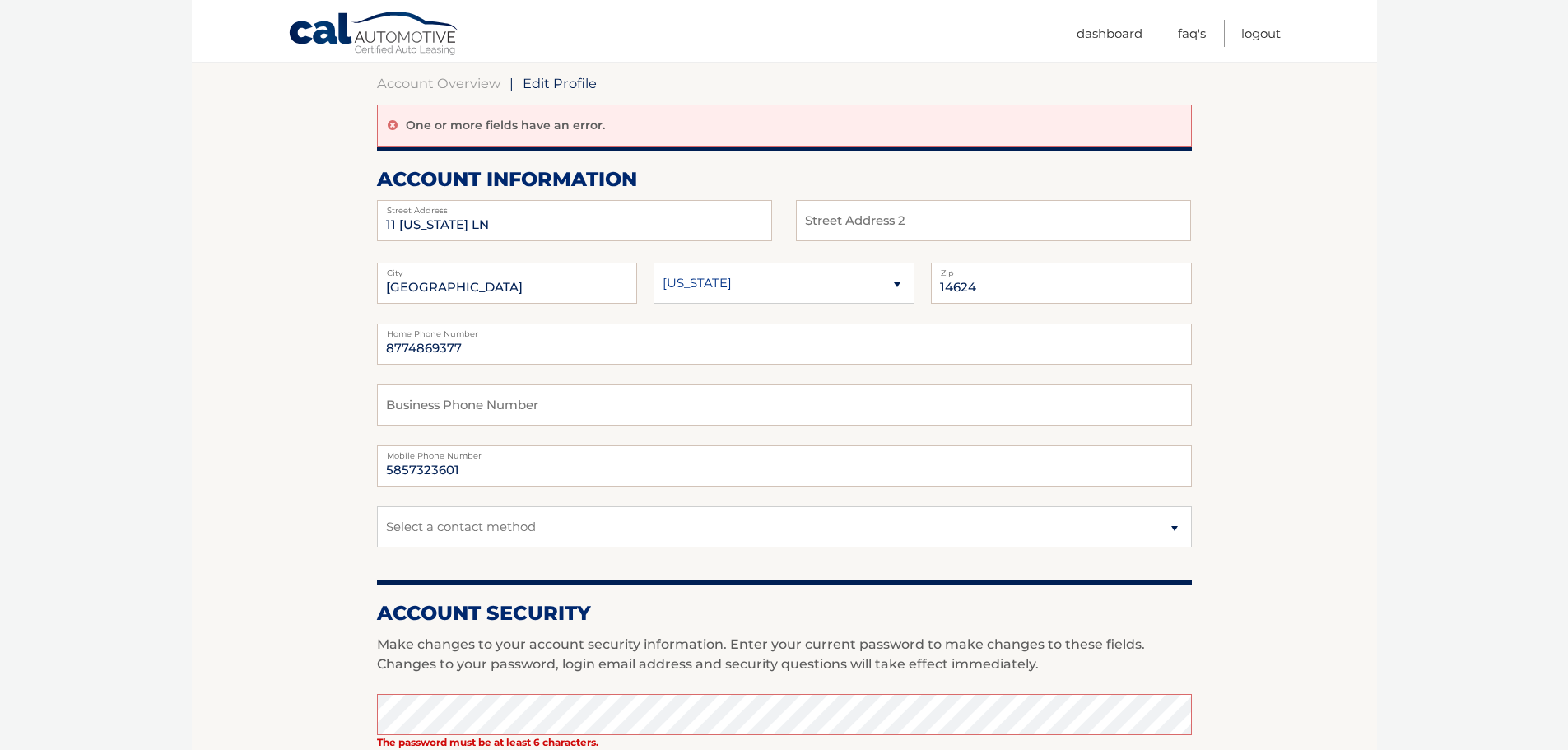
scroll to position [165, 0]
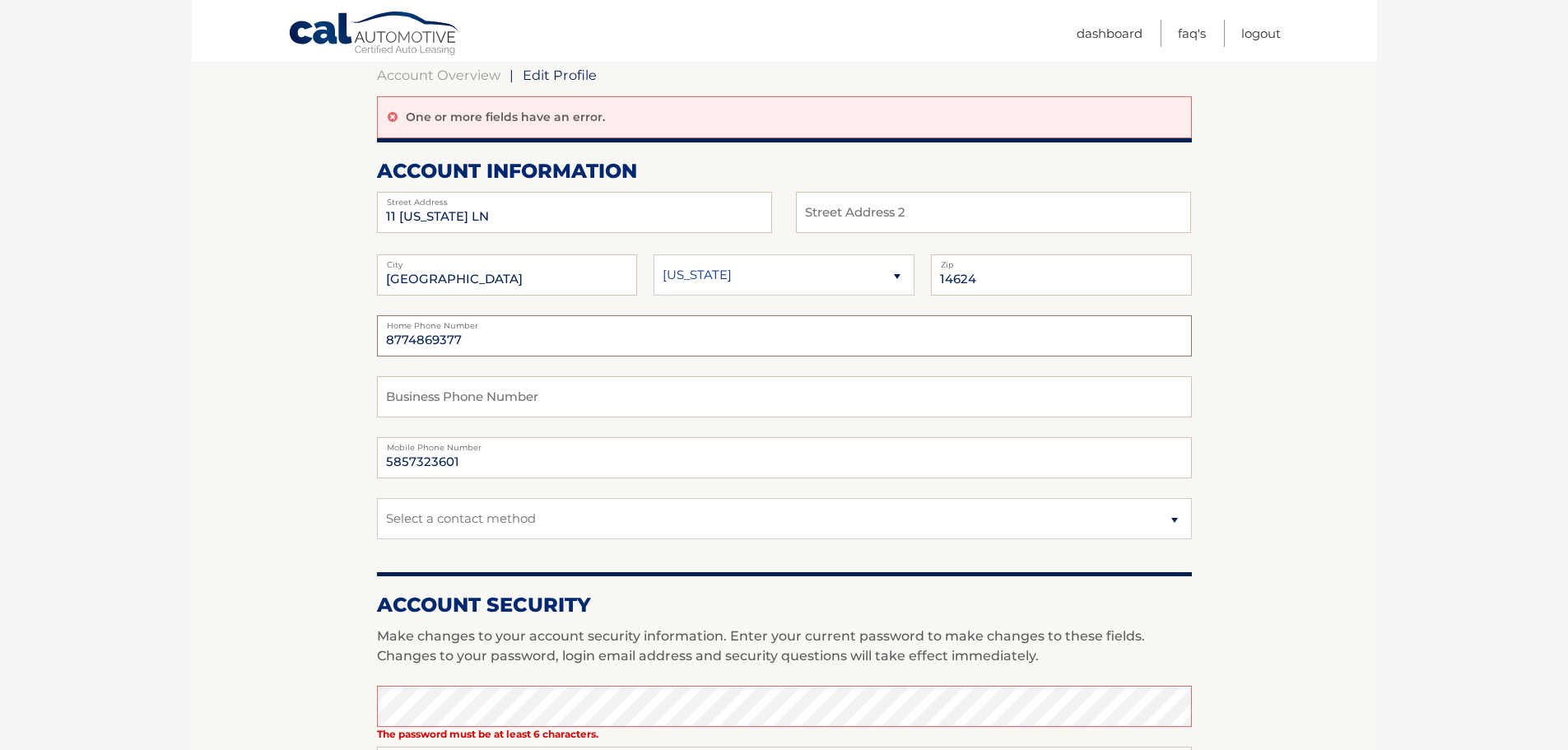
drag, startPoint x: 480, startPoint y: 345, endPoint x: 297, endPoint y: 354, distance: 183.2
click at [297, 354] on section "Account Overview | Edit Profile One or more fields have an error. account infor…" at bounding box center [784, 657] width 1185 height 1240
type input "5857323601"
click at [492, 524] on select "Select a contact method Mobile Home" at bounding box center [784, 519] width 815 height 41
select select "1"
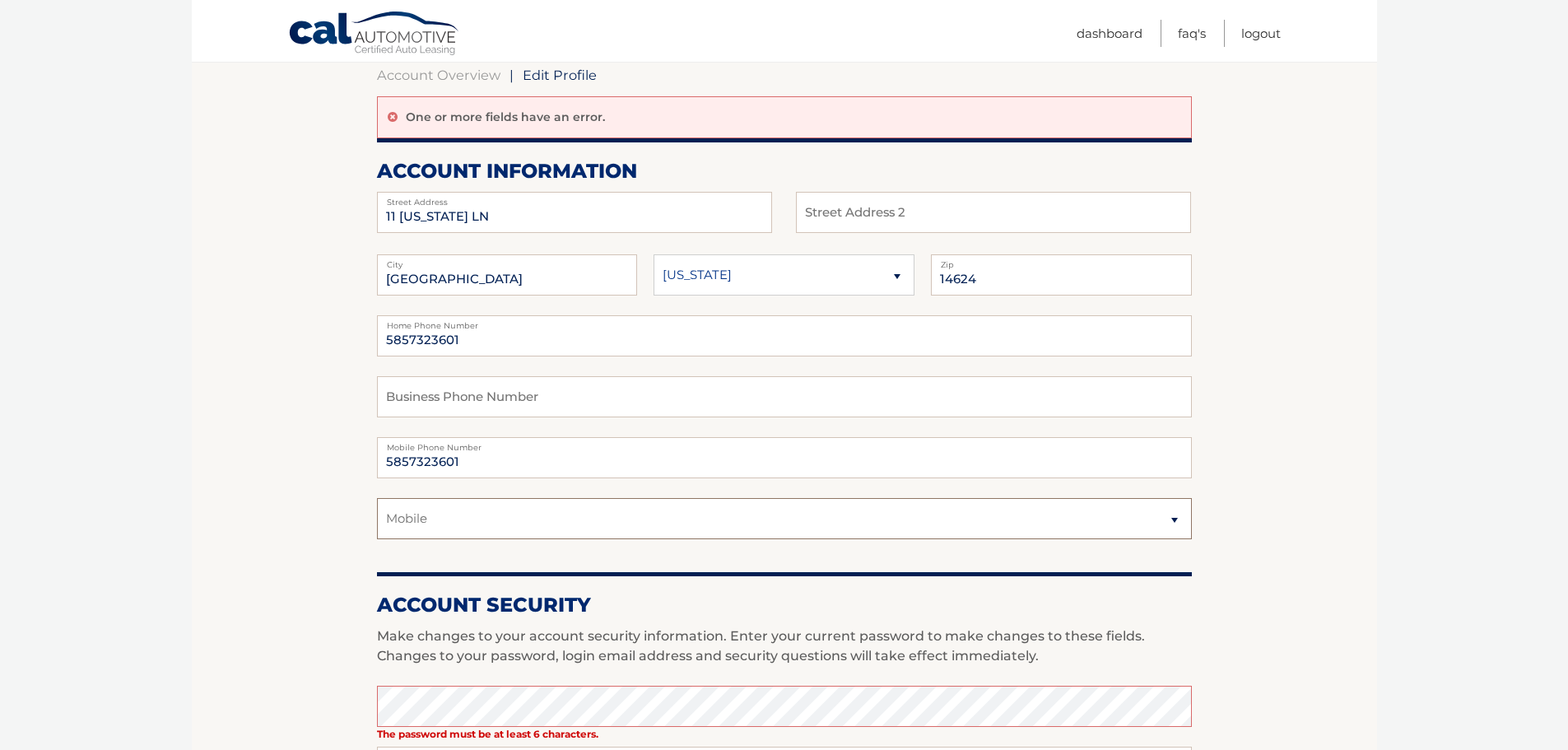
click at [377, 498] on select "Select a contact method Mobile Home" at bounding box center [784, 519] width 815 height 41
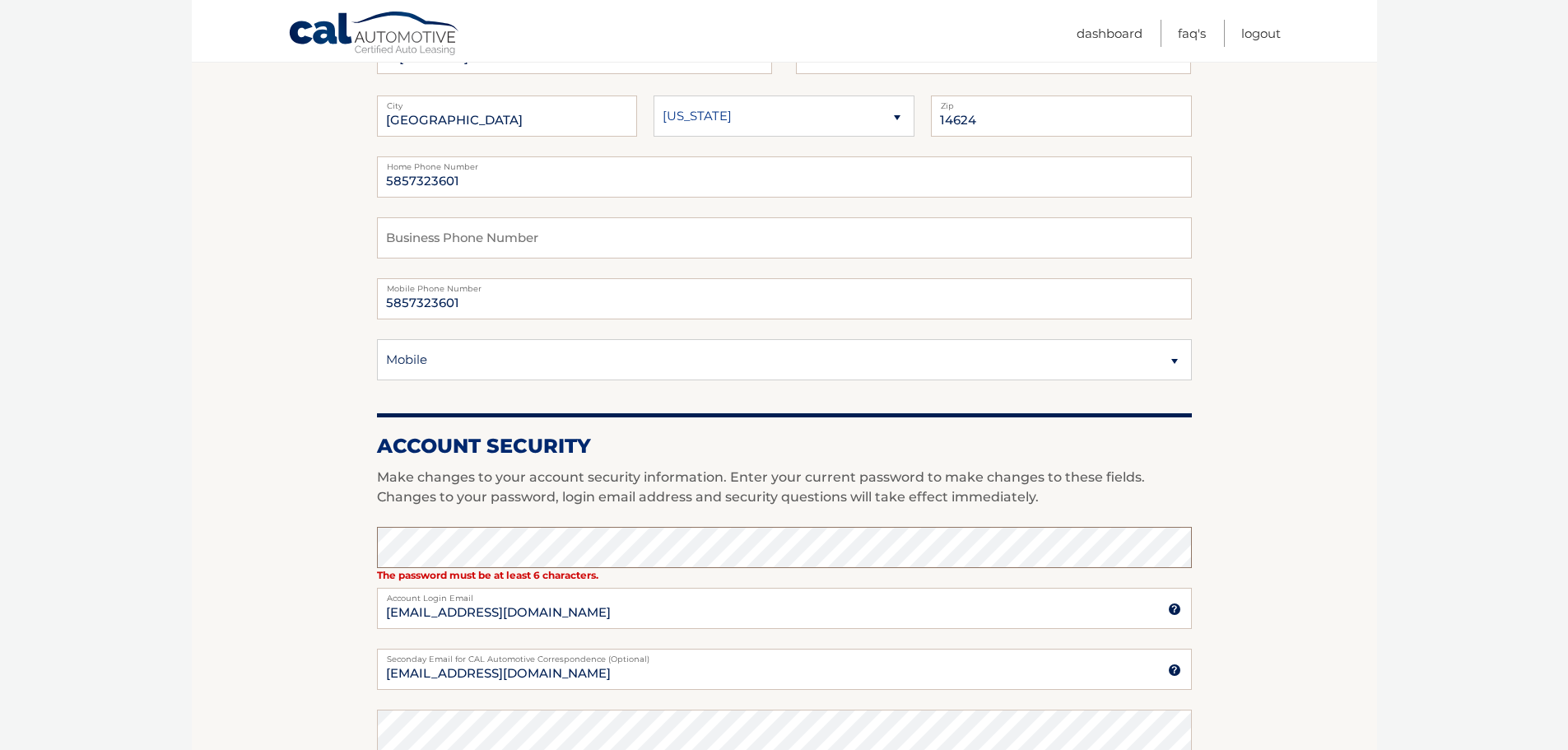
scroll to position [329, 0]
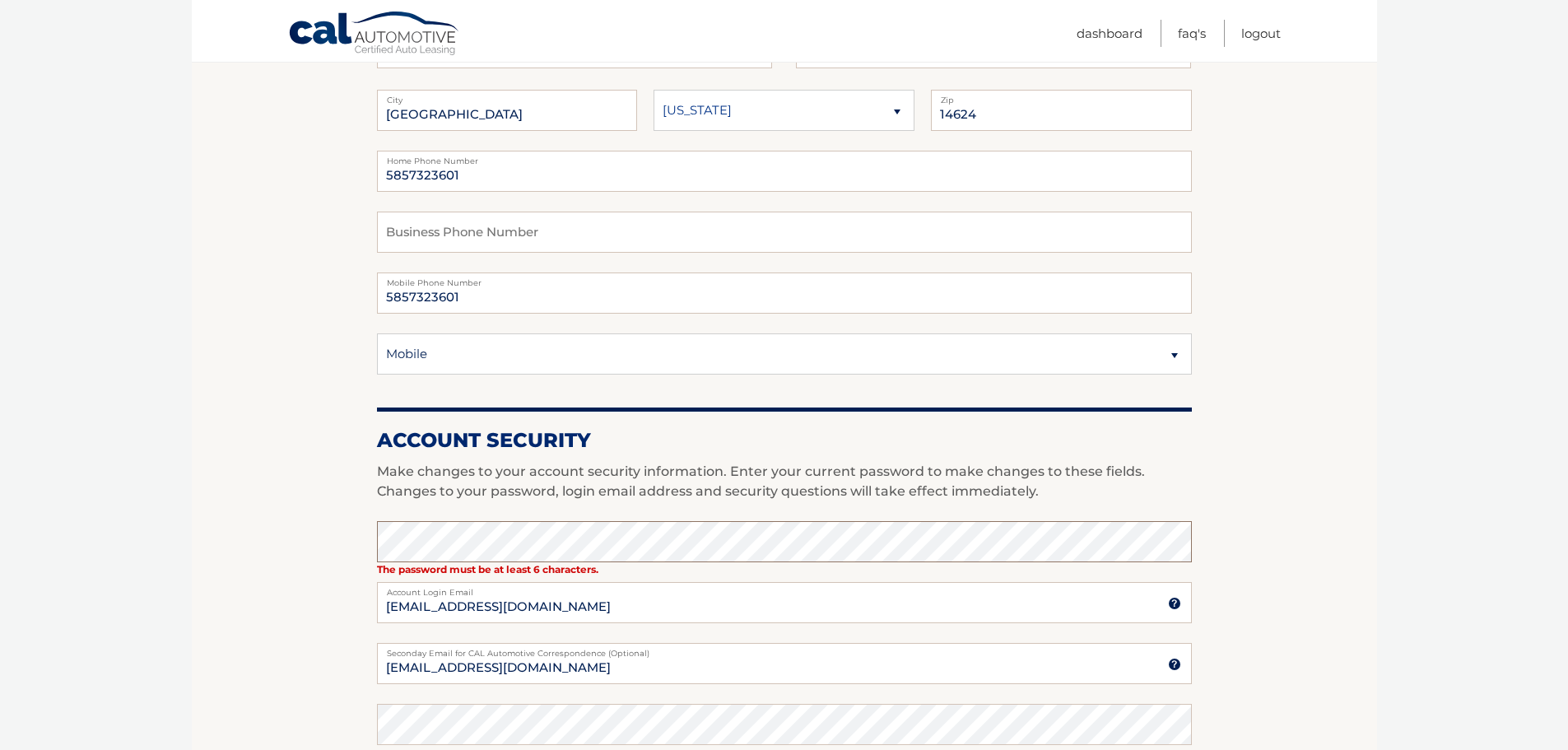
click at [308, 543] on section "Account Overview | Edit Profile One or more fields have an error. account infor…" at bounding box center [784, 492] width 1185 height 1240
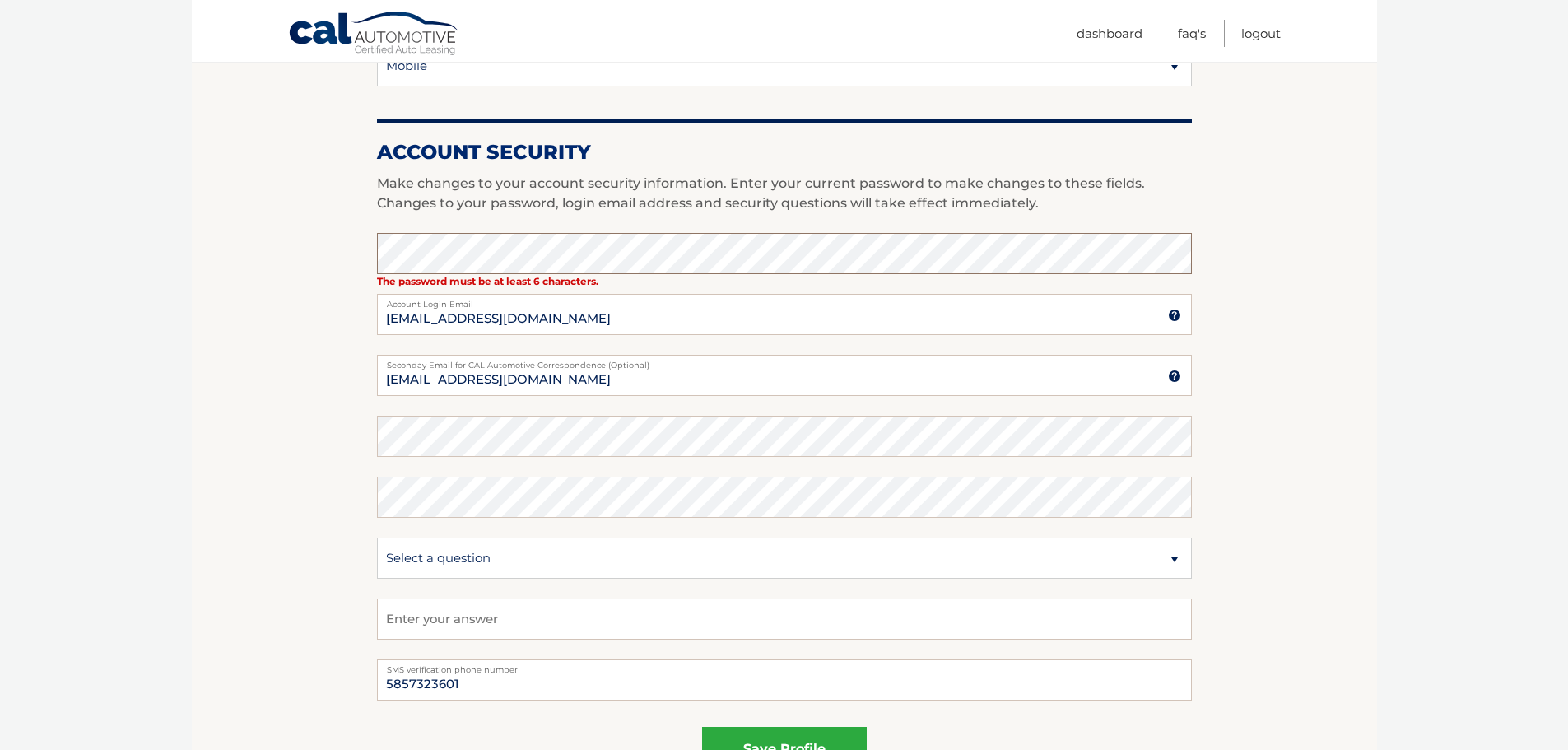
scroll to position [659, 0]
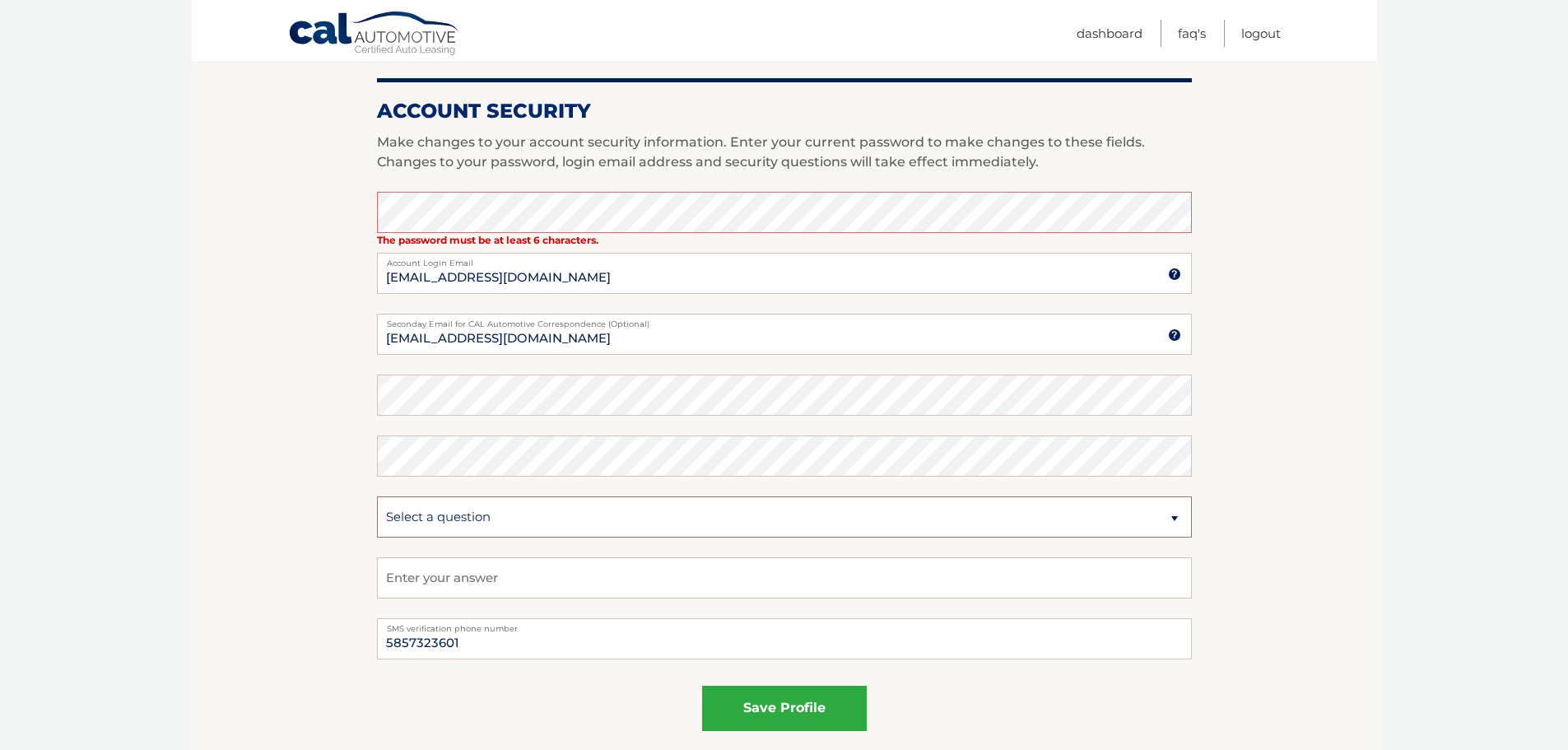
click at [1174, 520] on select "Select a question What was the name of your elementary school? What is your mot…" at bounding box center [784, 517] width 815 height 41
select select "5"
click at [377, 496] on select "Select a question What was the name of your elementary school? What is your mot…" at bounding box center [784, 517] width 815 height 41
click at [479, 585] on input "text" at bounding box center [784, 578] width 815 height 41
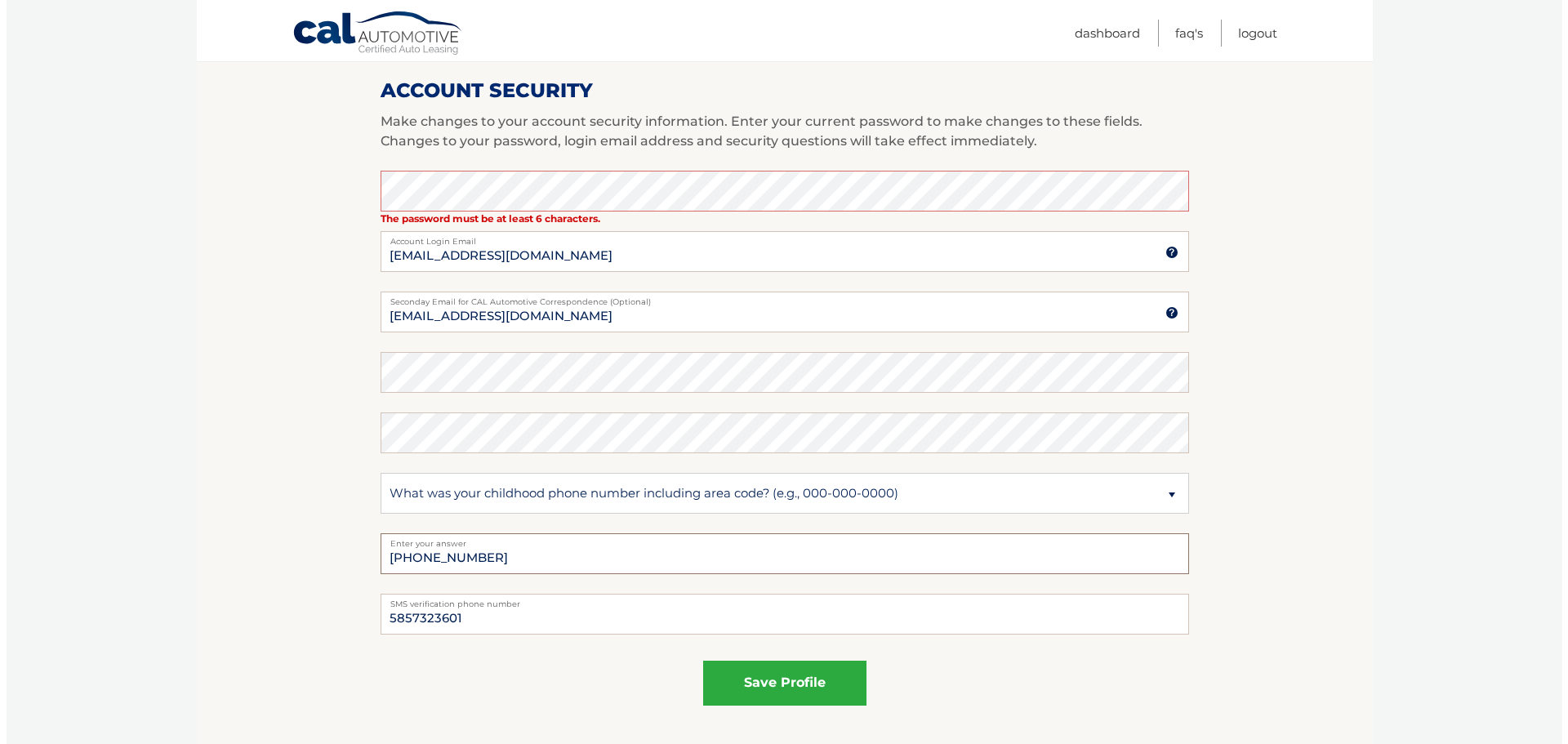
scroll to position [811, 0]
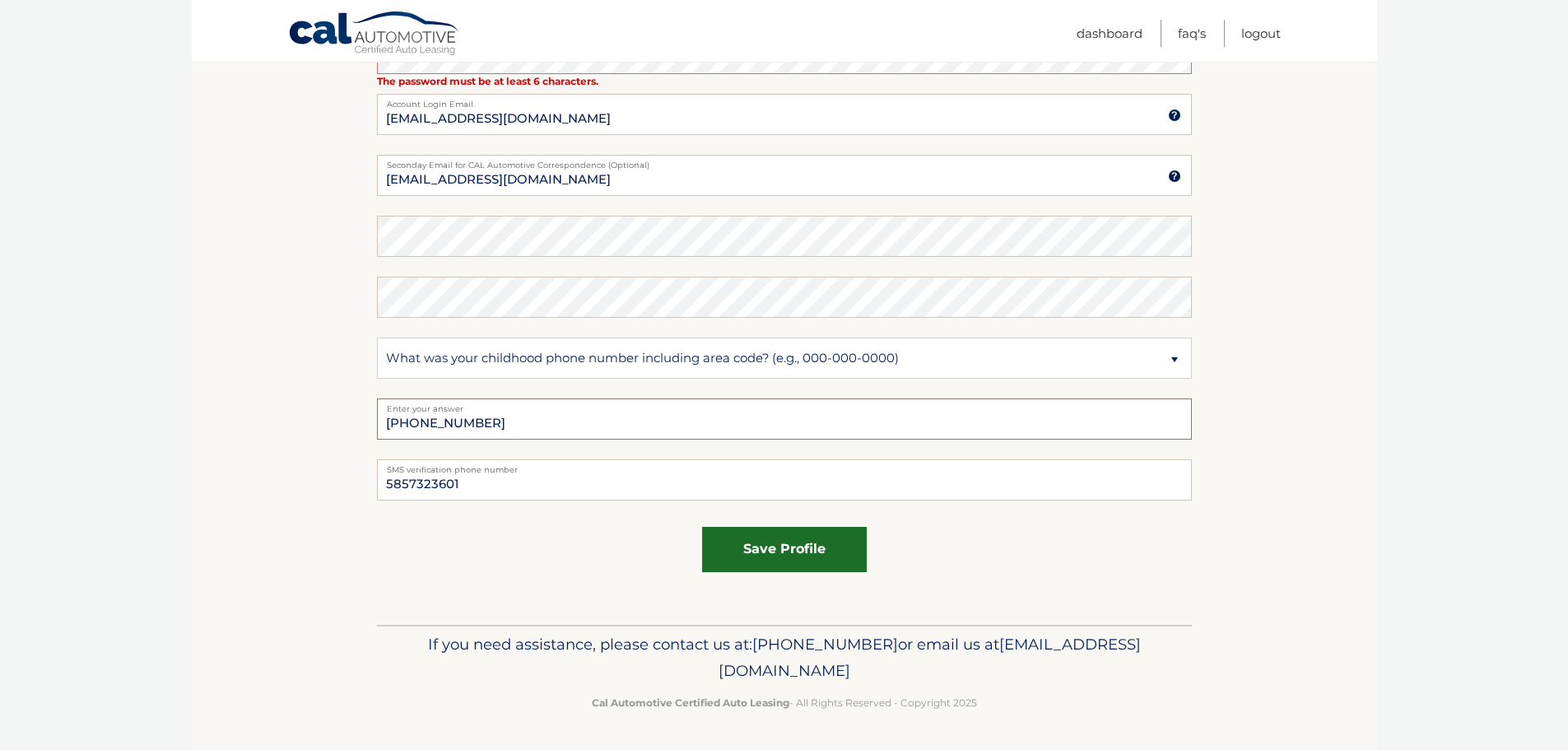
type input "[PHONE_NUMBER]"
click at [815, 539] on button "save profile" at bounding box center [784, 549] width 165 height 45
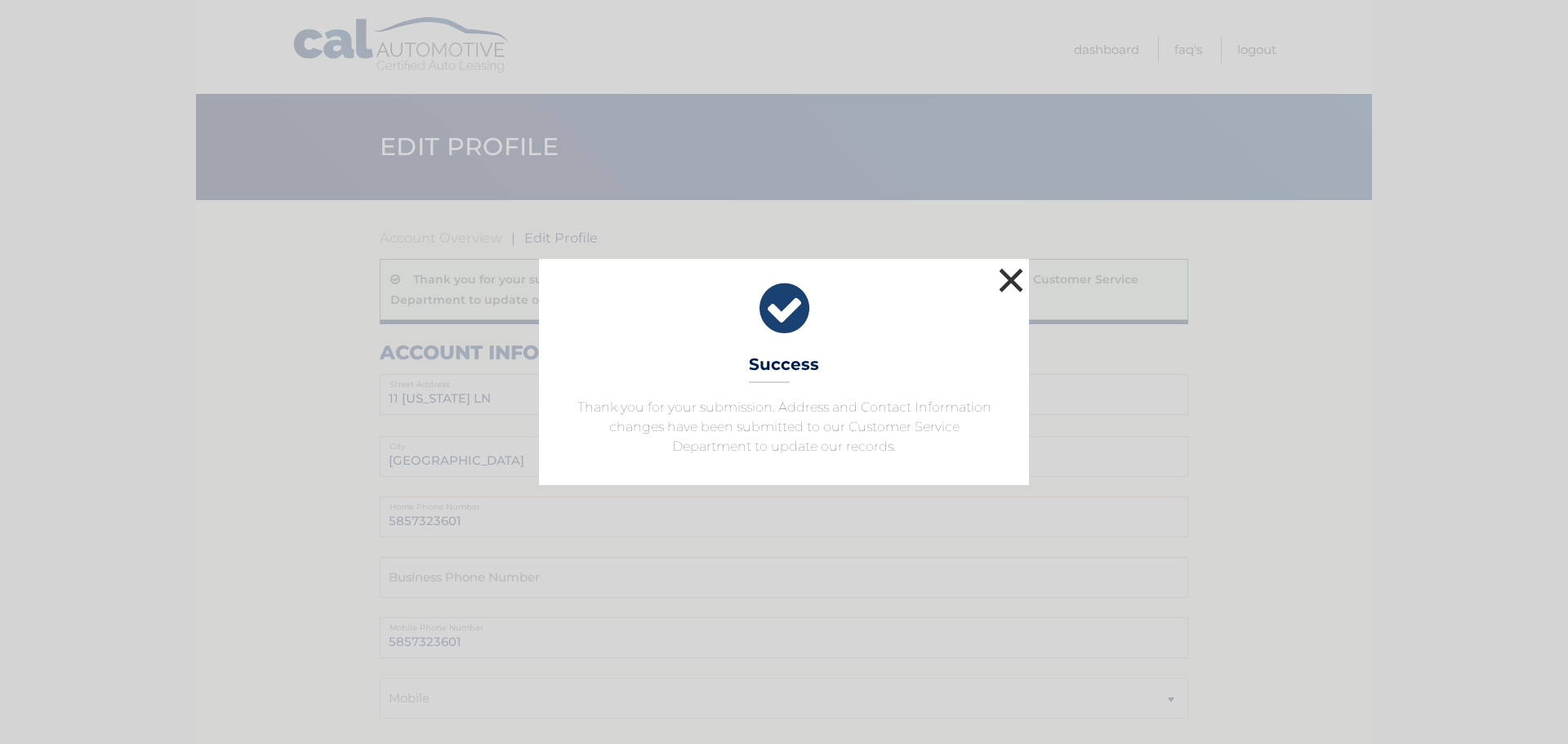
click at [1009, 272] on button "×" at bounding box center [1010, 280] width 33 height 33
